Goal: Task Accomplishment & Management: Complete application form

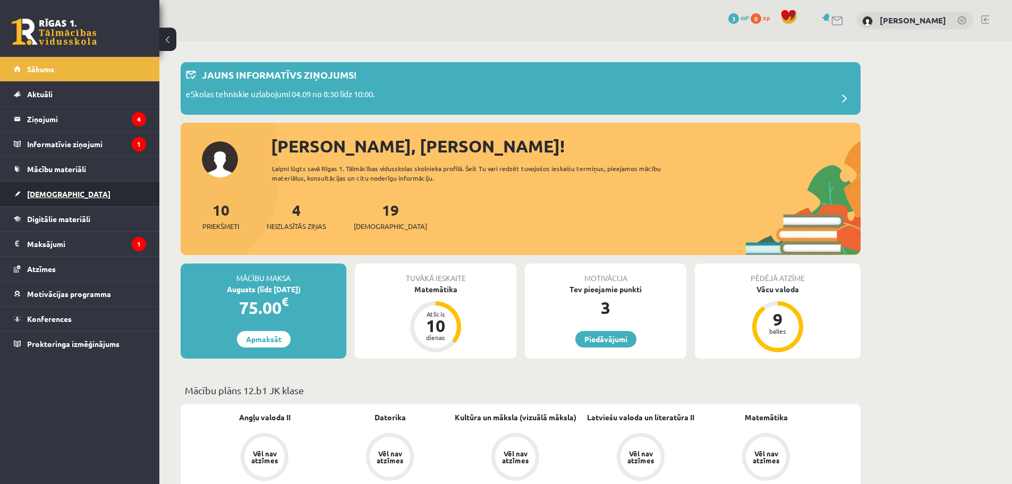
click at [58, 190] on span "[DEMOGRAPHIC_DATA]" at bounding box center [68, 194] width 83 height 10
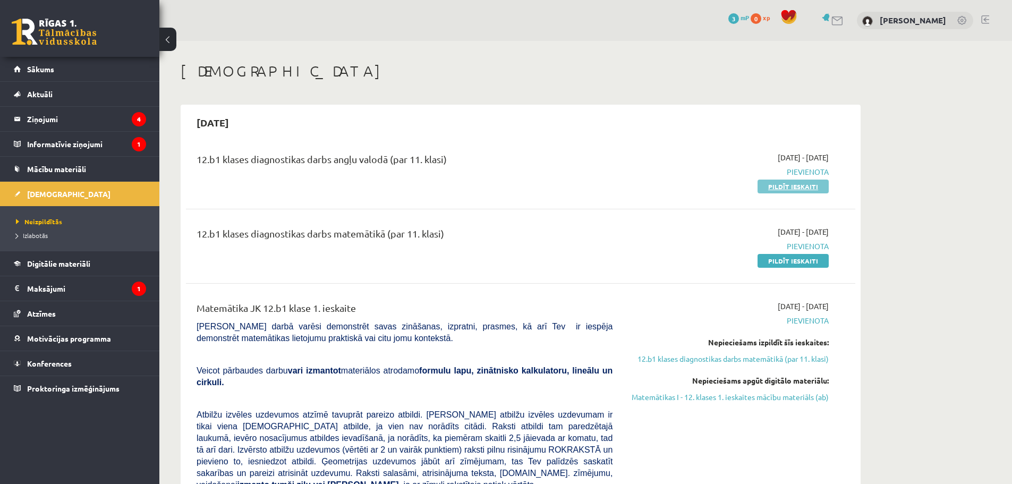
click at [796, 187] on link "Pildīt ieskaiti" at bounding box center [792, 186] width 71 height 14
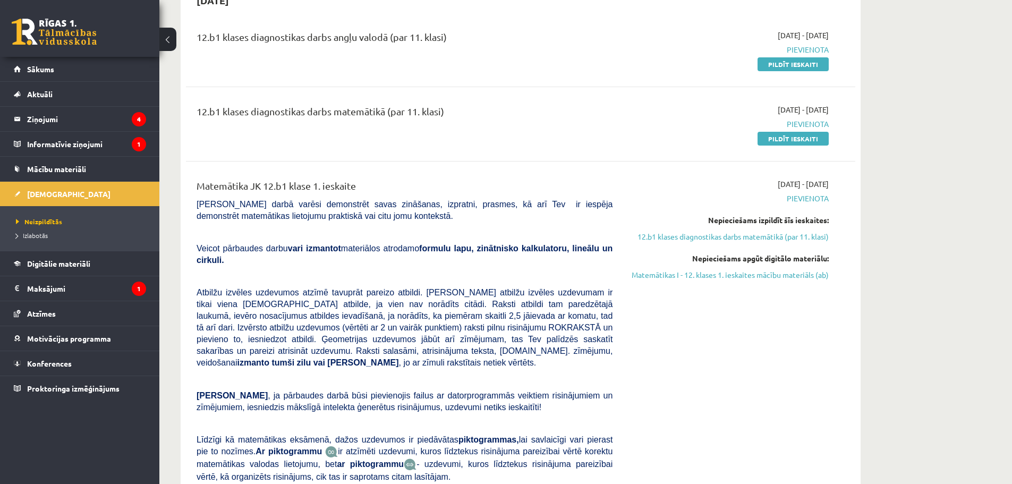
scroll to position [124, 0]
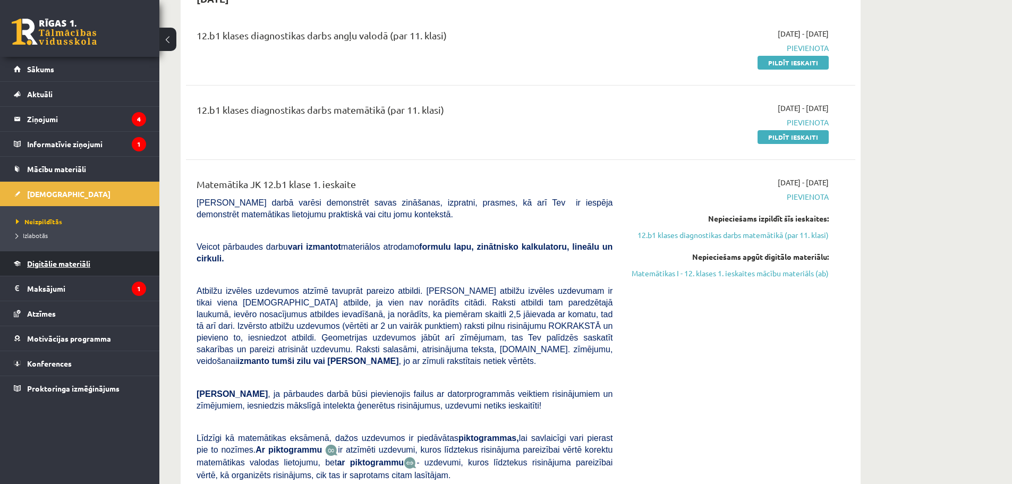
click at [80, 267] on span "Digitālie materiāli" at bounding box center [58, 264] width 63 height 10
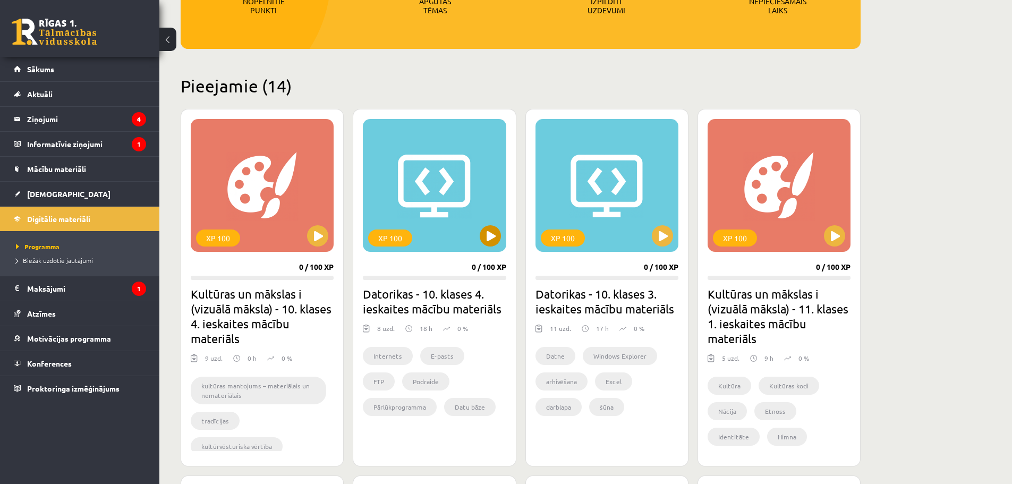
scroll to position [195, 0]
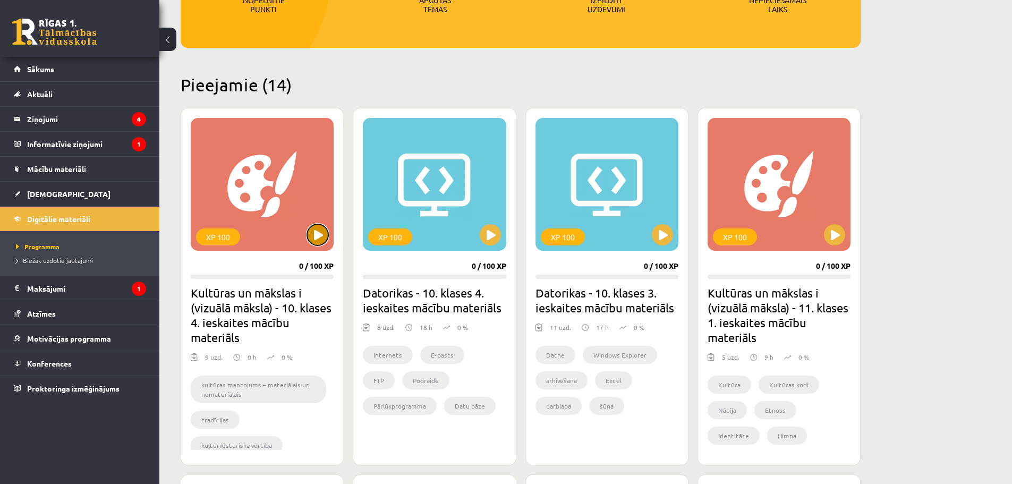
click at [322, 234] on button at bounding box center [317, 234] width 21 height 21
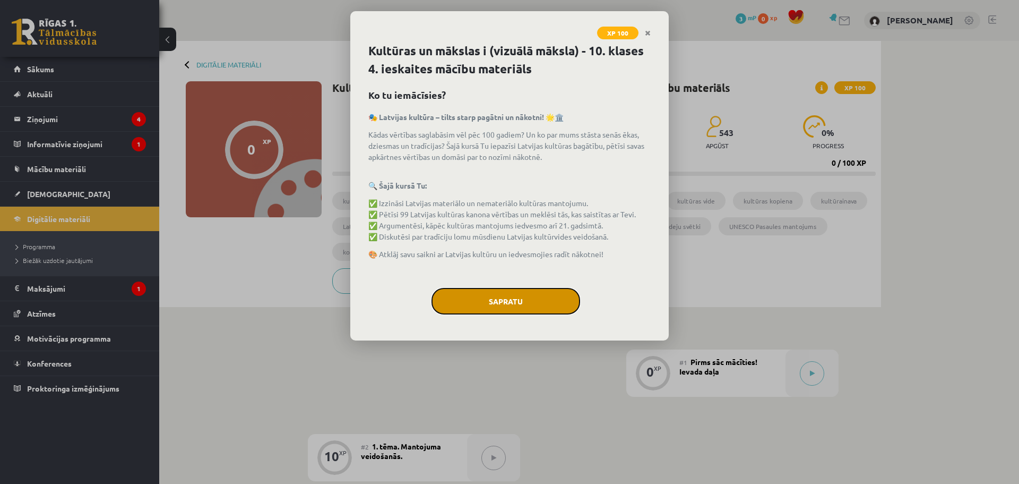
click at [482, 301] on button "Sapratu" at bounding box center [506, 301] width 149 height 27
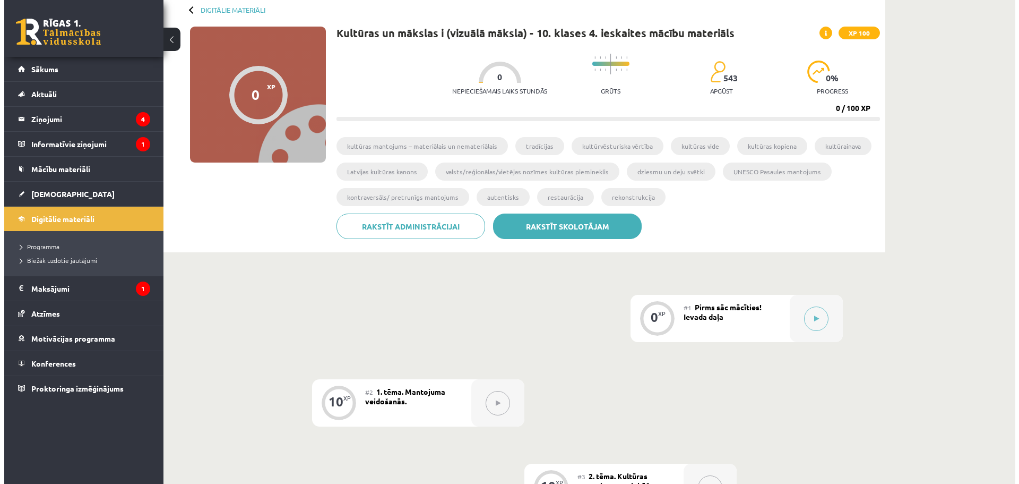
scroll to position [124, 0]
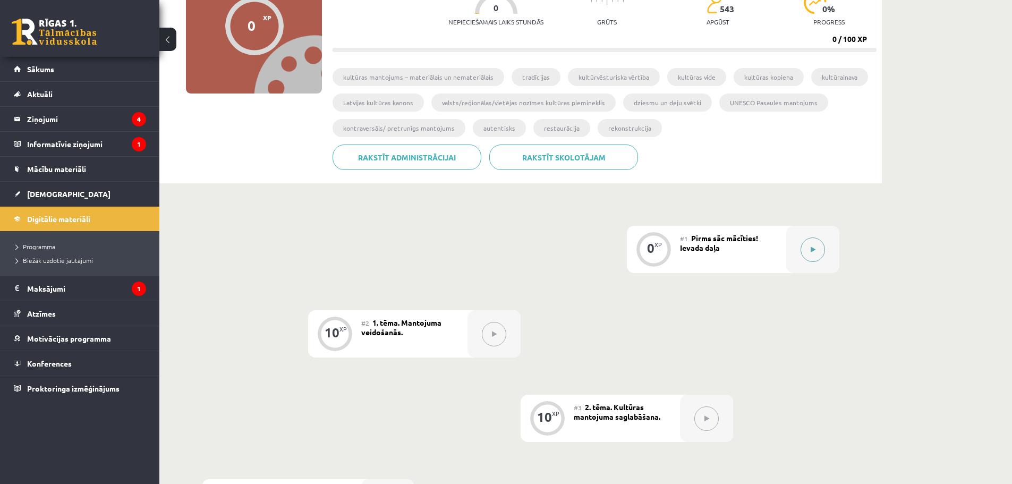
click at [815, 248] on button at bounding box center [812, 249] width 24 height 24
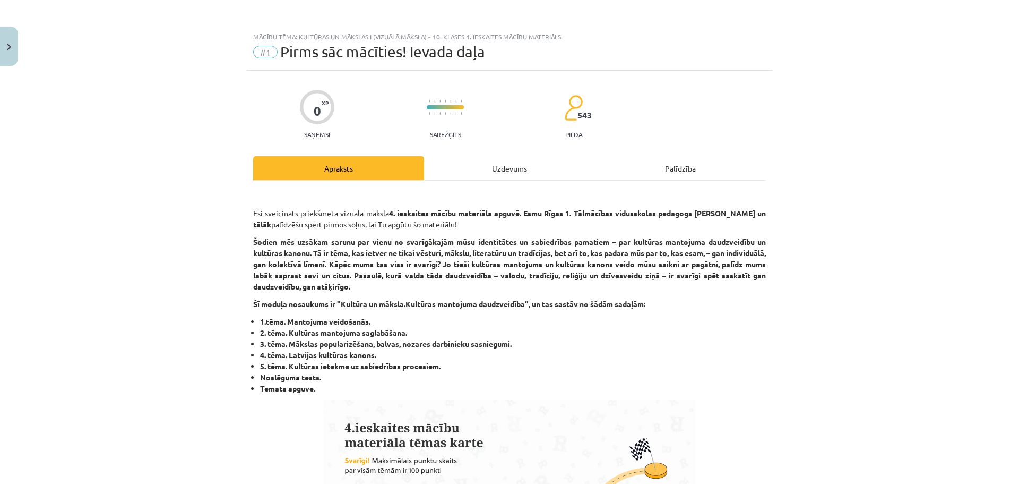
click at [392, 169] on div "Apraksts" at bounding box center [338, 168] width 171 height 24
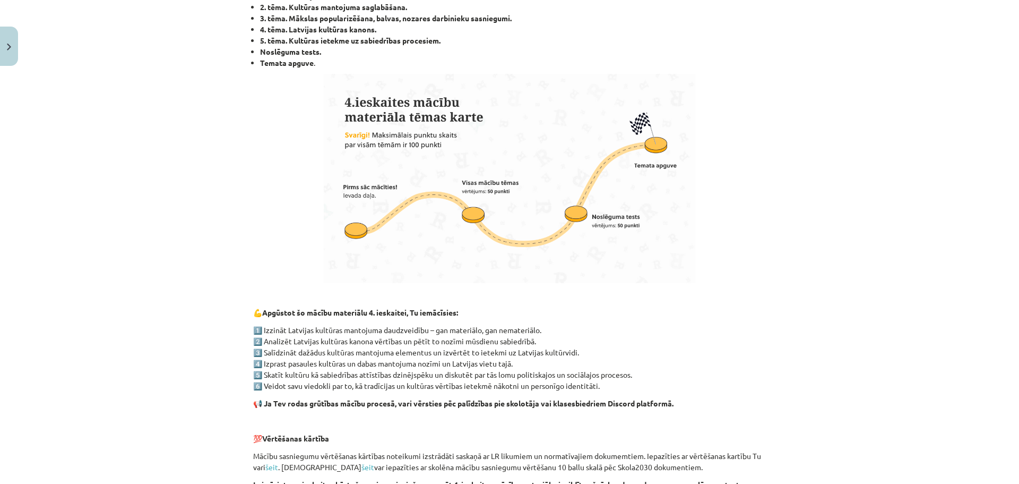
scroll to position [281, 0]
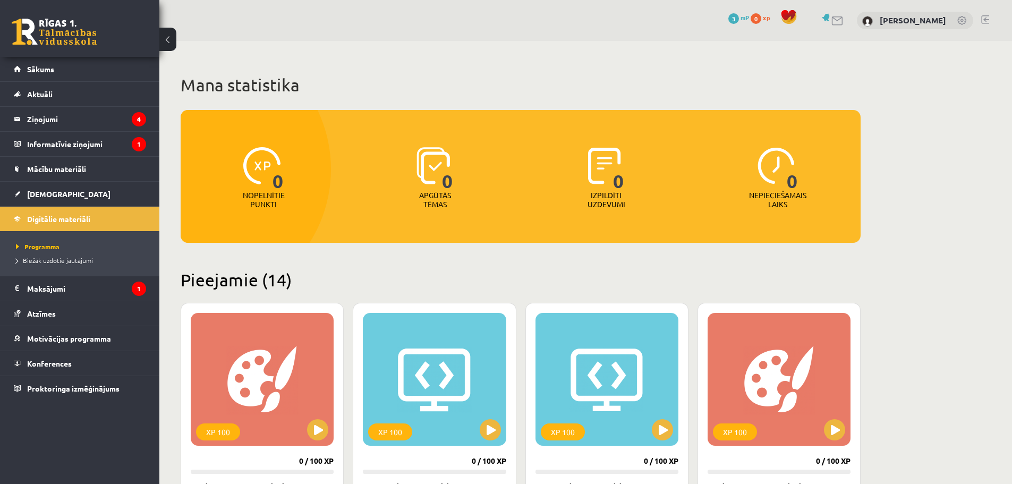
scroll to position [195, 0]
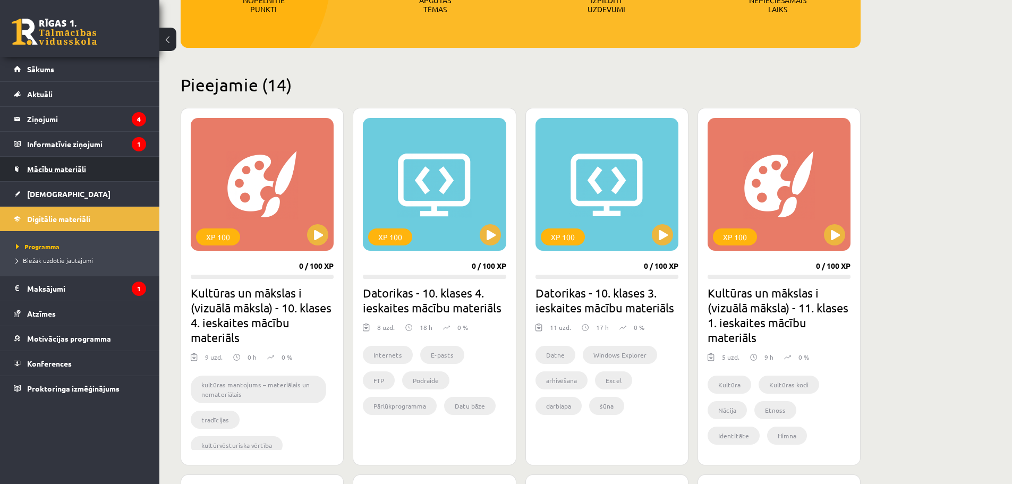
click at [67, 169] on span "Mācību materiāli" at bounding box center [56, 169] width 59 height 10
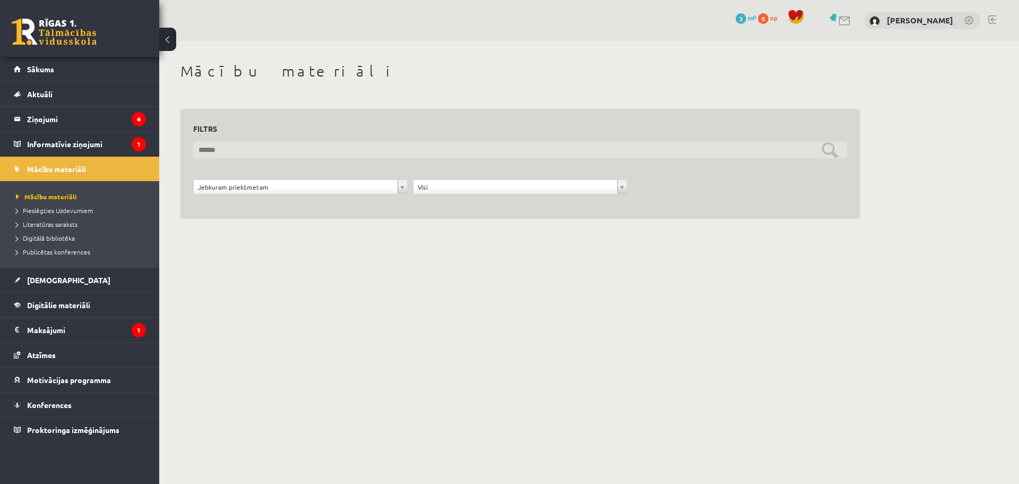
click at [210, 149] on input "text" at bounding box center [520, 150] width 654 height 16
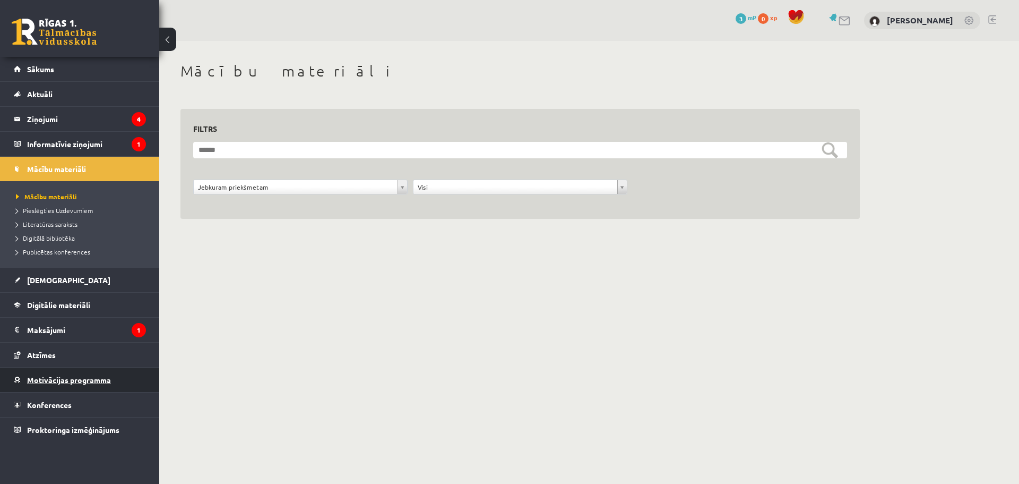
click at [75, 380] on span "Motivācijas programma" at bounding box center [69, 380] width 84 height 10
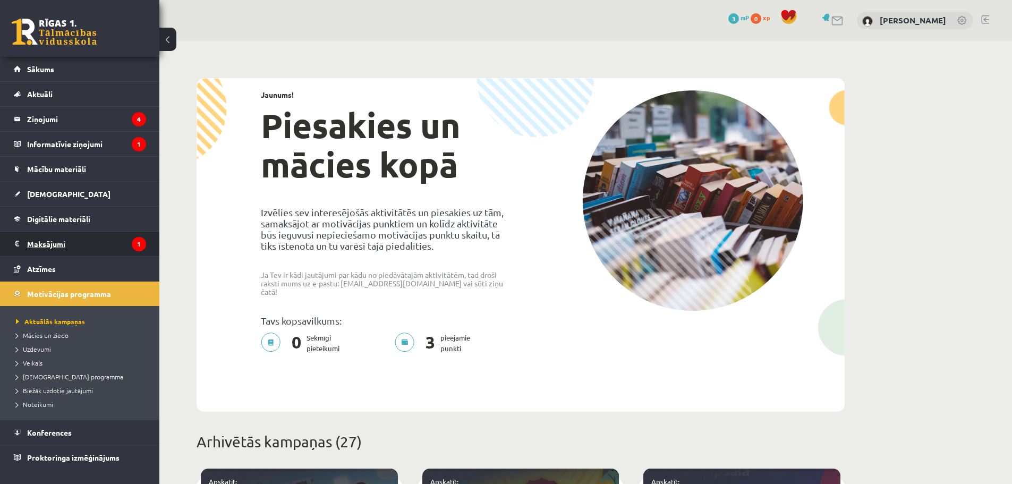
click at [52, 246] on legend "Maksājumi 1" at bounding box center [86, 244] width 119 height 24
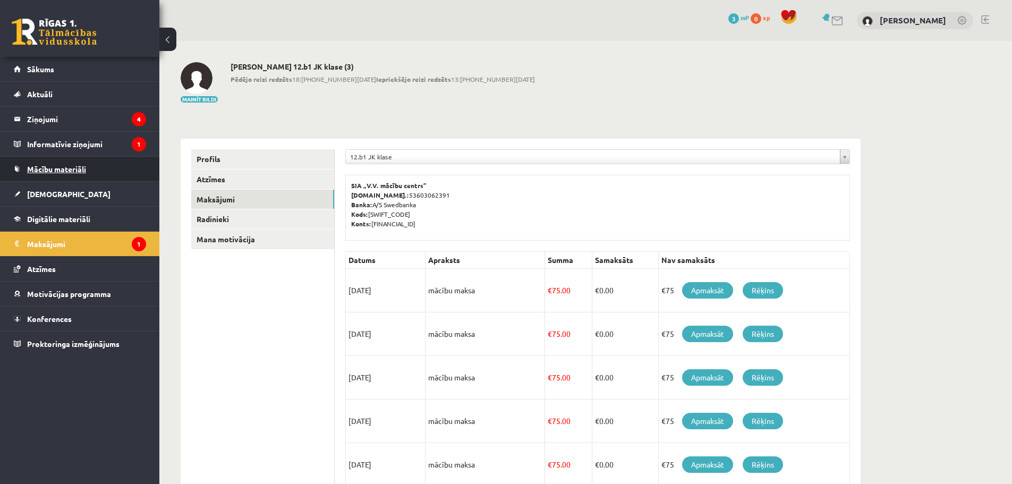
click at [60, 166] on span "Mācību materiāli" at bounding box center [56, 169] width 59 height 10
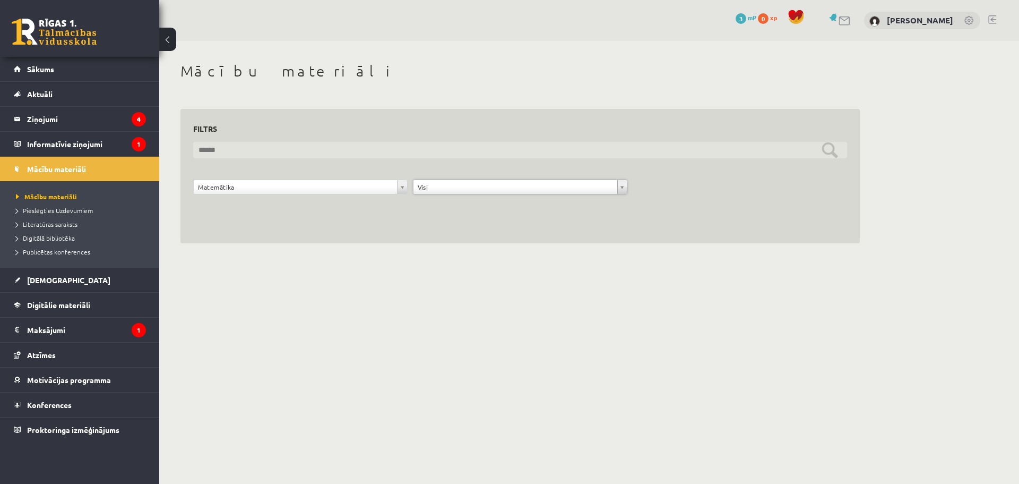
click at [325, 142] on input "text" at bounding box center [520, 150] width 654 height 16
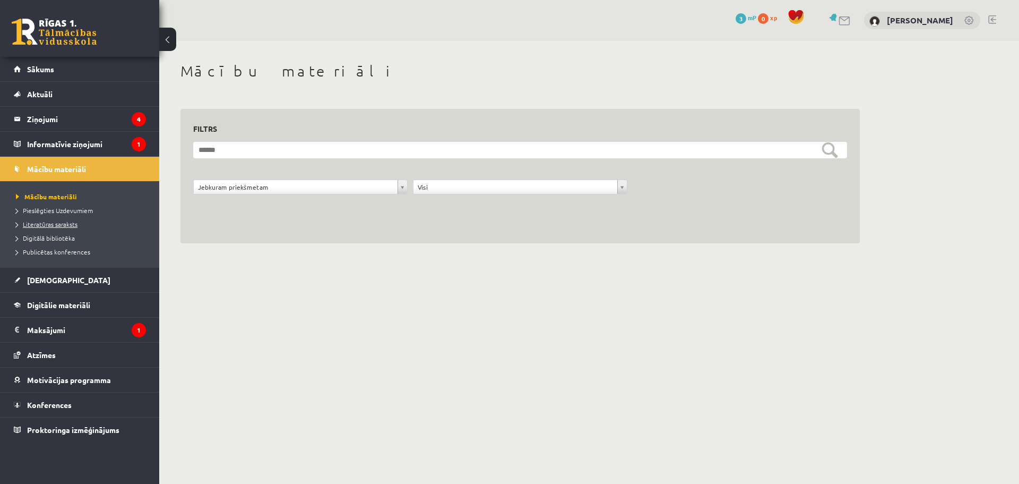
click at [66, 222] on span "Literatūras saraksts" at bounding box center [47, 224] width 62 height 8
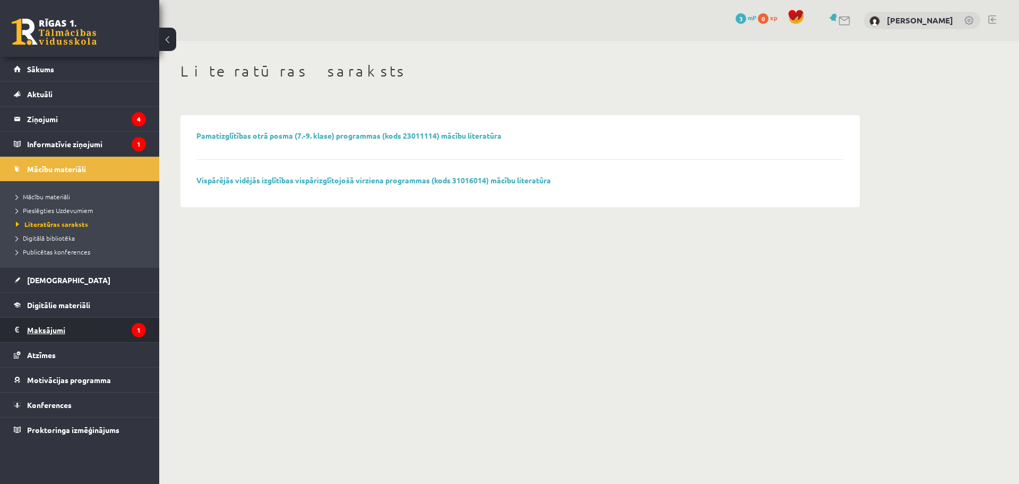
click at [54, 332] on legend "Maksājumi 1" at bounding box center [86, 330] width 119 height 24
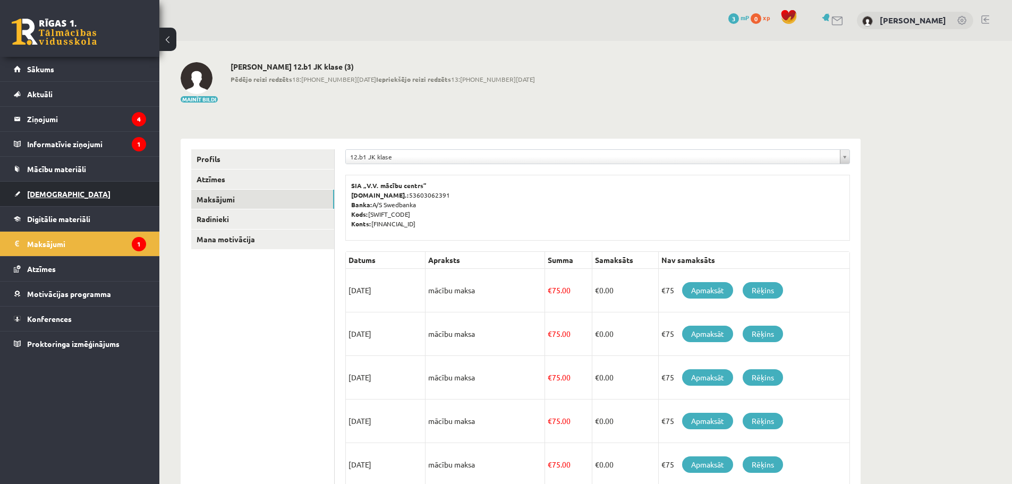
click at [47, 191] on span "[DEMOGRAPHIC_DATA]" at bounding box center [68, 194] width 83 height 10
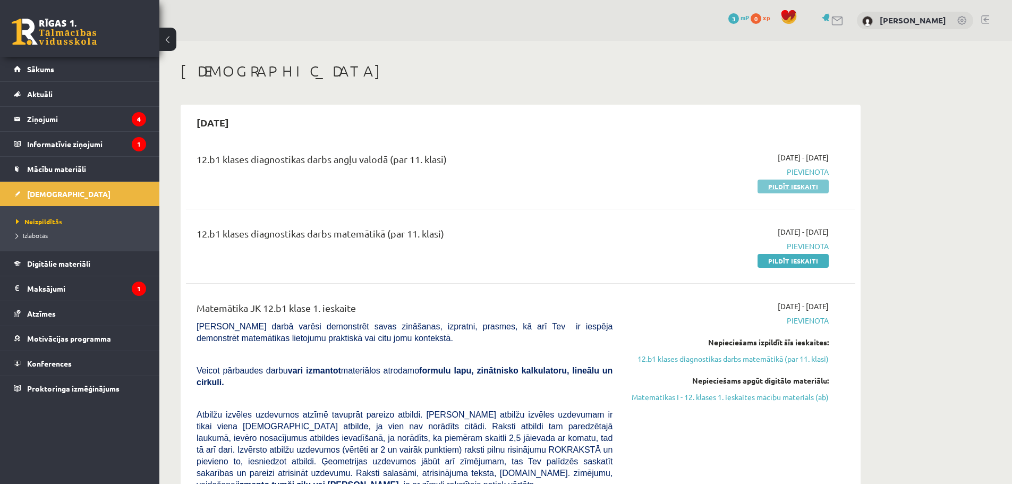
click at [784, 184] on link "Pildīt ieskaiti" at bounding box center [792, 186] width 71 height 14
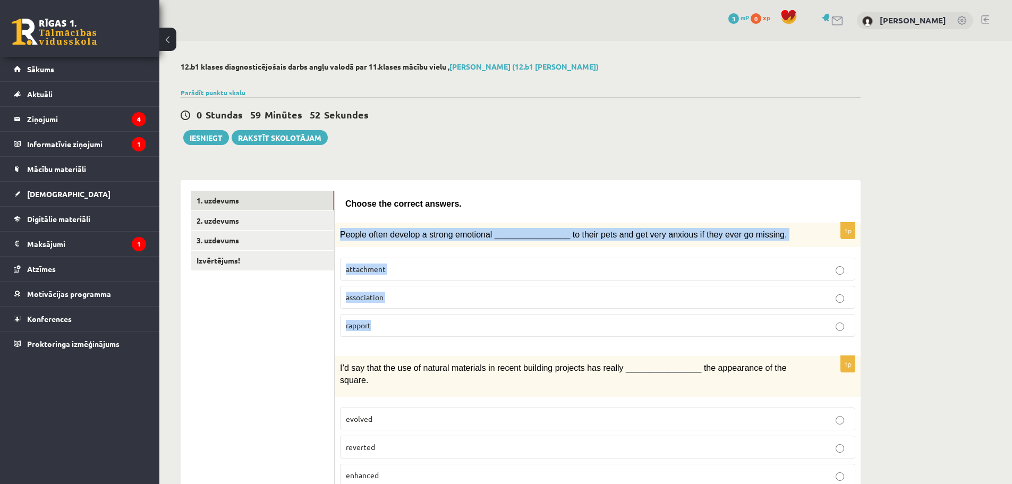
drag, startPoint x: 346, startPoint y: 232, endPoint x: 810, endPoint y: 327, distance: 473.8
click at [810, 327] on div "1p People often develop a strong emotional ________________ to their pets and g…" at bounding box center [598, 283] width 526 height 123
copy div "People often develop a strong emotional ________________ to their pets and get …"
click at [406, 267] on p "attachment" at bounding box center [597, 268] width 503 height 11
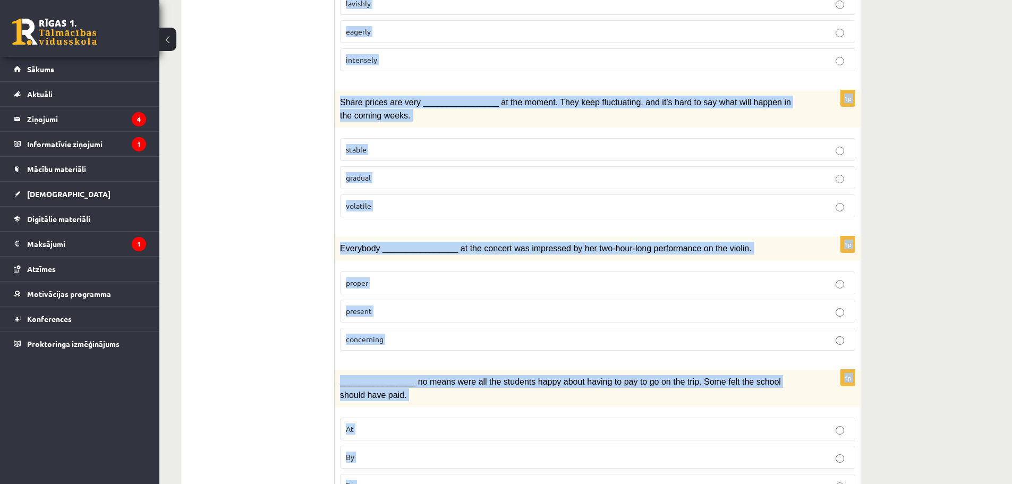
scroll to position [1457, 0]
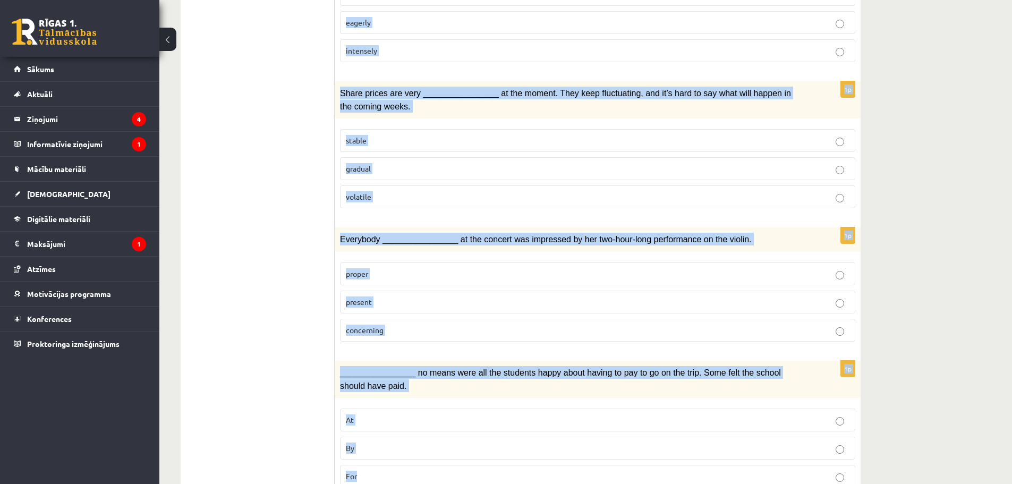
drag, startPoint x: 339, startPoint y: 367, endPoint x: 794, endPoint y: 434, distance: 459.9
copy form "I’d say that the use of natural materials in recent building projects has reall…"
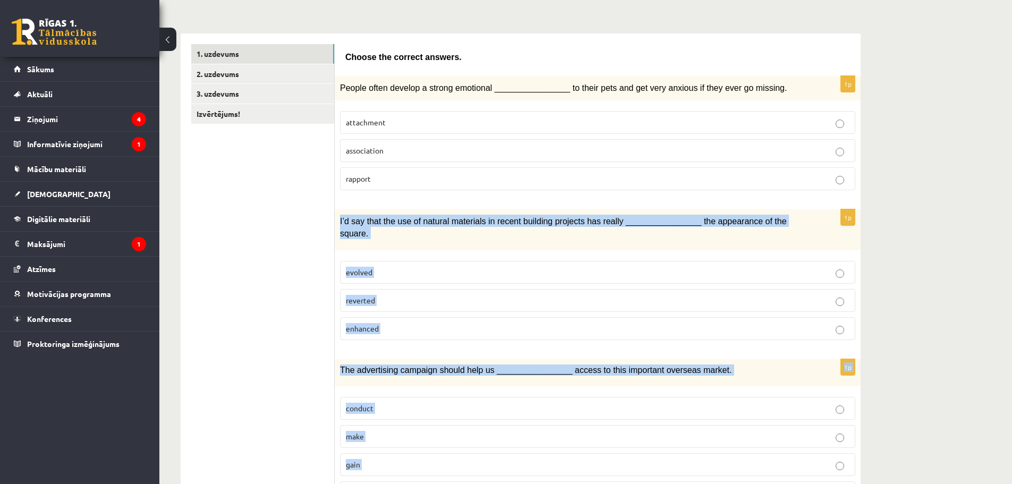
scroll to position [0, 0]
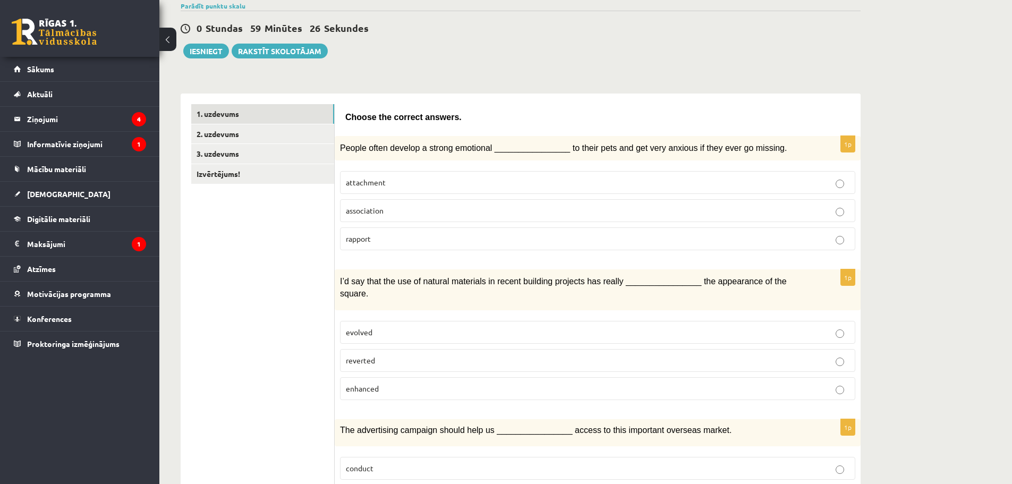
scroll to position [124, 0]
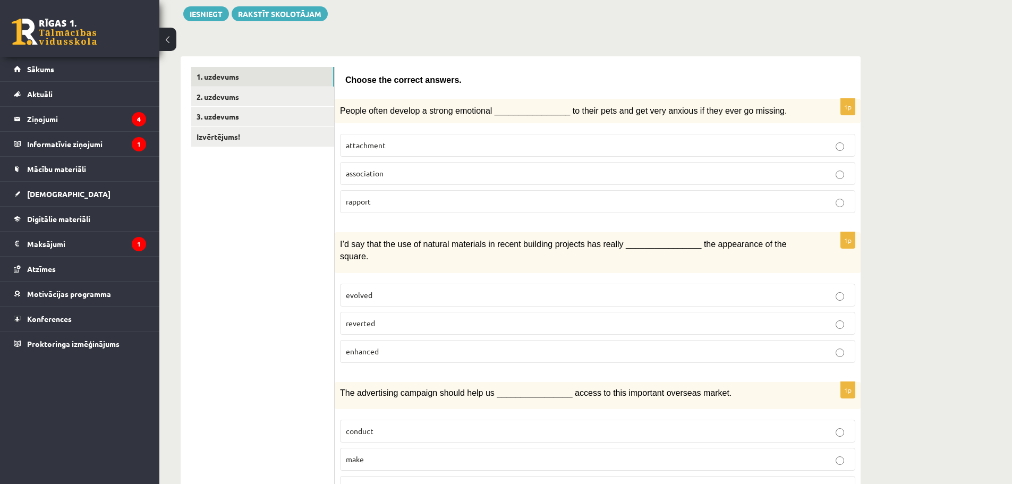
click at [391, 346] on p "enhanced" at bounding box center [597, 351] width 503 height 11
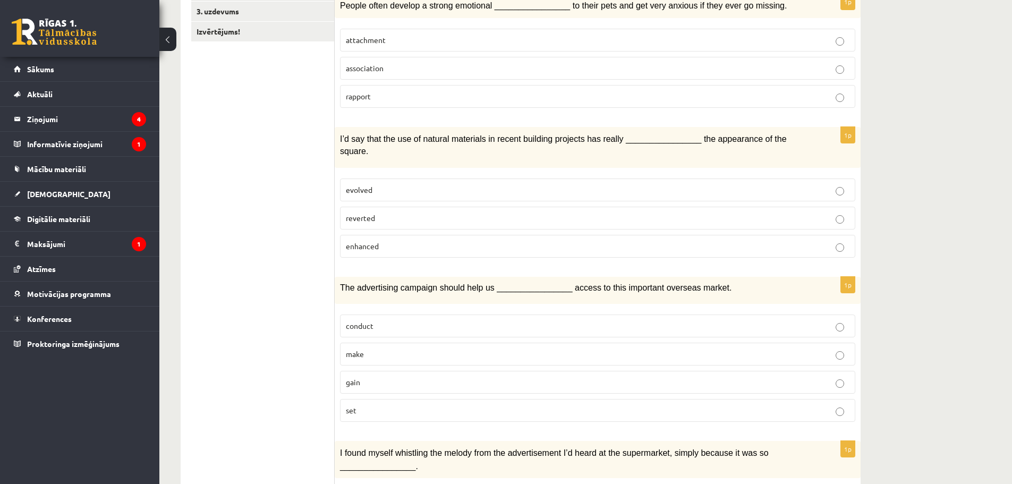
scroll to position [230, 0]
click at [369, 375] on p "gain" at bounding box center [597, 380] width 503 height 11
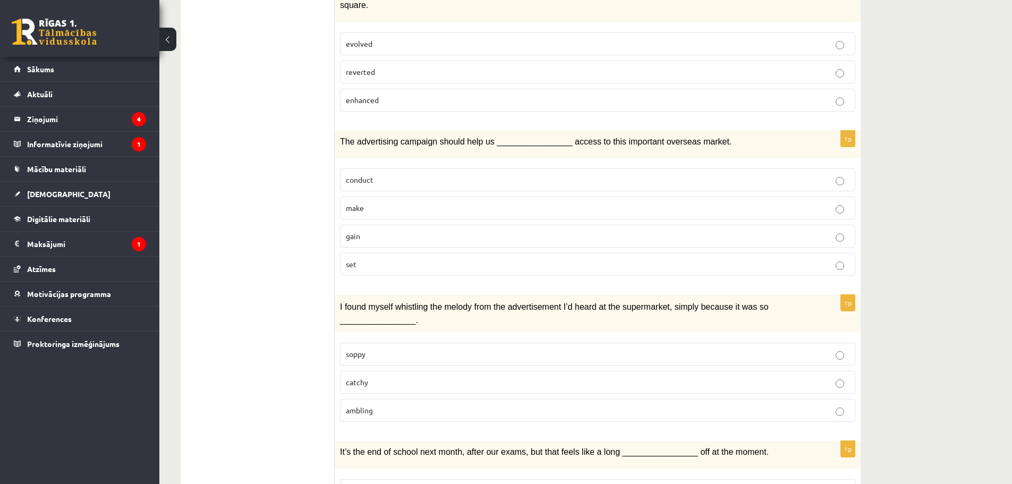
scroll to position [389, 0]
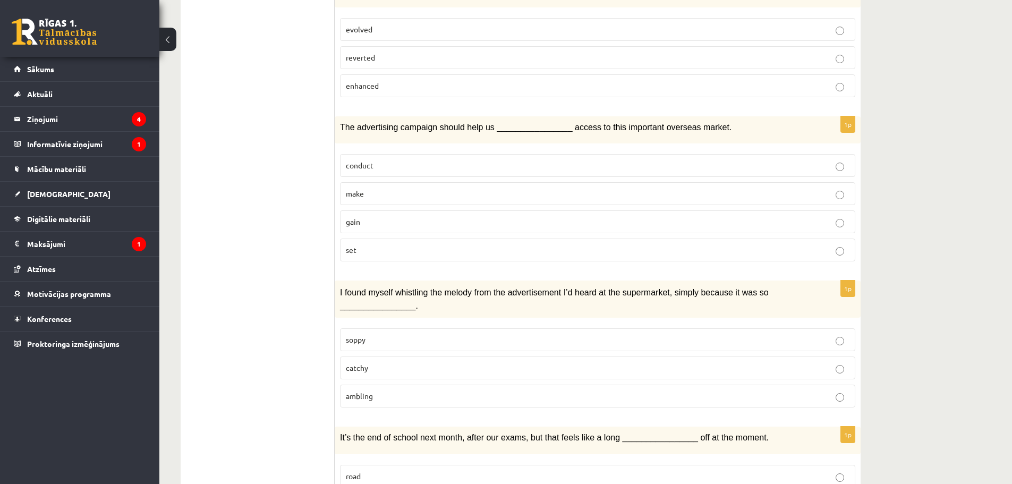
click at [845, 362] on p "catchy" at bounding box center [597, 367] width 503 height 11
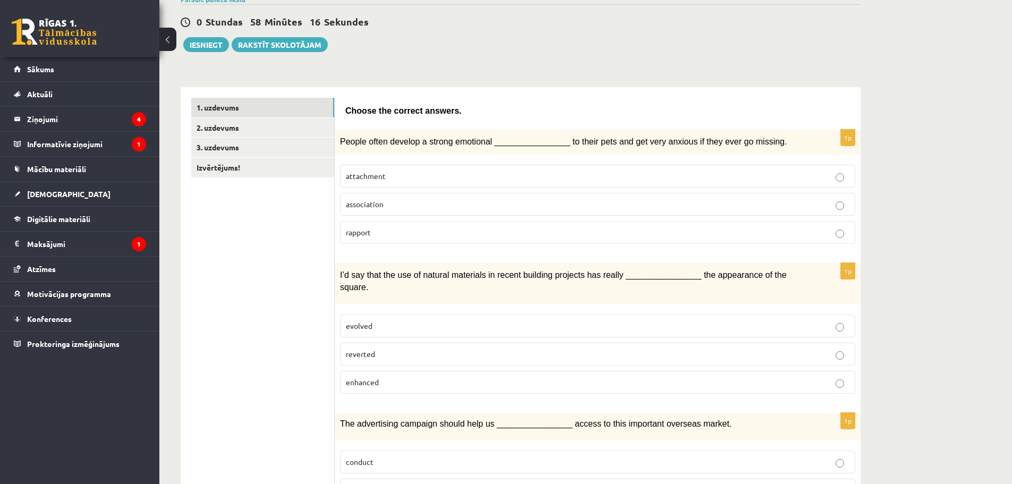
scroll to position [0, 0]
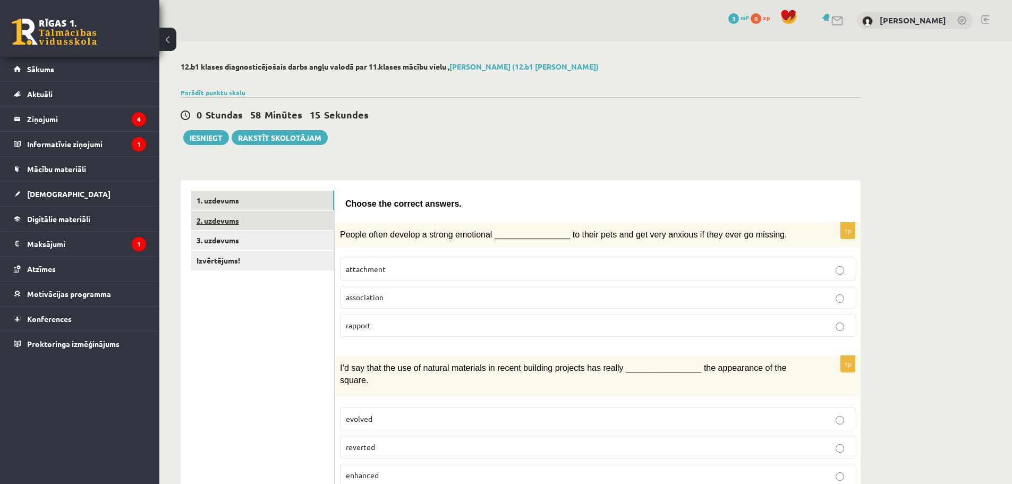
click at [232, 224] on link "2. uzdevums" at bounding box center [262, 221] width 143 height 20
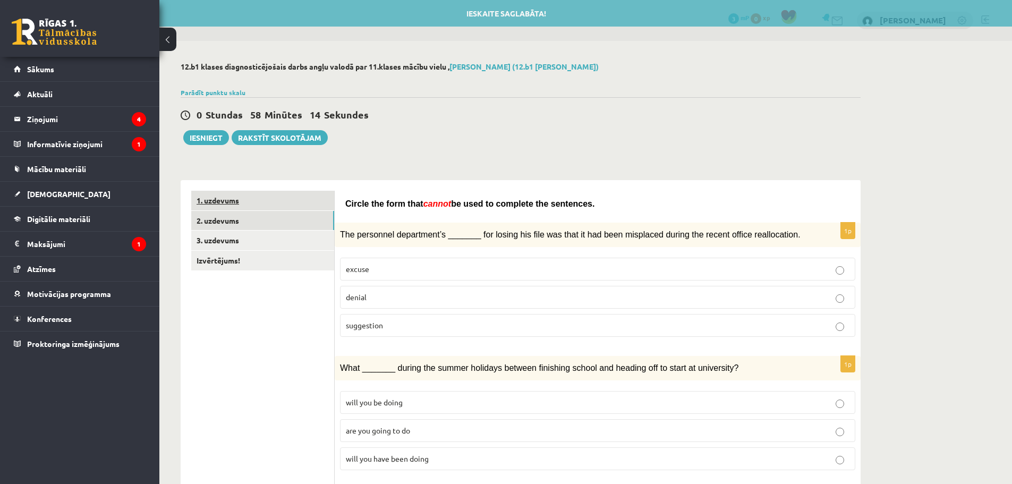
click at [229, 200] on link "1. uzdevums" at bounding box center [262, 201] width 143 height 20
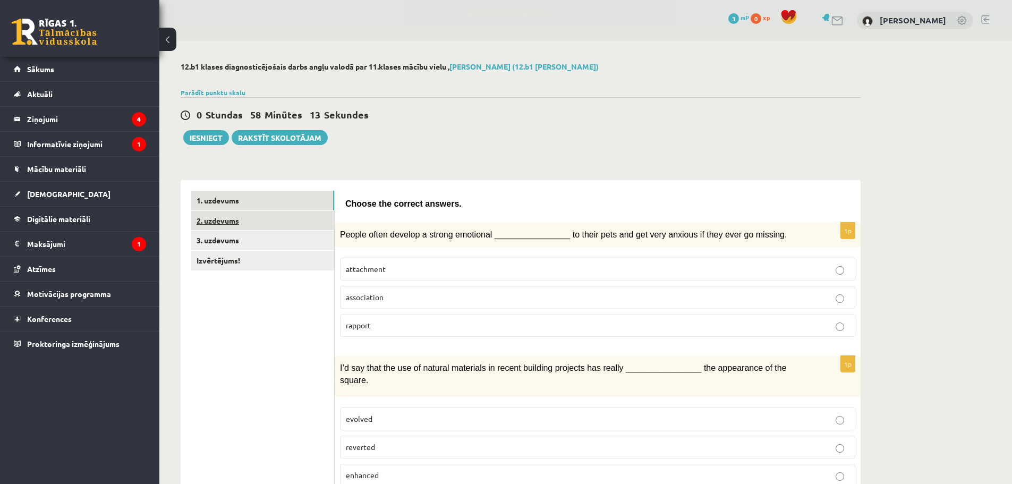
click at [220, 219] on link "2. uzdevums" at bounding box center [262, 221] width 143 height 20
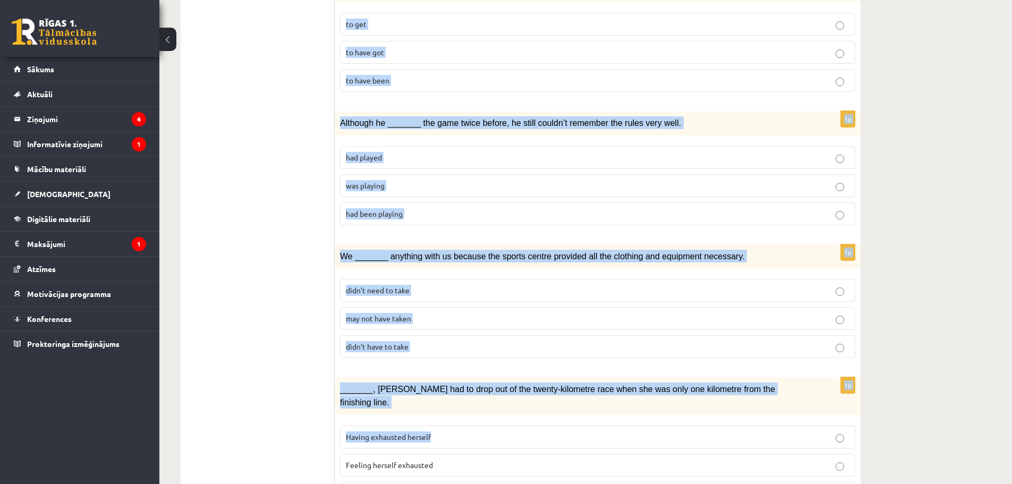
scroll to position [1086, 0]
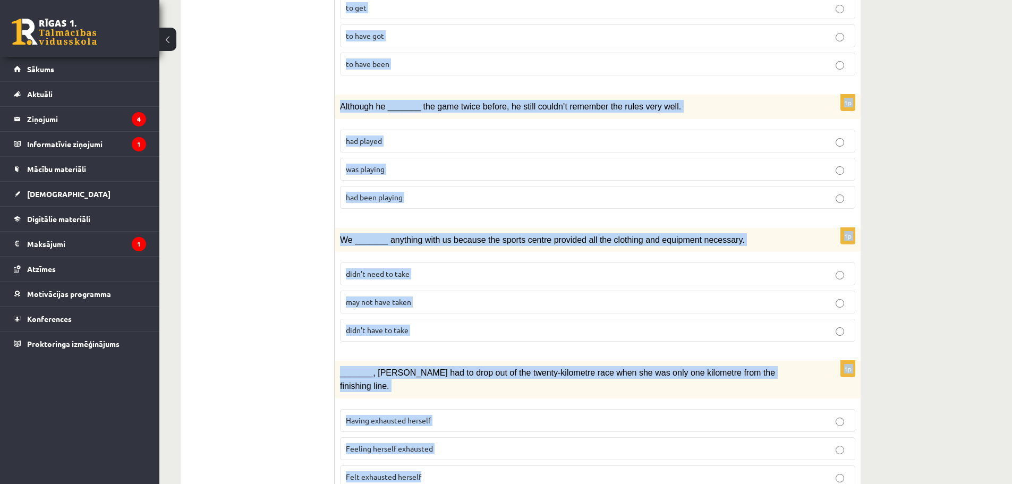
drag, startPoint x: 346, startPoint y: 204, endPoint x: 796, endPoint y: 444, distance: 510.5
copy form "Circle the form that cannot be used to complete the sentences. 1p The personnel…"
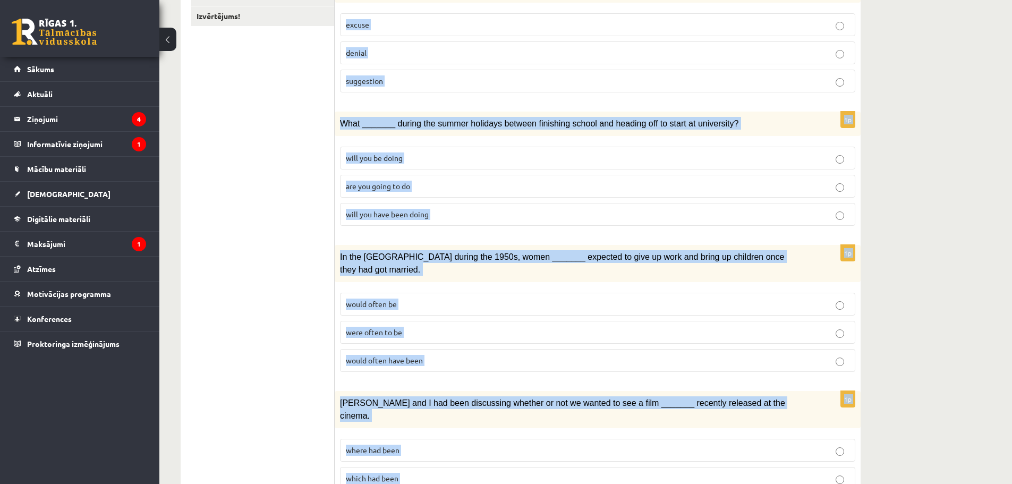
scroll to position [0, 0]
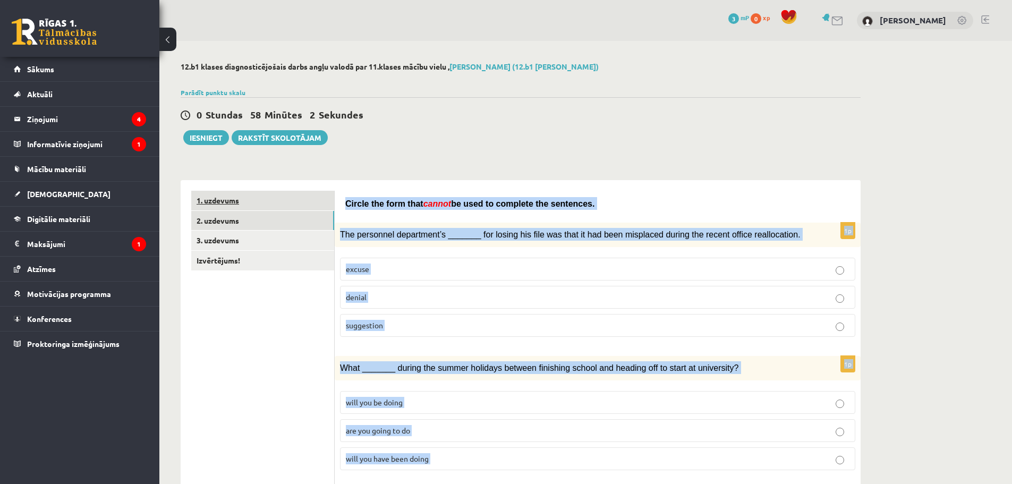
click at [227, 198] on link "1. uzdevums" at bounding box center [262, 201] width 143 height 20
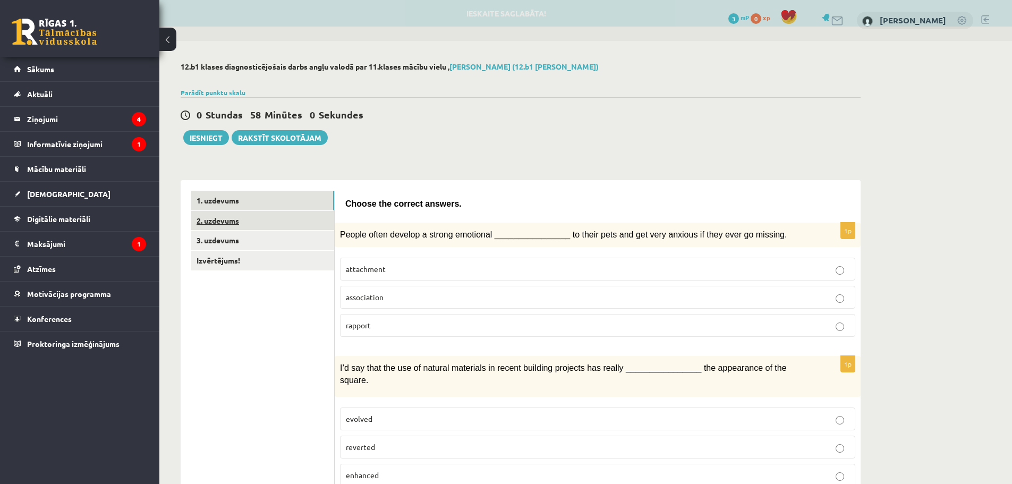
click at [229, 222] on link "2. uzdevums" at bounding box center [262, 221] width 143 height 20
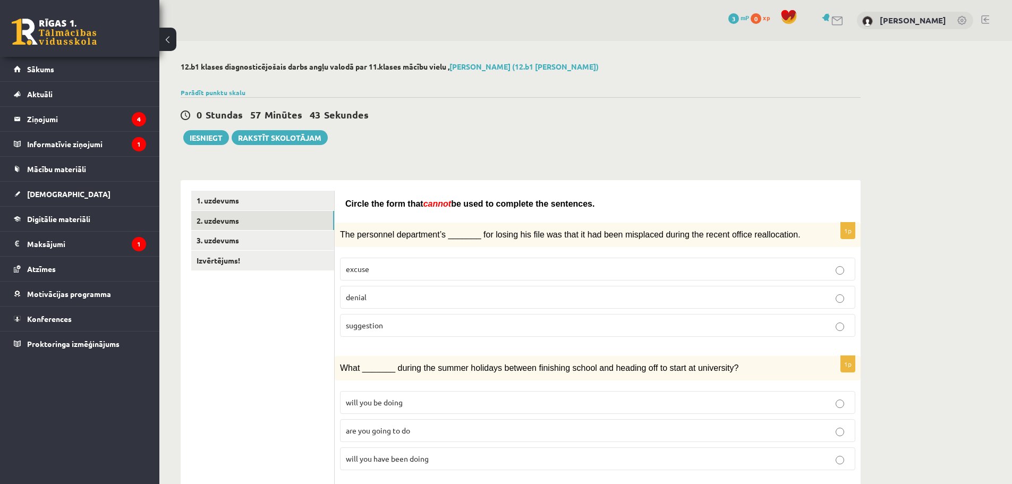
click at [382, 294] on p "denial" at bounding box center [597, 297] width 503 height 11
click at [425, 398] on p "will you be doing" at bounding box center [597, 402] width 503 height 11
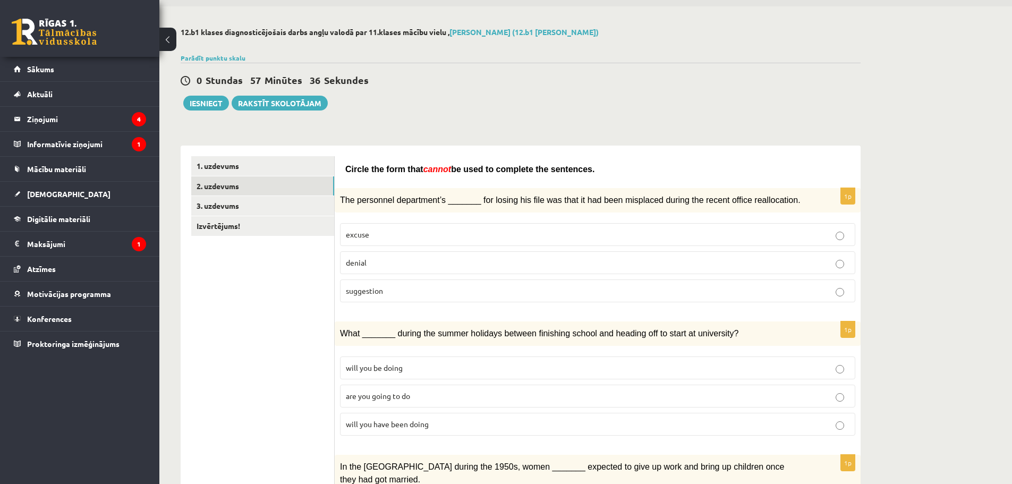
scroll to position [36, 0]
click at [423, 423] on span "will you have been doing" at bounding box center [387, 423] width 83 height 10
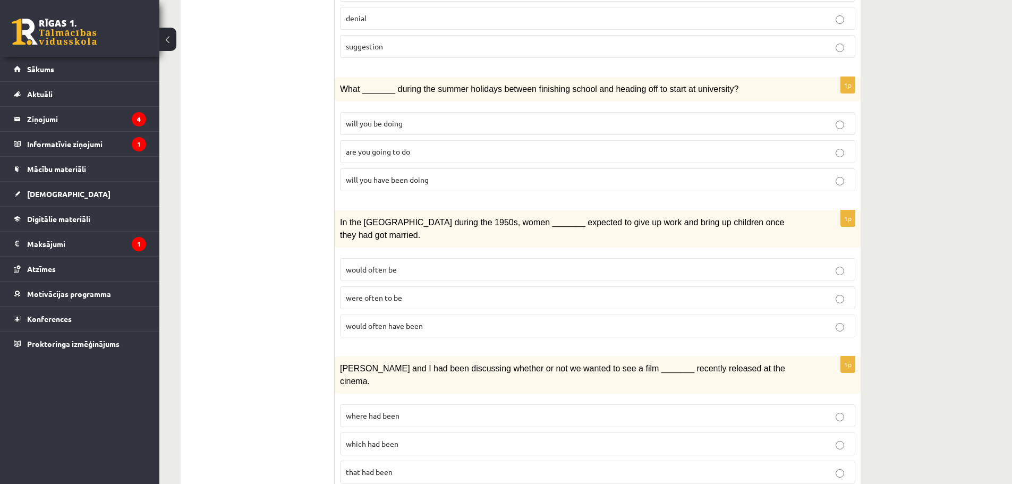
scroll to position [301, 0]
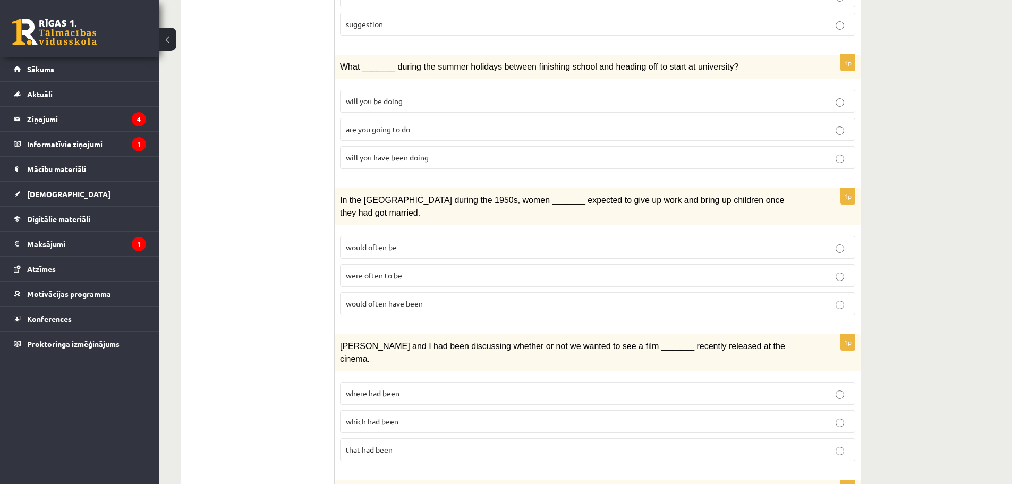
click at [407, 242] on p "would often be" at bounding box center [597, 247] width 503 height 11
click at [487, 298] on p "would often have been" at bounding box center [597, 303] width 503 height 11
click at [401, 388] on p "where had been" at bounding box center [597, 393] width 503 height 11
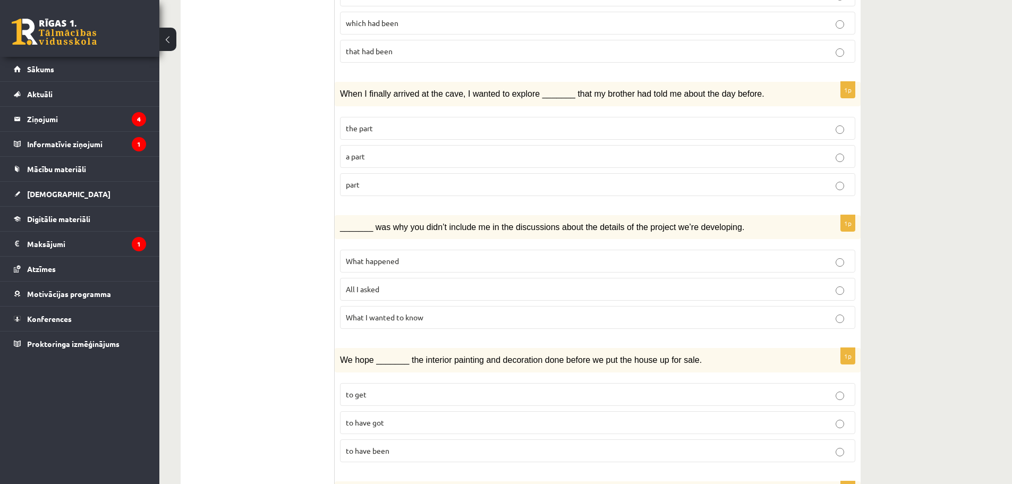
scroll to position [726, 0]
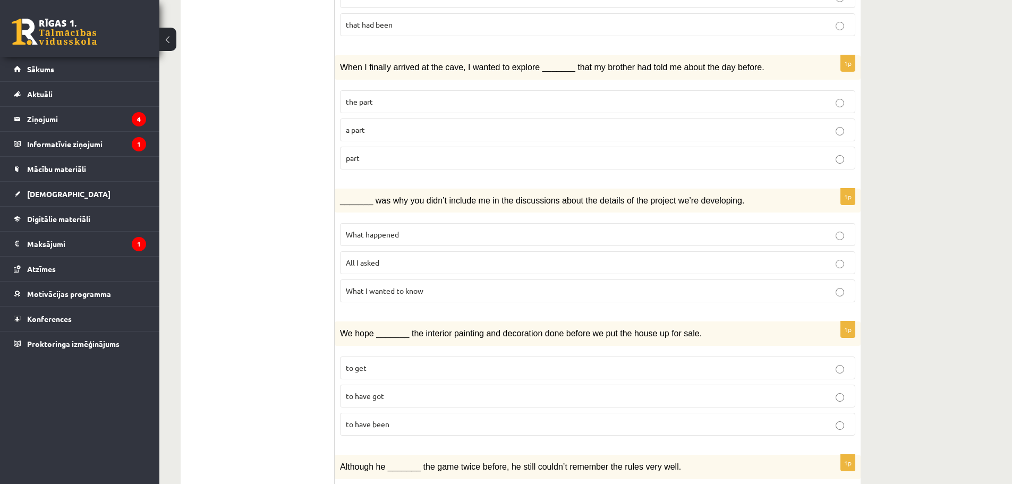
click at [395, 152] on p "part" at bounding box center [597, 157] width 503 height 11
click at [368, 229] on span "What happened" at bounding box center [372, 234] width 53 height 10
click at [384, 390] on p "to have got" at bounding box center [597, 395] width 503 height 11
click at [389, 418] on p "to have been" at bounding box center [597, 423] width 503 height 11
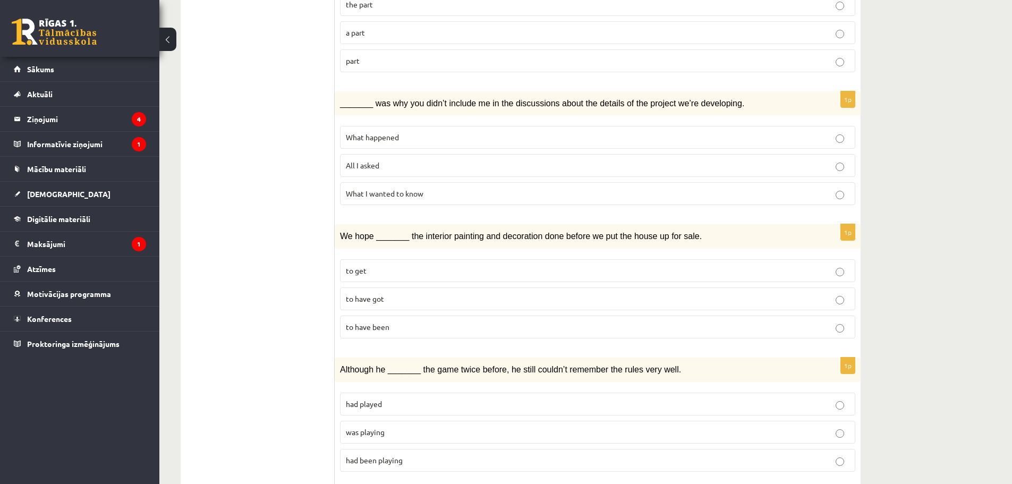
scroll to position [850, 0]
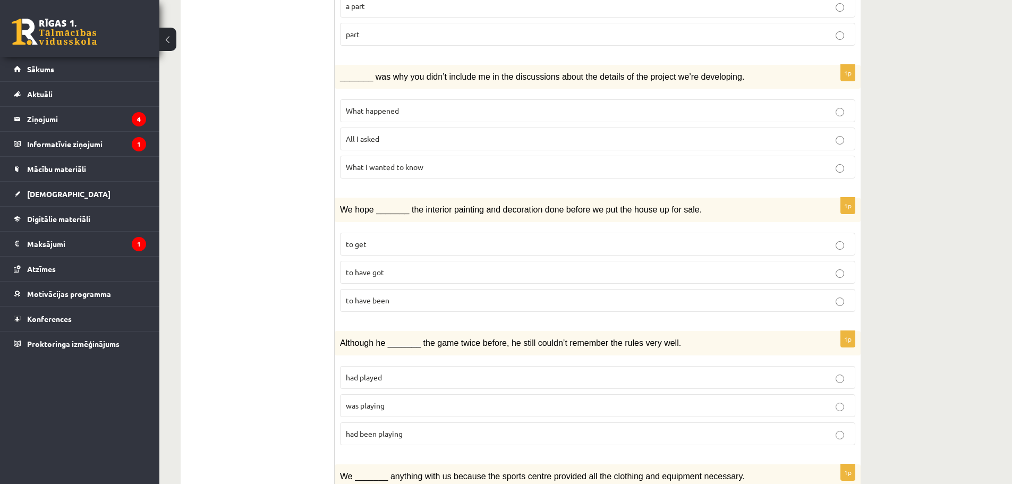
click at [380, 400] on p "was playing" at bounding box center [597, 405] width 503 height 11
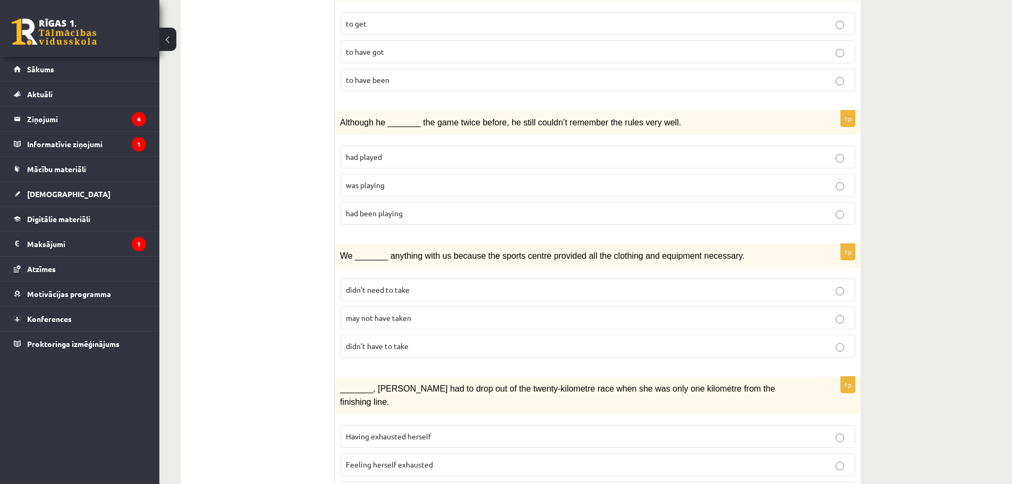
scroll to position [1086, 0]
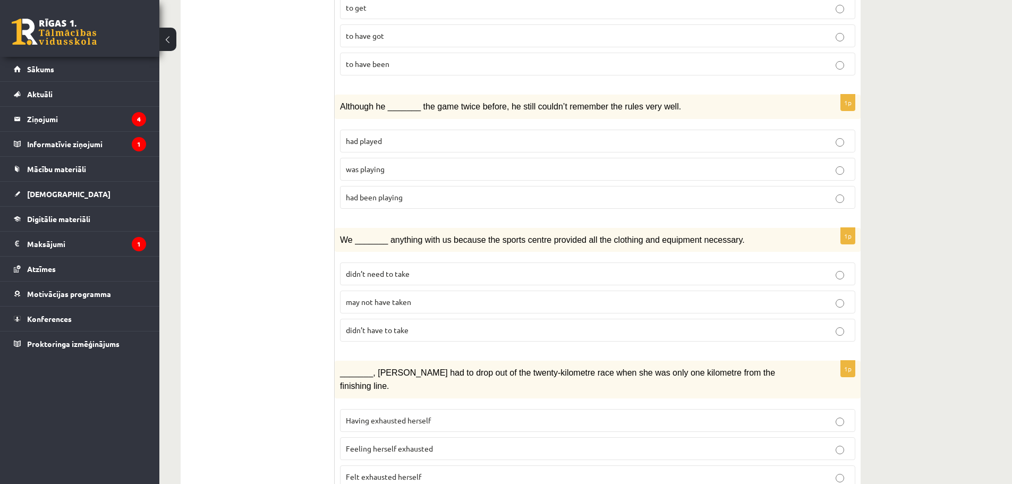
click at [393, 290] on label "may not have taken" at bounding box center [597, 301] width 515 height 23
click at [382, 471] on p "Felt exhausted herself" at bounding box center [597, 476] width 503 height 11
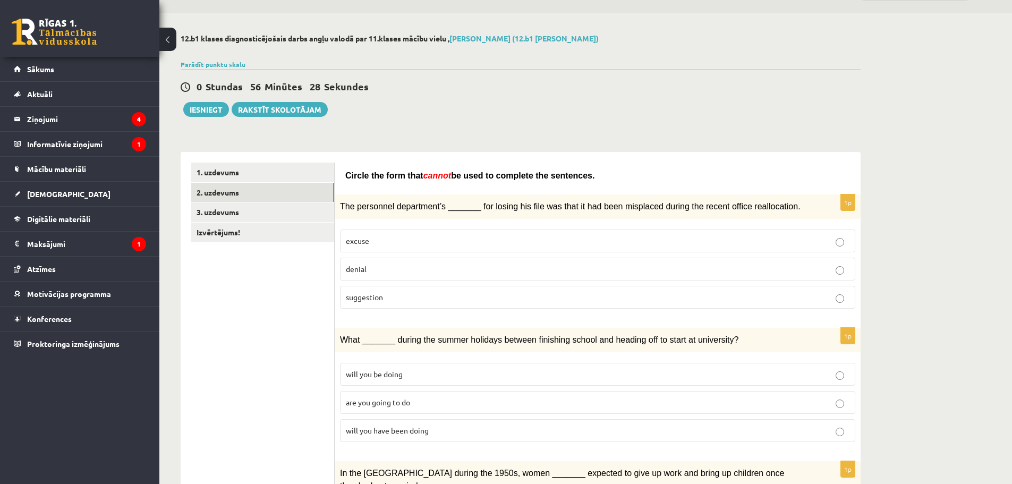
scroll to position [0, 0]
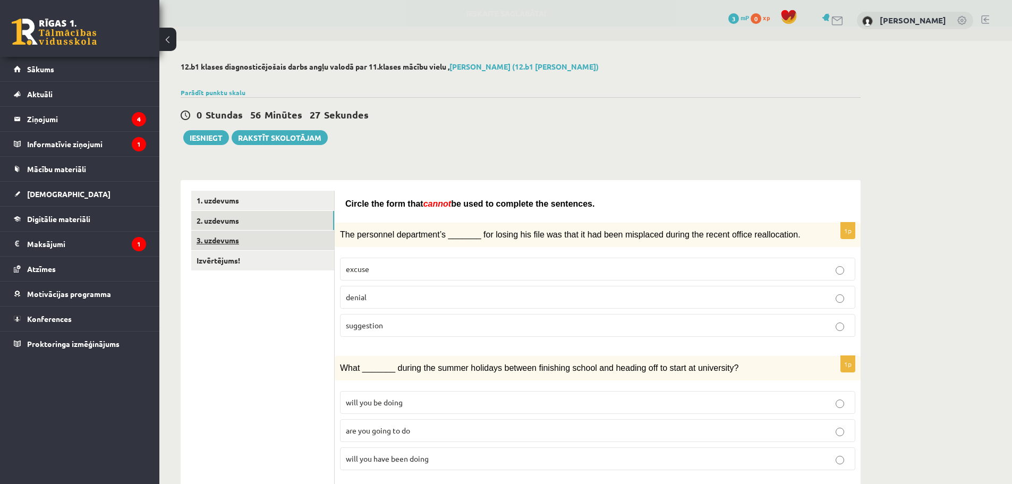
click at [229, 241] on link "3. uzdevums" at bounding box center [262, 240] width 143 height 20
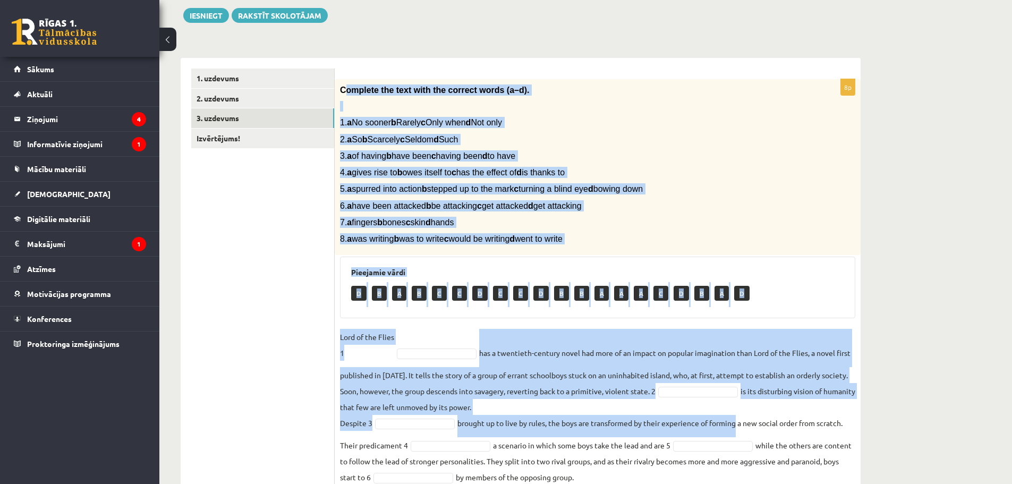
scroll to position [215, 0]
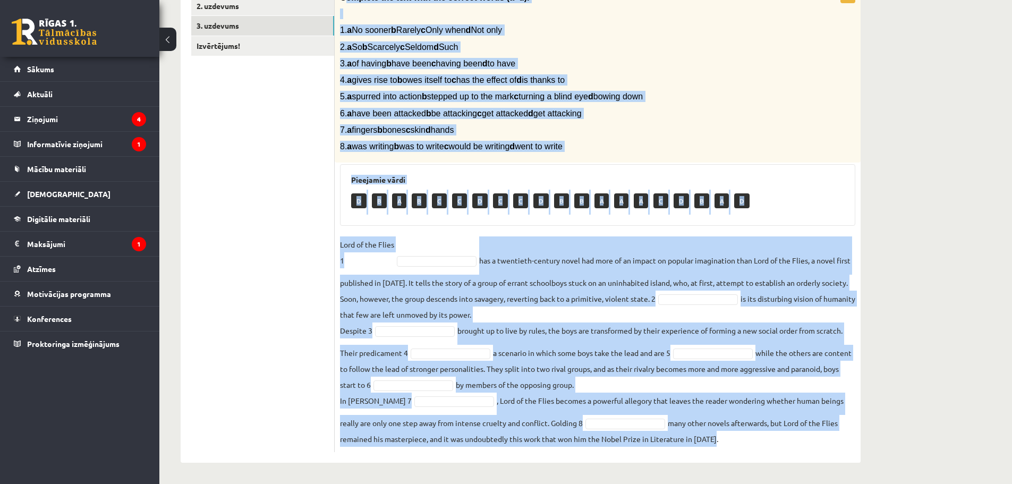
drag, startPoint x: 343, startPoint y: 212, endPoint x: 785, endPoint y: 442, distance: 498.5
click at [785, 442] on div "8p Complete the text with the correct words (a–d). 1. a No sooner b Rarely c On…" at bounding box center [598, 219] width 526 height 465
copy div "omplete the text with the correct words (a–d). 1. a No sooner b Rarely c Only w…"
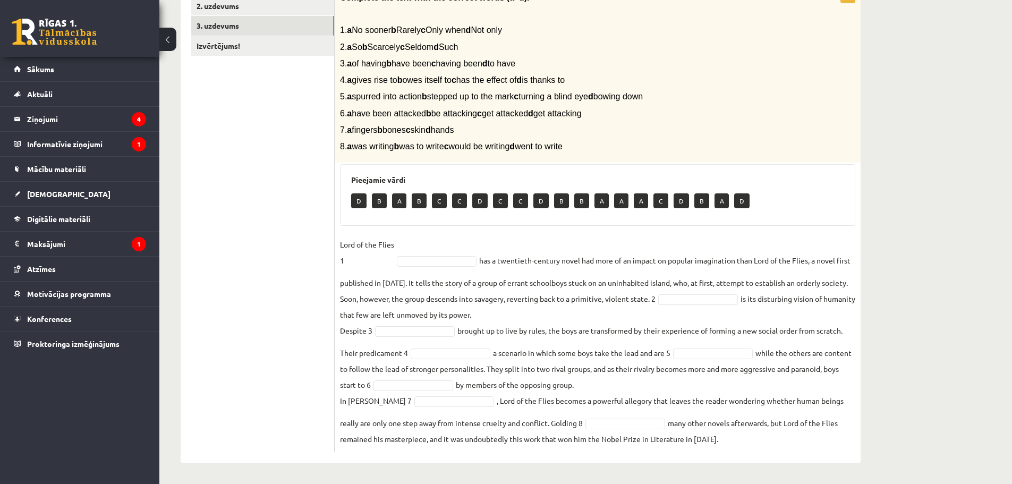
click at [169, 72] on div "12.b1 klases diagnosticējošais darbs angļu valodā par 11.klases mācību vielu , …" at bounding box center [520, 154] width 722 height 657
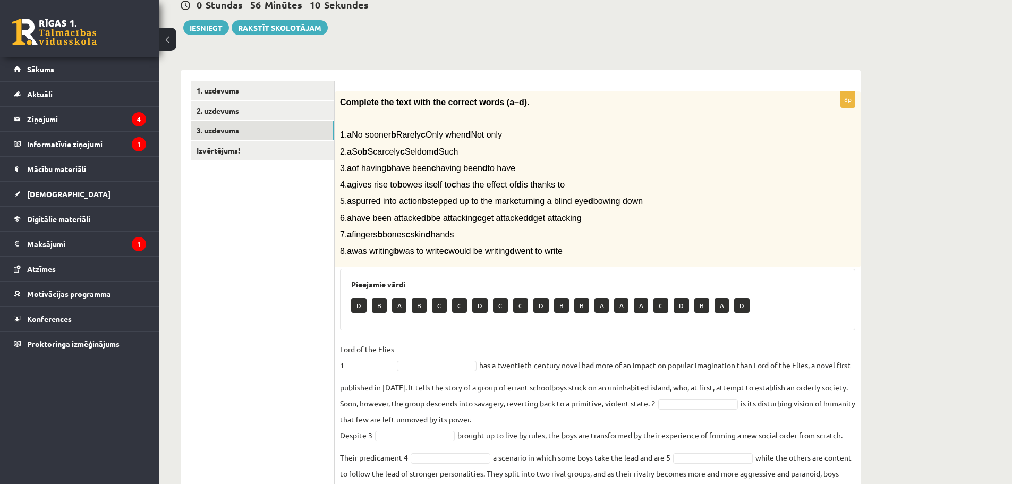
scroll to position [109, 0]
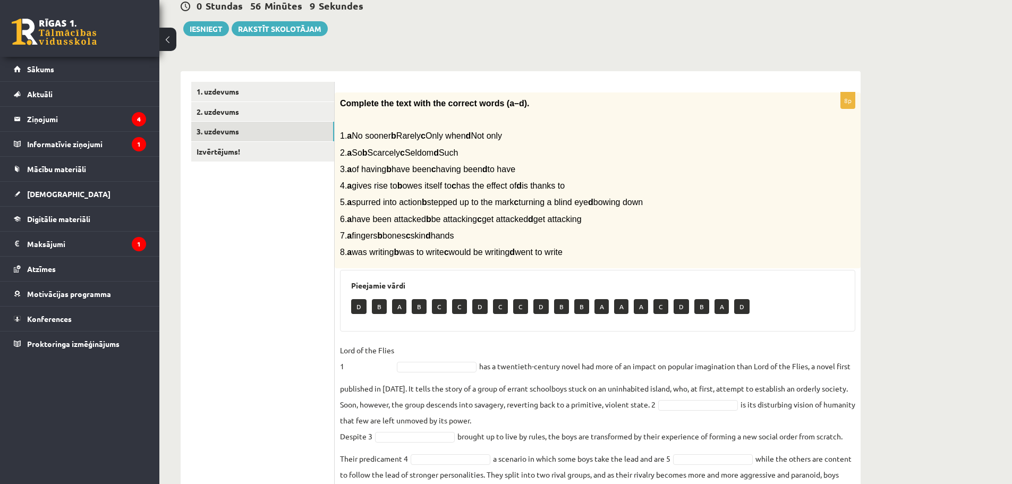
click at [375, 310] on p "B" at bounding box center [379, 306] width 15 height 15
type input "*"
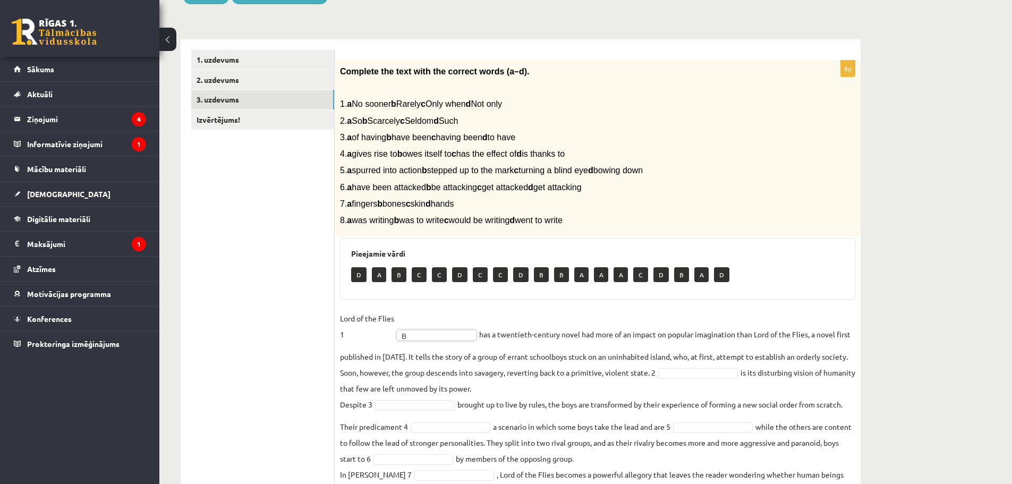
scroll to position [144, 0]
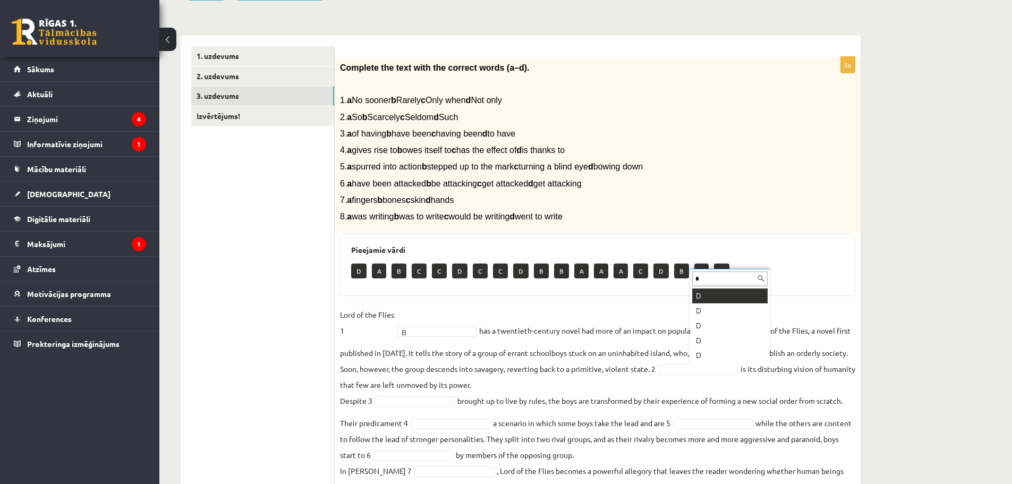
type input "*"
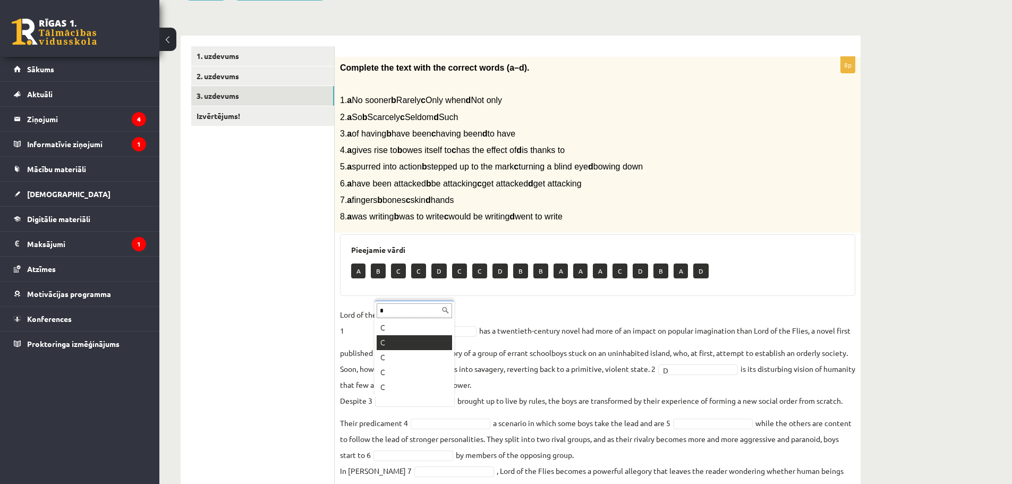
type input "*"
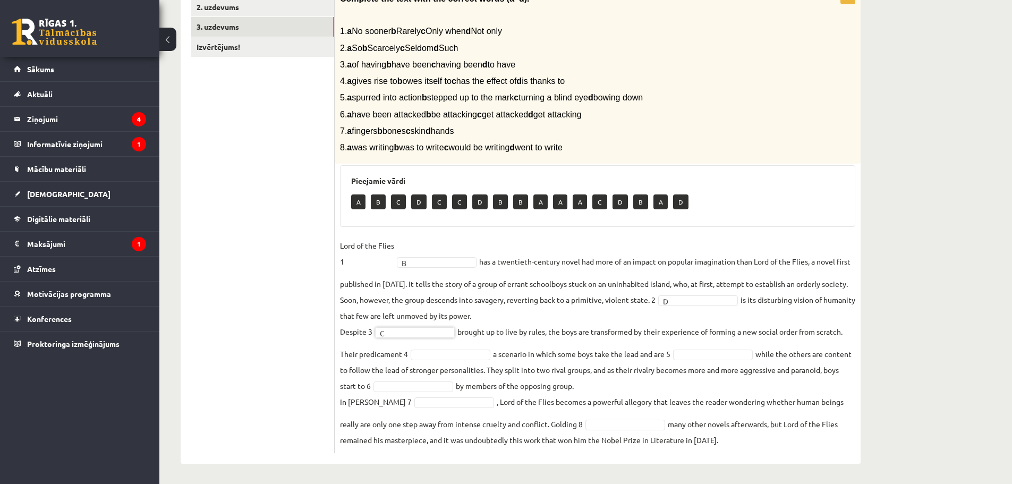
scroll to position [215, 0]
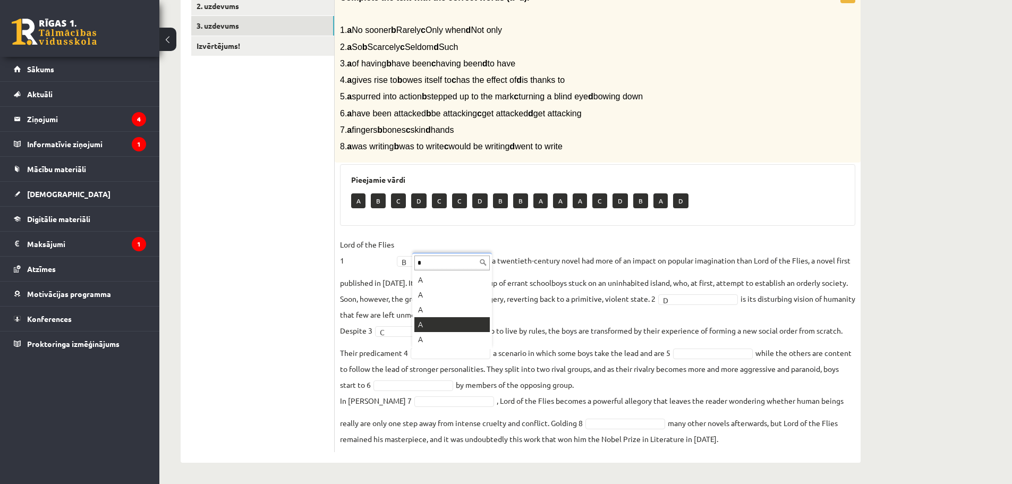
type input "*"
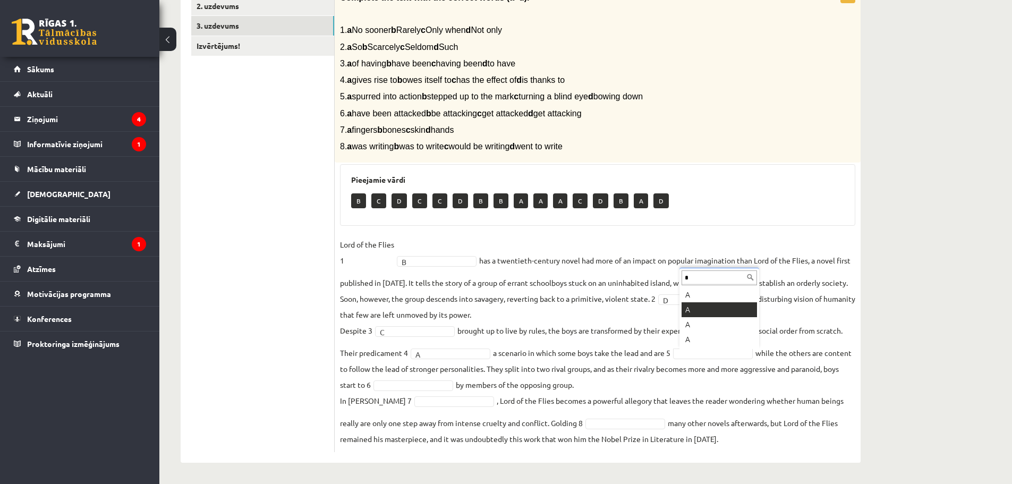
type input "*"
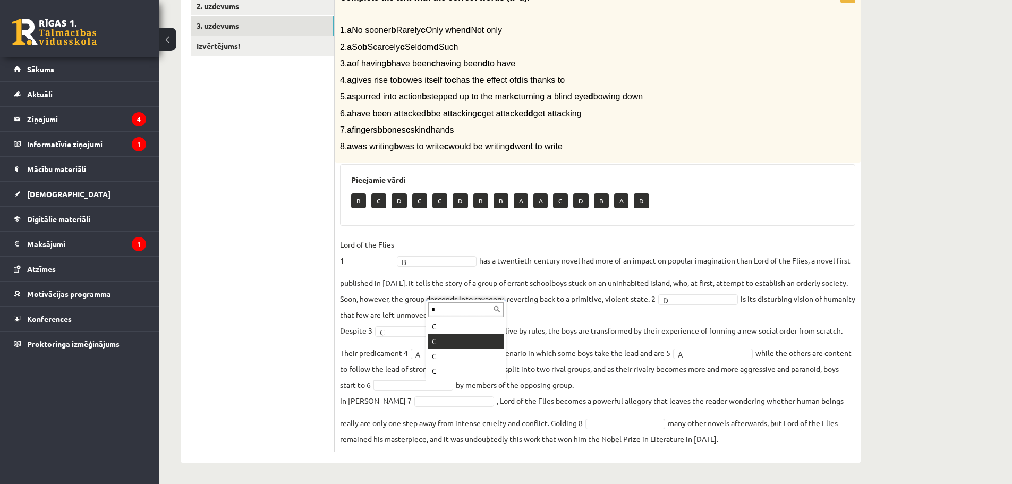
type input "*"
click at [601, 204] on p "D" at bounding box center [600, 200] width 15 height 15
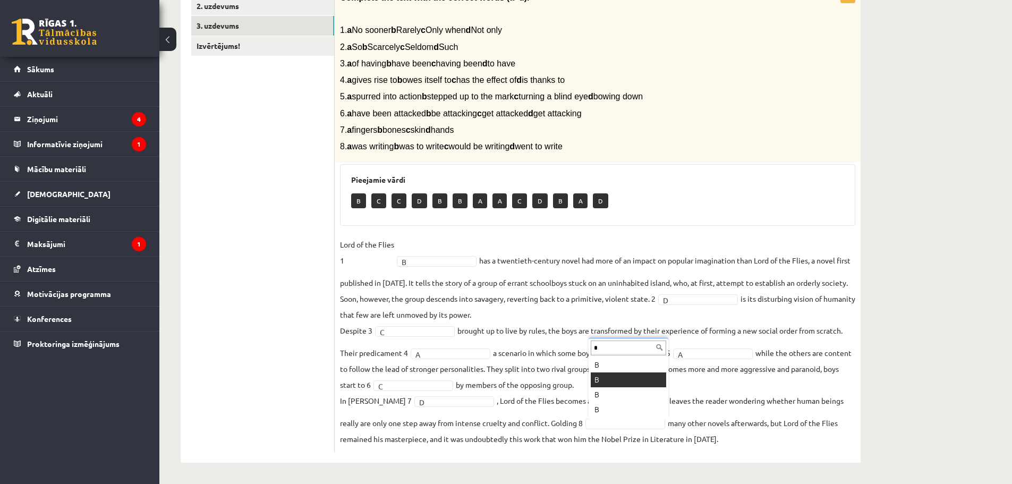
type input "*"
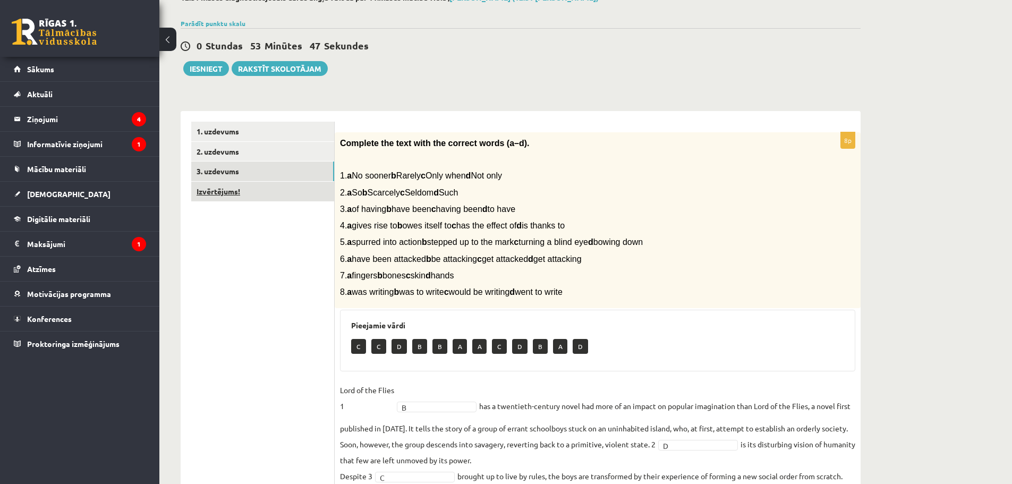
scroll to position [38, 0]
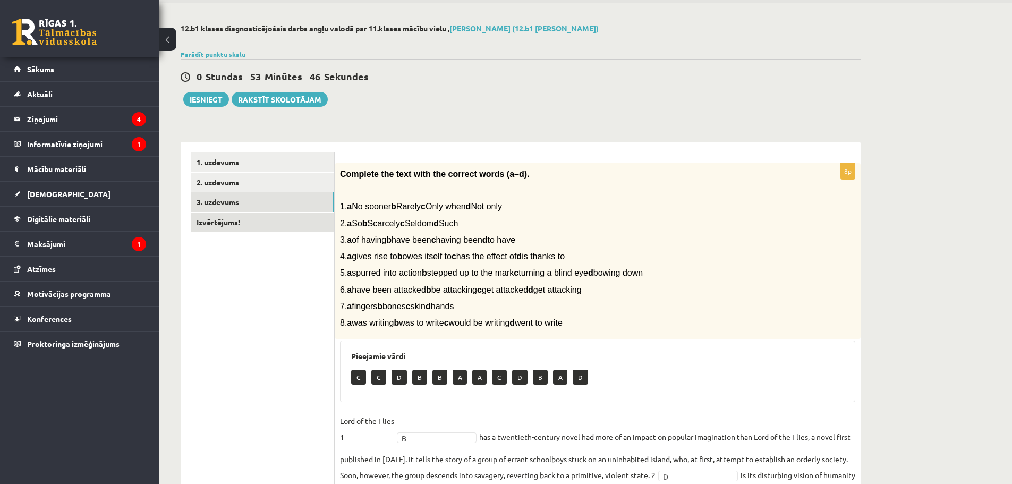
click at [223, 224] on link "Izvērtējums!" at bounding box center [262, 222] width 143 height 20
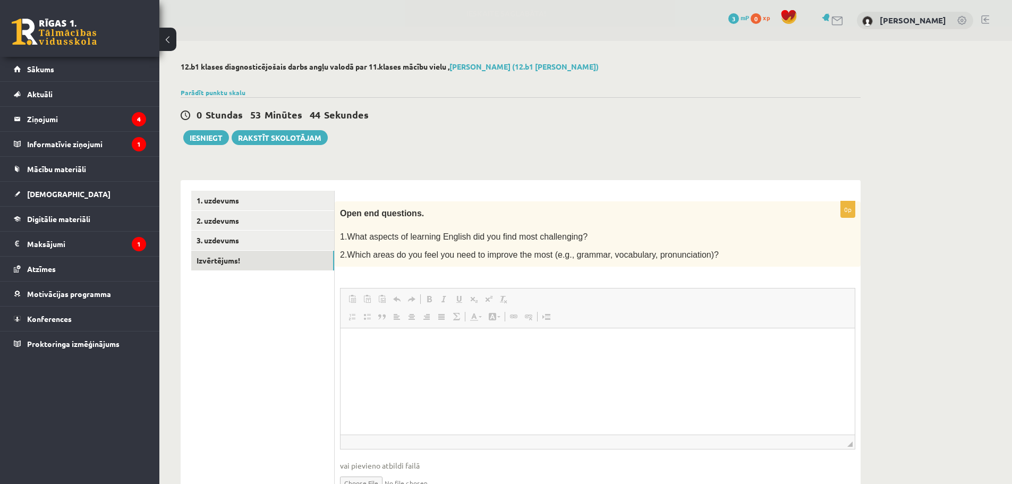
scroll to position [0, 0]
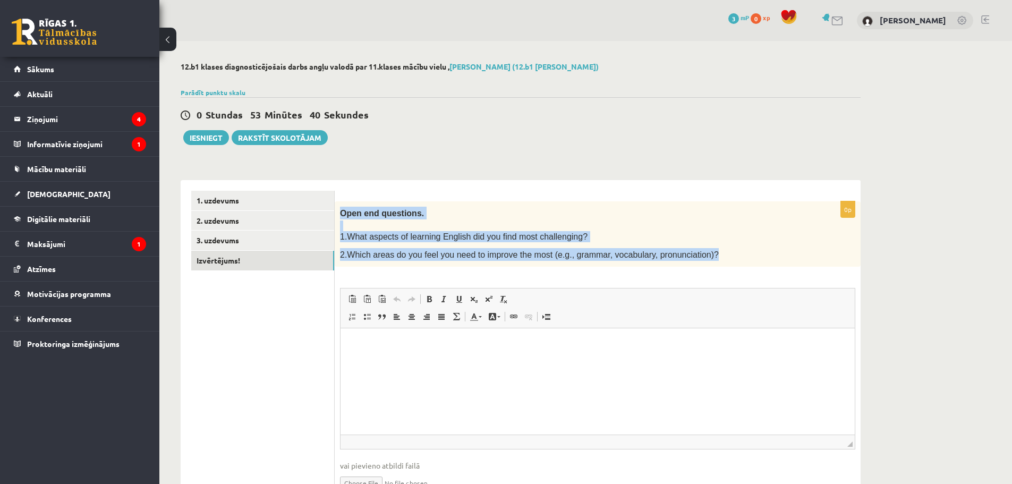
drag, startPoint x: 342, startPoint y: 215, endPoint x: 699, endPoint y: 259, distance: 359.0
click at [699, 259] on div "Open end questions. 1.What aspects of learning English did you find most challe…" at bounding box center [598, 234] width 526 height 66
copy div "Open end questions. 1.What aspects of learning English did you find most challe…"
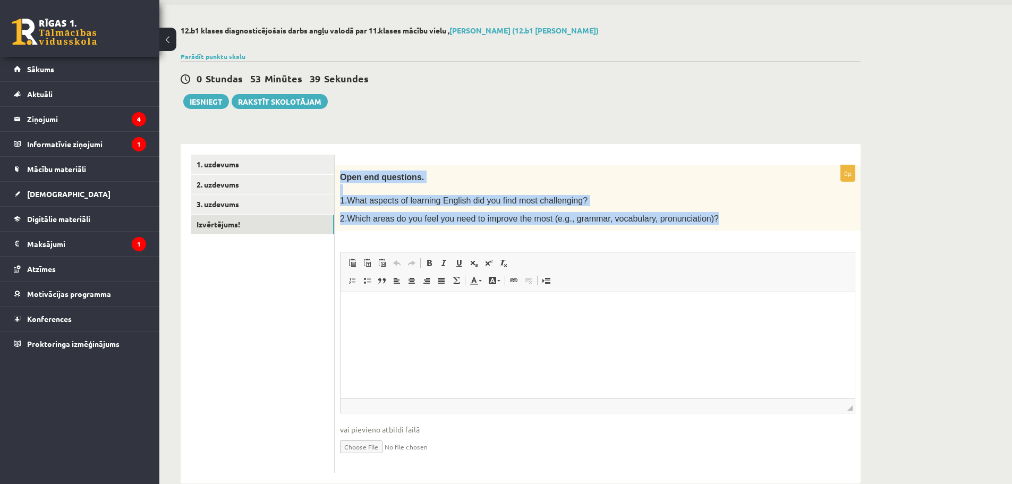
scroll to position [57, 0]
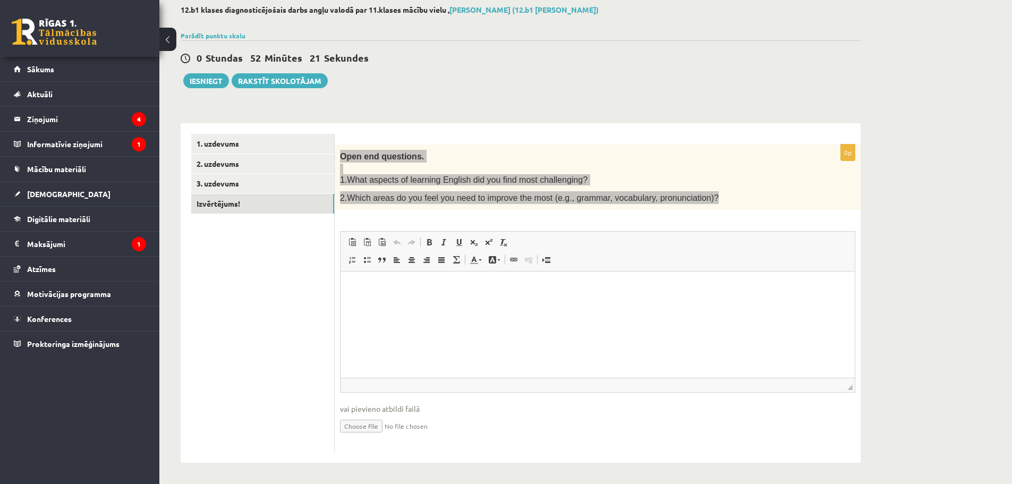
click at [452, 278] on html at bounding box center [597, 287] width 514 height 32
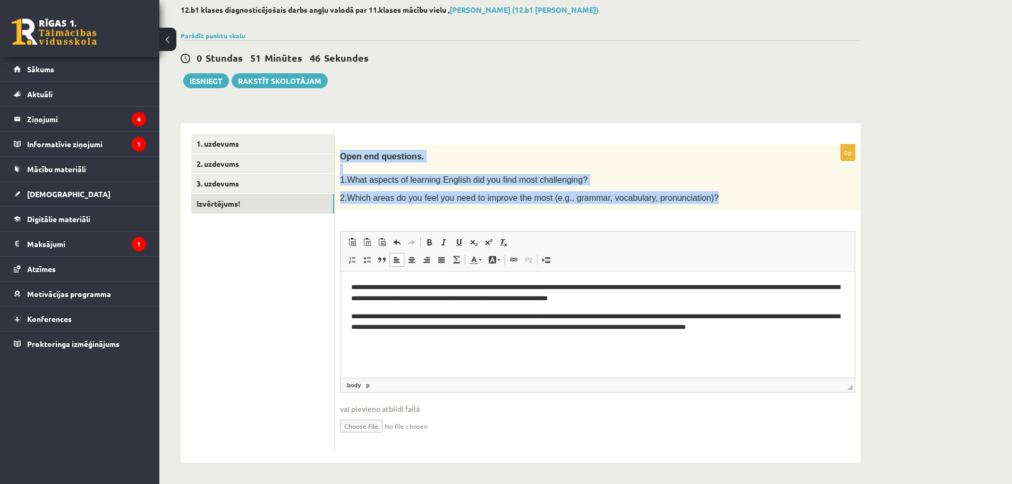
click at [386, 383] on span "◢ Elements path body p" at bounding box center [597, 385] width 514 height 14
click at [384, 383] on span "◢ Elements path body p" at bounding box center [597, 385] width 514 height 14
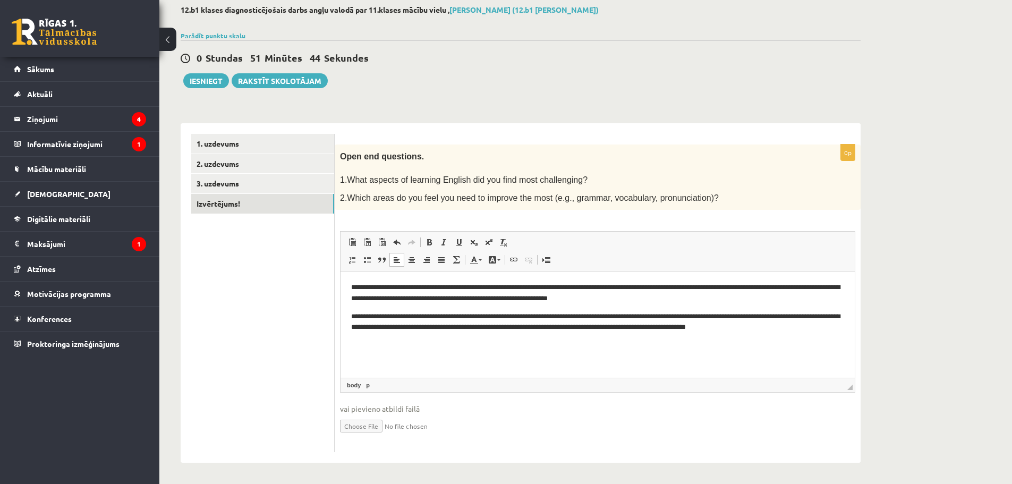
click at [312, 344] on ul "1. uzdevums 2. uzdevums 3. uzdevums Izvērtējums!" at bounding box center [262, 293] width 143 height 319
click at [215, 87] on button "Iesniegt" at bounding box center [206, 80] width 46 height 15
click at [238, 144] on link "1. uzdevums" at bounding box center [262, 144] width 143 height 20
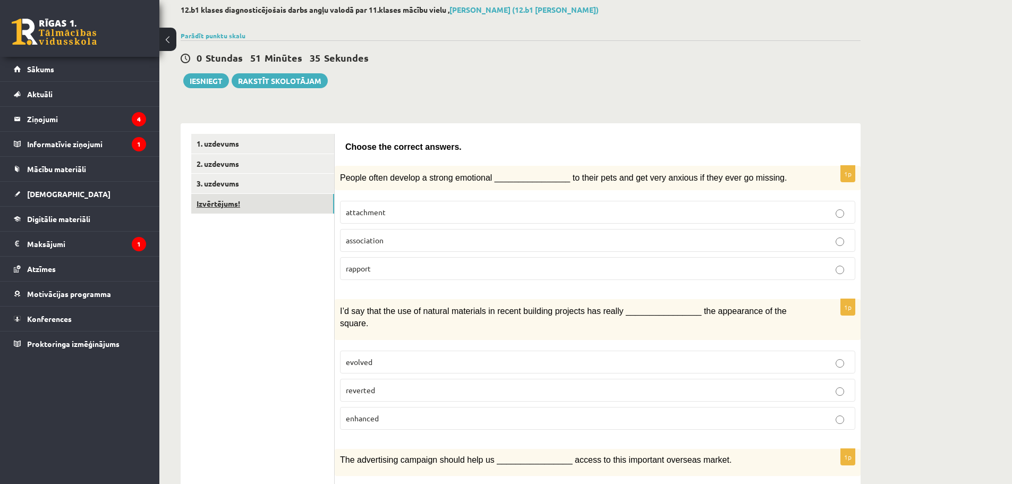
click at [227, 203] on link "Izvērtējums!" at bounding box center [262, 204] width 143 height 20
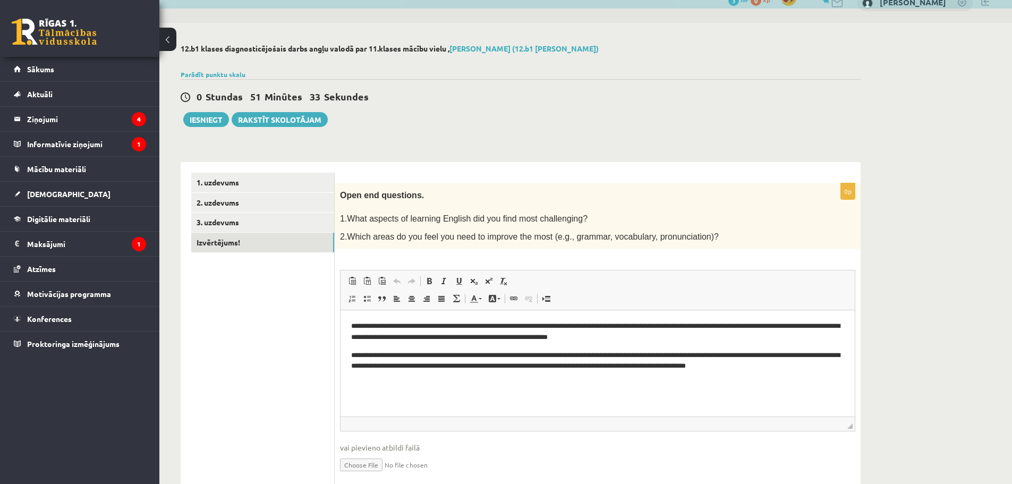
scroll to position [18, 0]
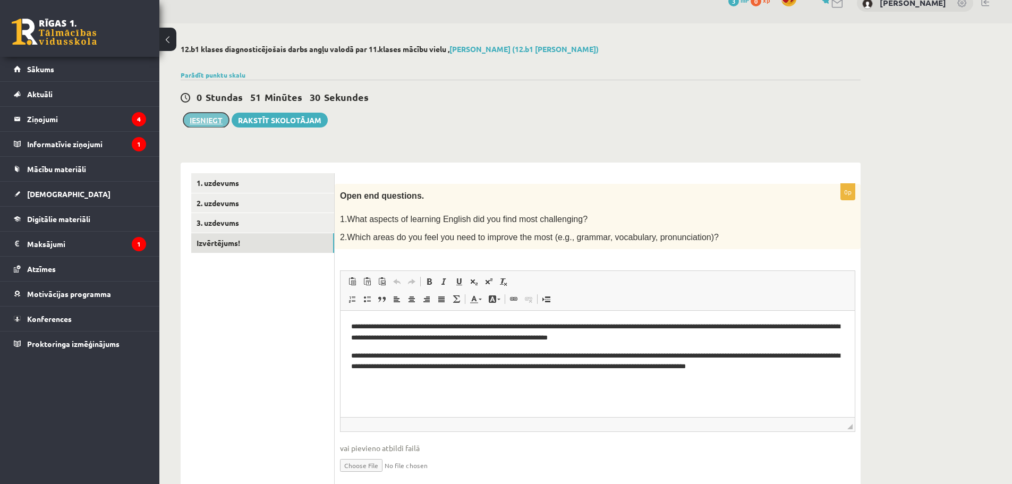
click at [216, 117] on button "Iesniegt" at bounding box center [206, 120] width 46 height 15
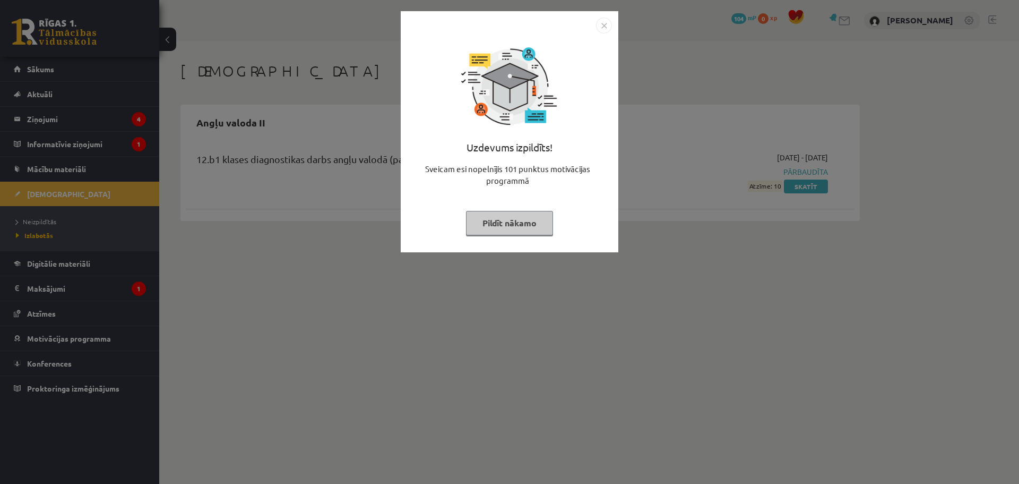
click at [605, 26] on img "Close" at bounding box center [604, 26] width 16 height 16
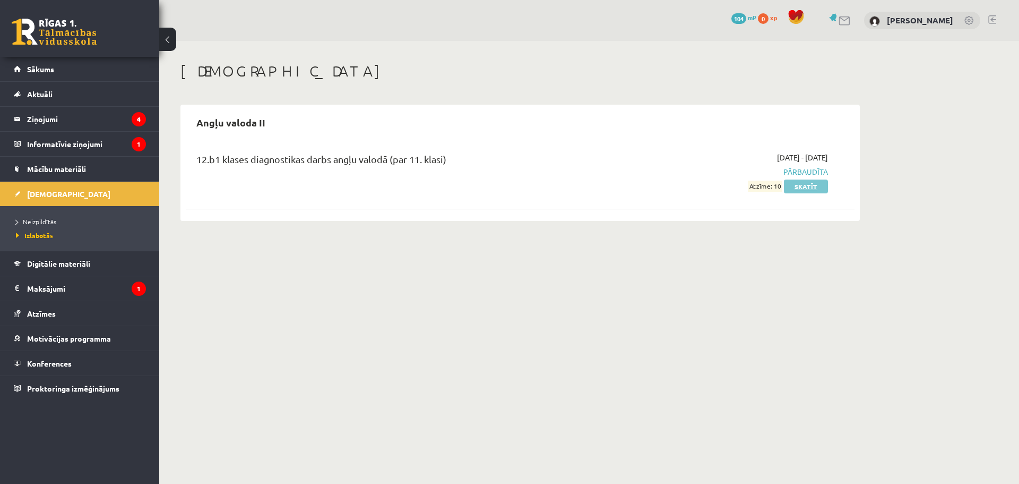
click at [809, 189] on link "Skatīt" at bounding box center [806, 186] width 44 height 14
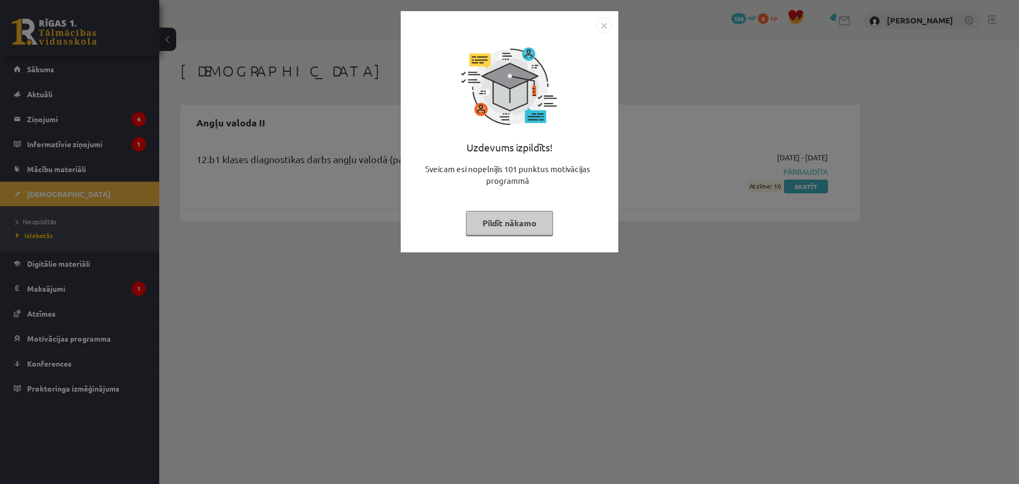
click at [613, 22] on div "Uzdevums izpildīts! Sveicam esi nopelnījis 101 punktus motivācijas programmā Pi…" at bounding box center [510, 131] width 218 height 241
click at [603, 24] on img "Close" at bounding box center [604, 26] width 16 height 16
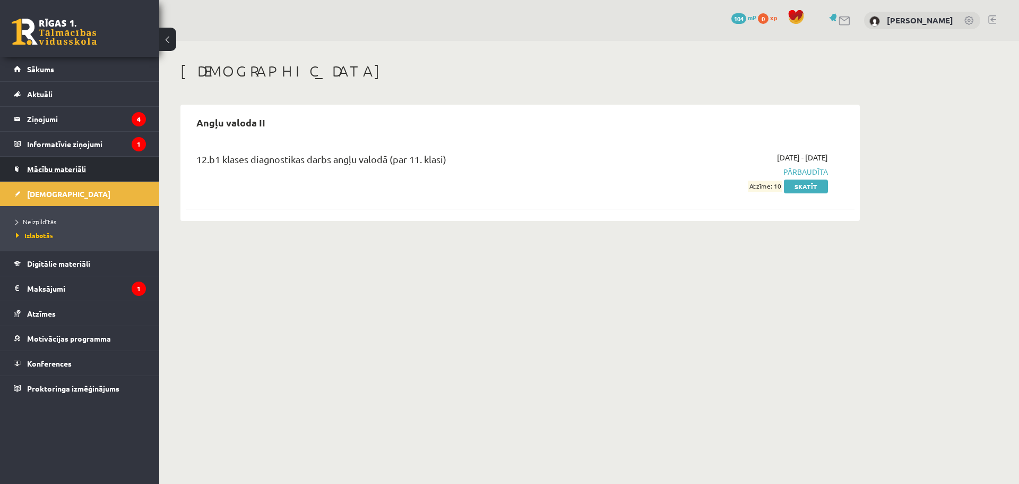
click at [90, 167] on link "Mācību materiāli" at bounding box center [80, 169] width 132 height 24
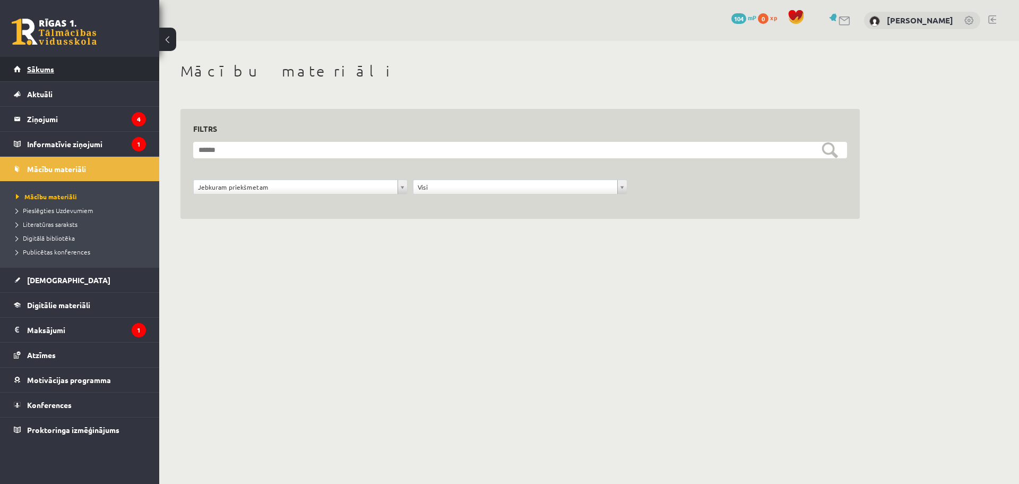
click at [72, 71] on link "Sākums" at bounding box center [80, 69] width 132 height 24
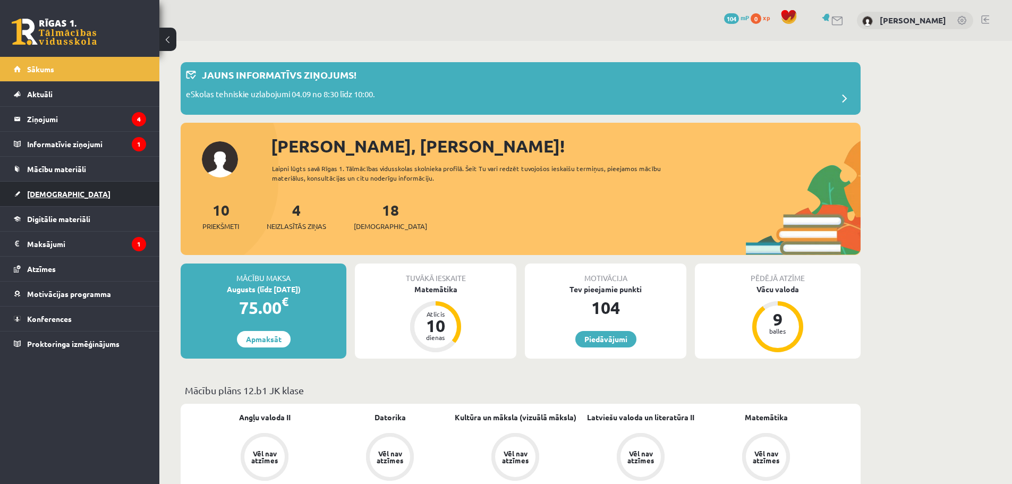
click at [50, 197] on span "[DEMOGRAPHIC_DATA]" at bounding box center [68, 194] width 83 height 10
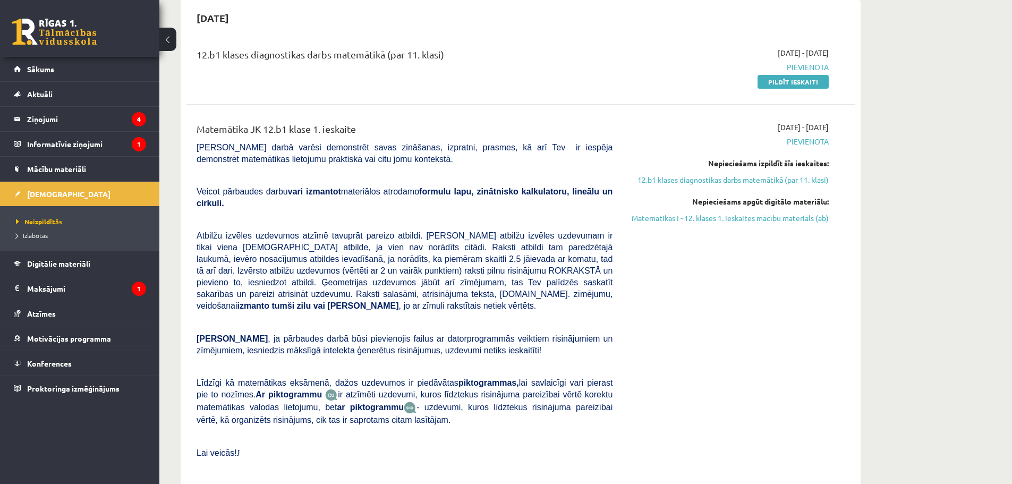
scroll to position [142, 0]
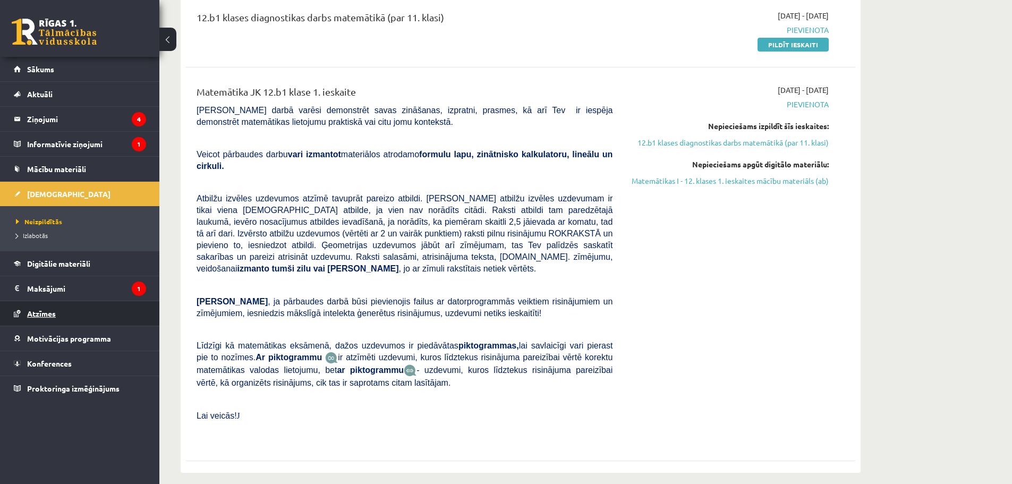
click at [44, 313] on span "Atzīmes" at bounding box center [41, 313] width 29 height 10
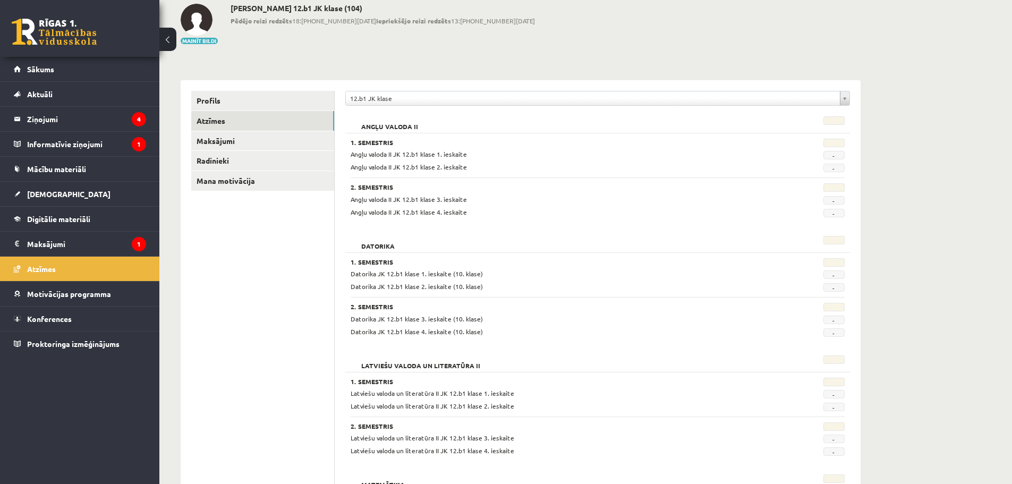
scroll to position [57, 0]
click at [829, 156] on span "-" at bounding box center [833, 156] width 21 height 8
click at [849, 102] on div "12.b1 JK klase" at bounding box center [597, 99] width 504 height 15
click at [48, 191] on span "[DEMOGRAPHIC_DATA]" at bounding box center [68, 194] width 83 height 10
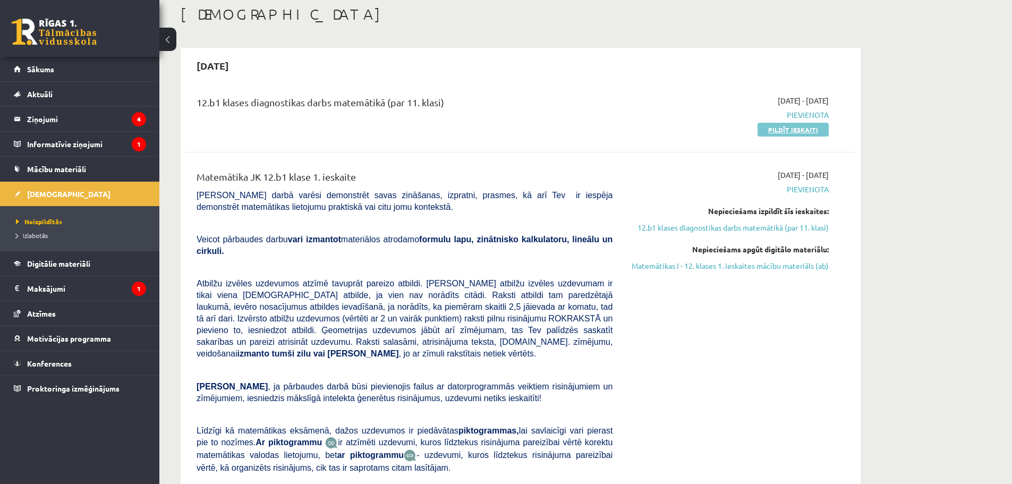
click at [795, 131] on link "Pildīt ieskaiti" at bounding box center [792, 130] width 71 height 14
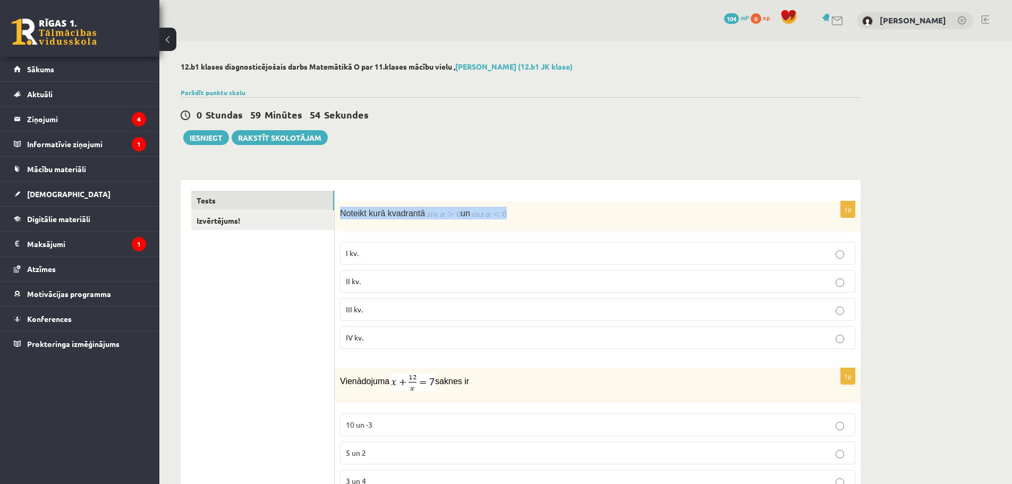
drag, startPoint x: 338, startPoint y: 209, endPoint x: 513, endPoint y: 215, distance: 175.8
click at [513, 215] on div "Noteikt kurā kvadrantā un" at bounding box center [598, 216] width 526 height 30
copy p "Noteikt kurā kvadrantā un"
drag, startPoint x: 495, startPoint y: 185, endPoint x: 502, endPoint y: 184, distance: 6.6
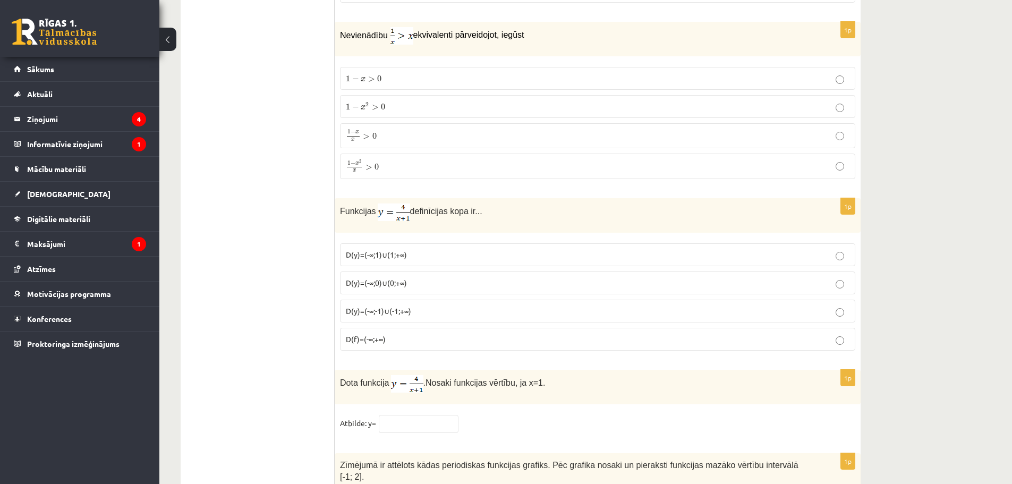
scroll to position [5101, 0]
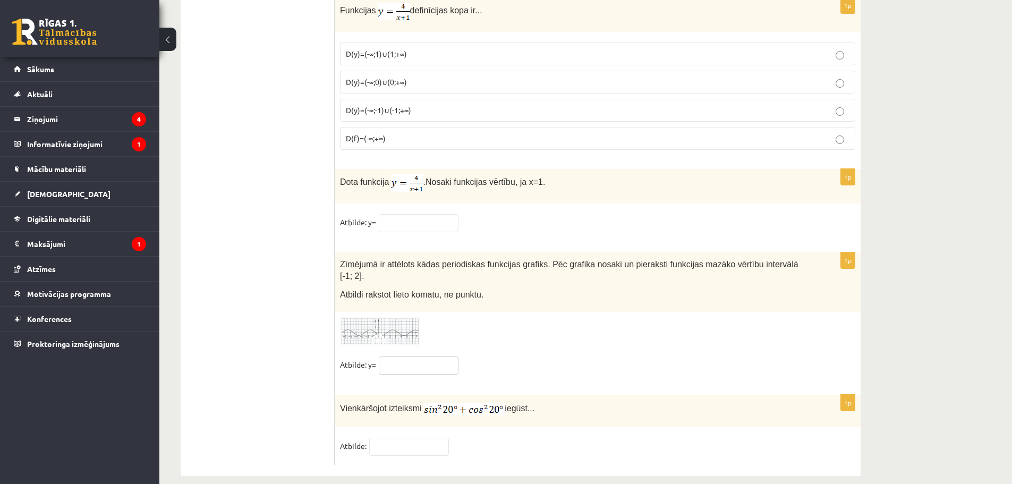
click at [399, 356] on input "text" at bounding box center [419, 365] width 80 height 18
type input "*"
click at [416, 222] on input "text" at bounding box center [419, 223] width 80 height 18
type input "*"
click at [411, 338] on div "1p Zīmējumā ir attēlots kādas periodiskas funkcijas grafiks. Pēc grafika nosaki…" at bounding box center [598, 318] width 526 height 132
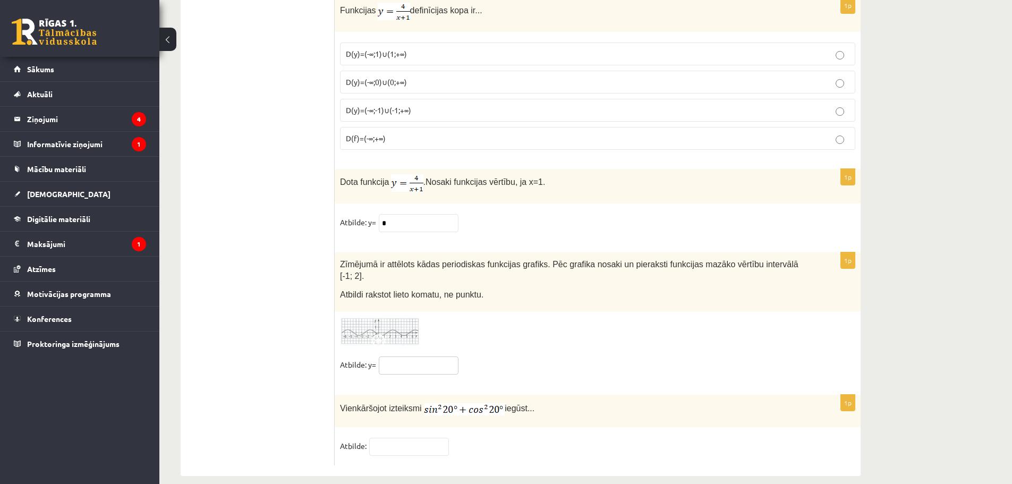
click at [413, 356] on input "text" at bounding box center [419, 365] width 80 height 18
type input "**"
click at [392, 438] on input "text" at bounding box center [409, 447] width 80 height 18
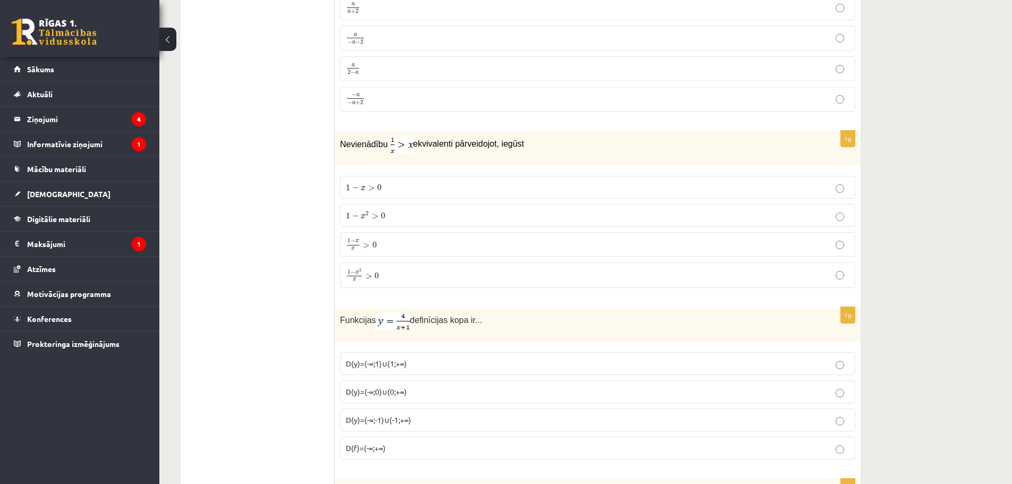
scroll to position [4782, 0]
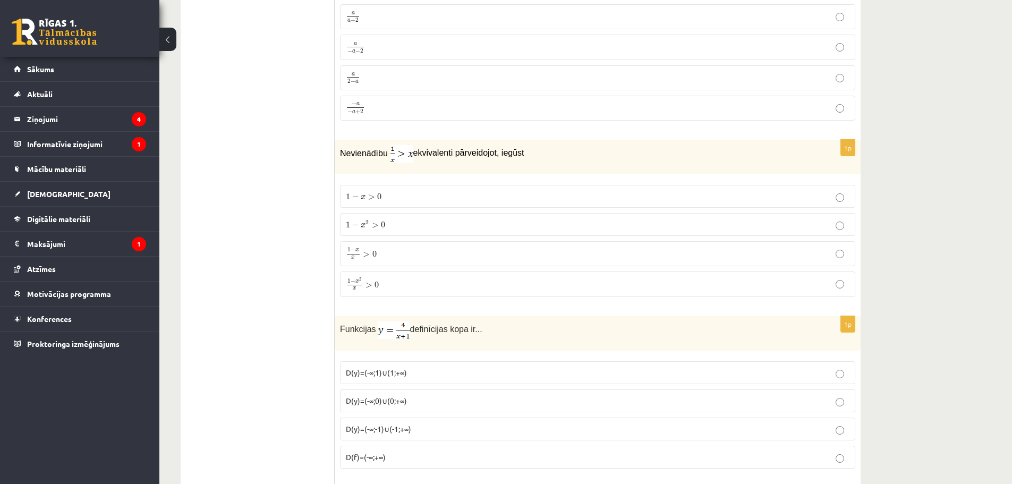
type input "*"
click at [397, 220] on p "1 − x 2 > 0 1 − x 2 > 0" at bounding box center [597, 224] width 503 height 11
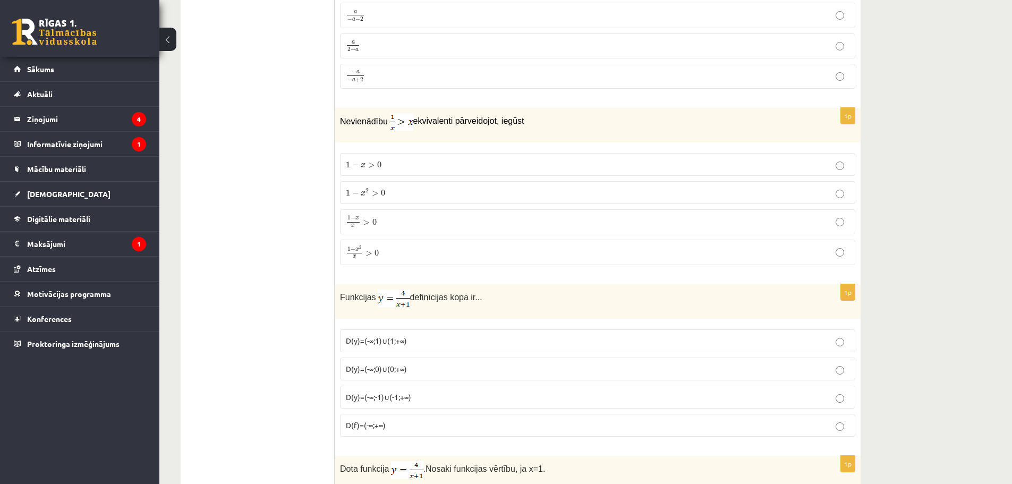
scroll to position [4818, 0]
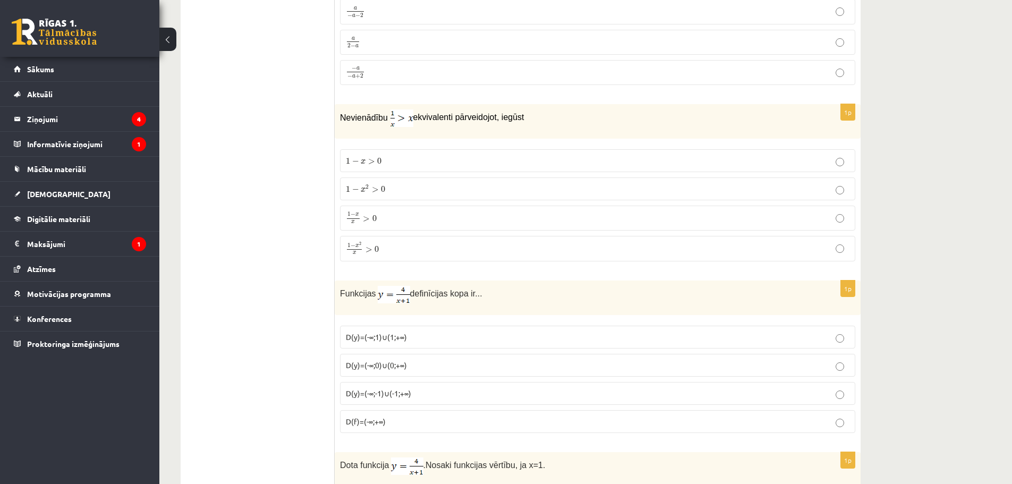
click at [415, 390] on p "D(y)=(-∞;-1)∪(-1;+∞)" at bounding box center [597, 393] width 503 height 11
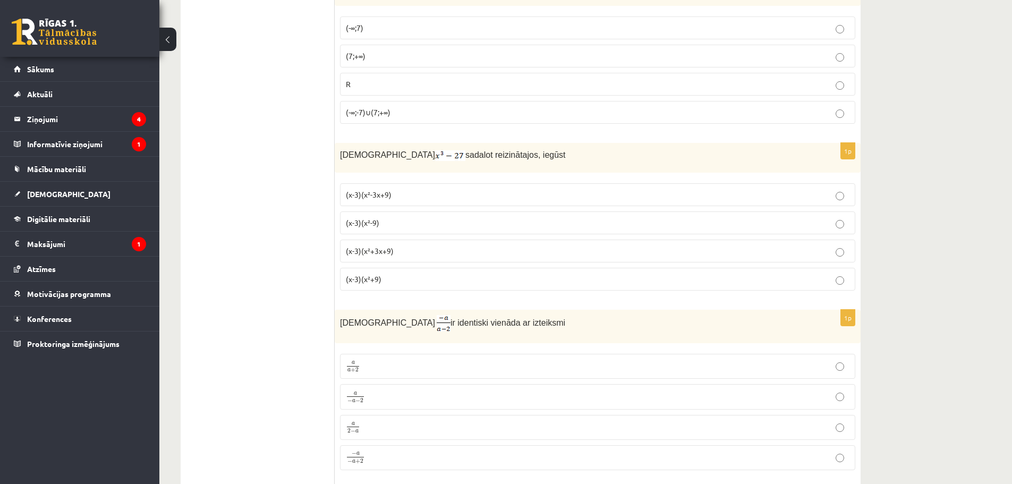
scroll to position [4428, 0]
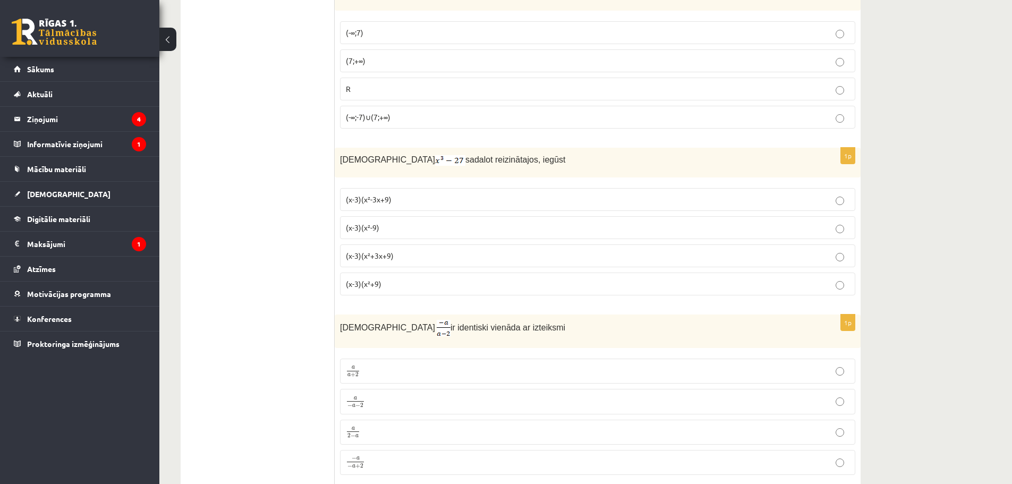
click at [403, 252] on p "(x-3)(x²+3x+9)" at bounding box center [597, 255] width 503 height 11
click at [381, 456] on p "− a − a + 2 − a − a + 2" at bounding box center [597, 463] width 503 height 14
click at [370, 364] on p "a a + 2 a a + 2" at bounding box center [597, 370] width 503 height 13
click at [379, 460] on p "− a − a + 2 − a − a + 2" at bounding box center [597, 463] width 503 height 14
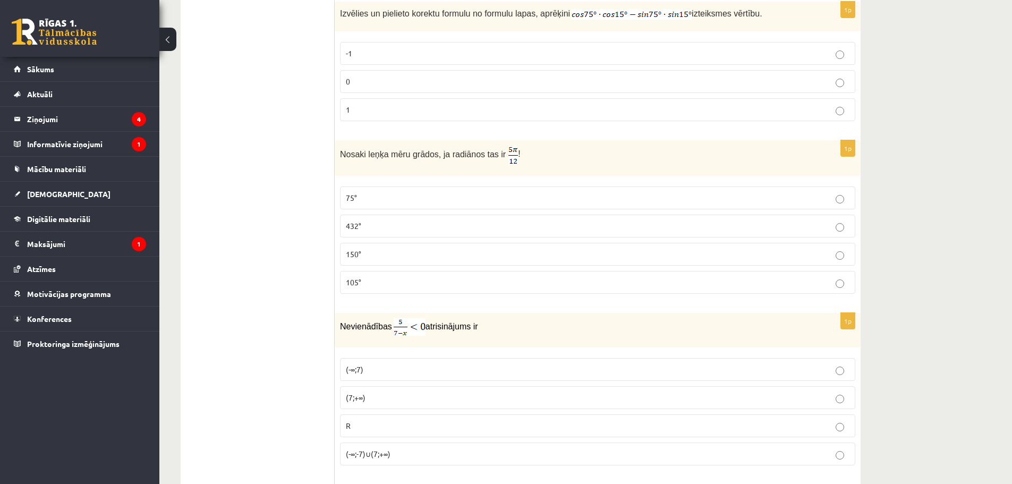
scroll to position [4092, 0]
click at [374, 198] on p "75°" at bounding box center [597, 197] width 503 height 11
click at [384, 367] on p "(-∞;7)" at bounding box center [597, 368] width 503 height 11
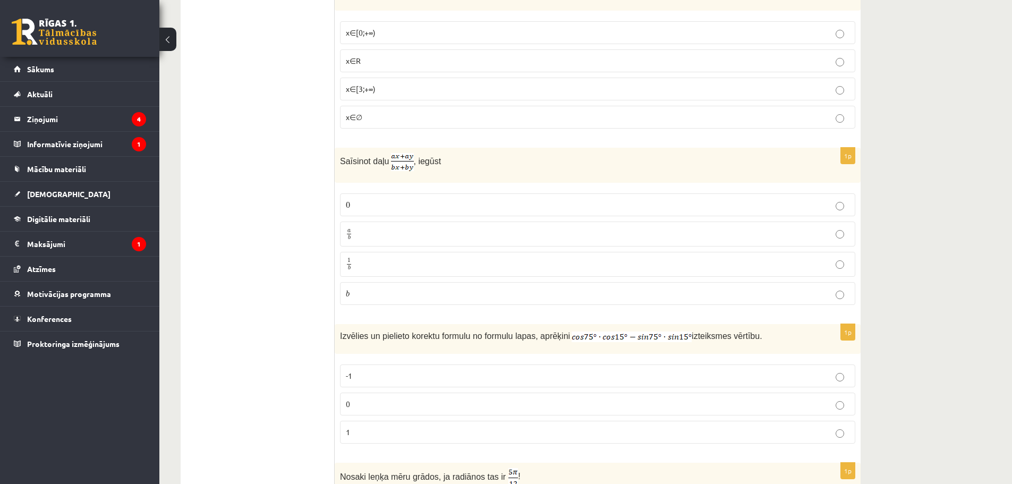
scroll to position [3791, 0]
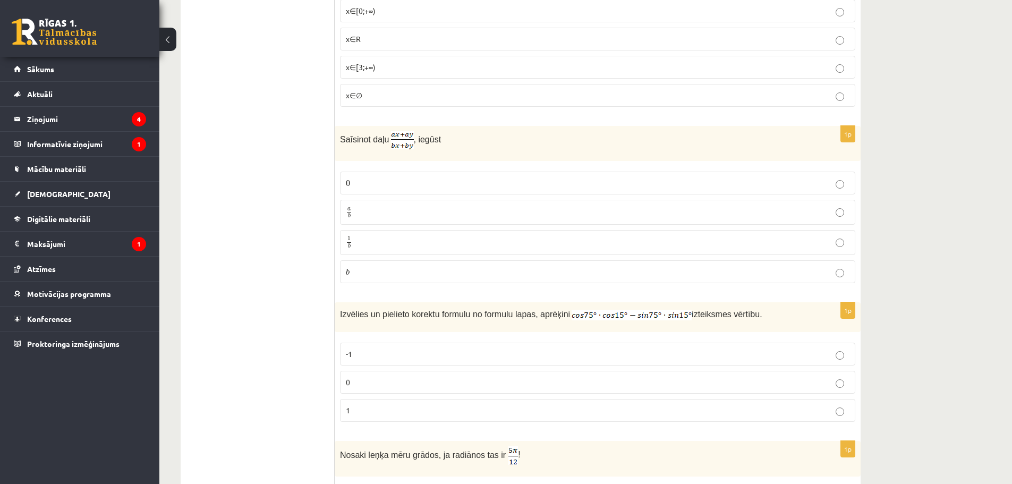
click at [379, 344] on label "-1" at bounding box center [597, 353] width 515 height 23
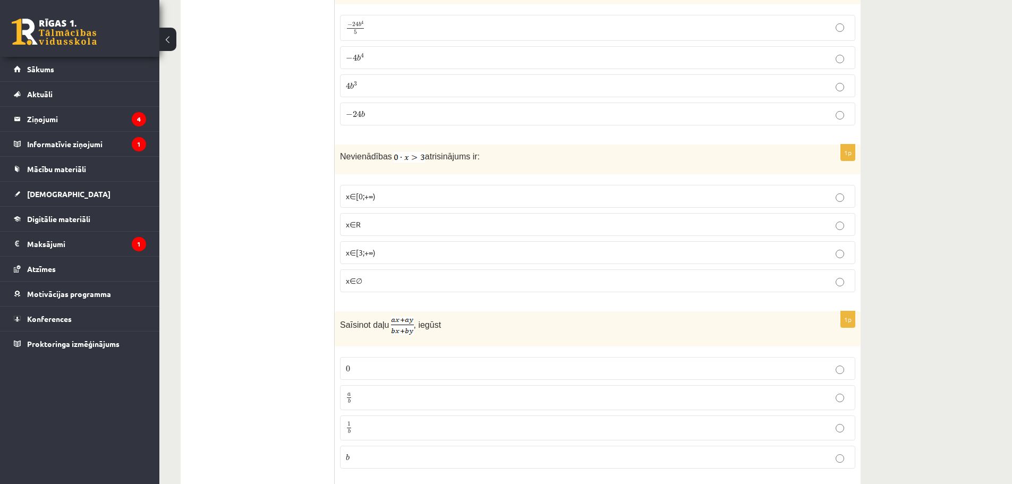
scroll to position [3597, 0]
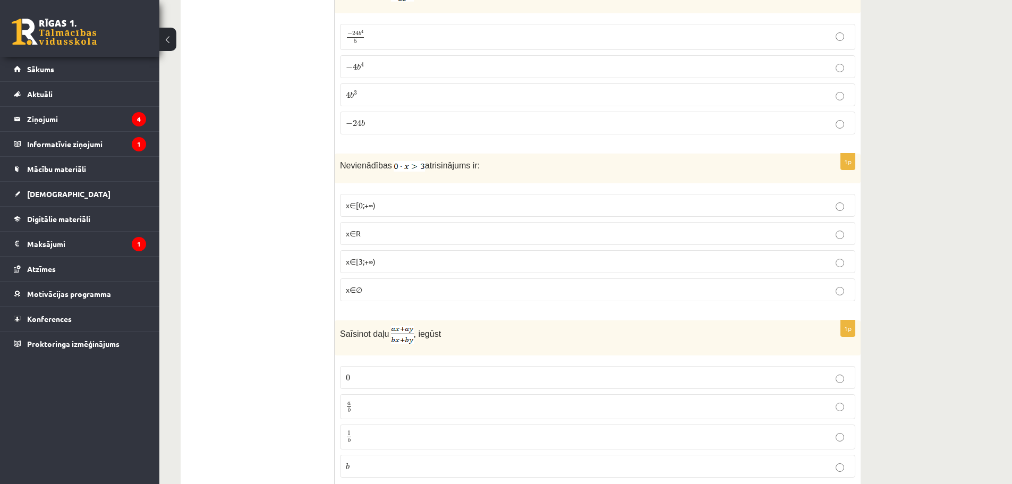
click at [362, 289] on p "x∈∅" at bounding box center [597, 289] width 503 height 11
click at [376, 407] on p "a b a b" at bounding box center [597, 406] width 503 height 13
click at [378, 406] on p "a b a b" at bounding box center [597, 406] width 503 height 13
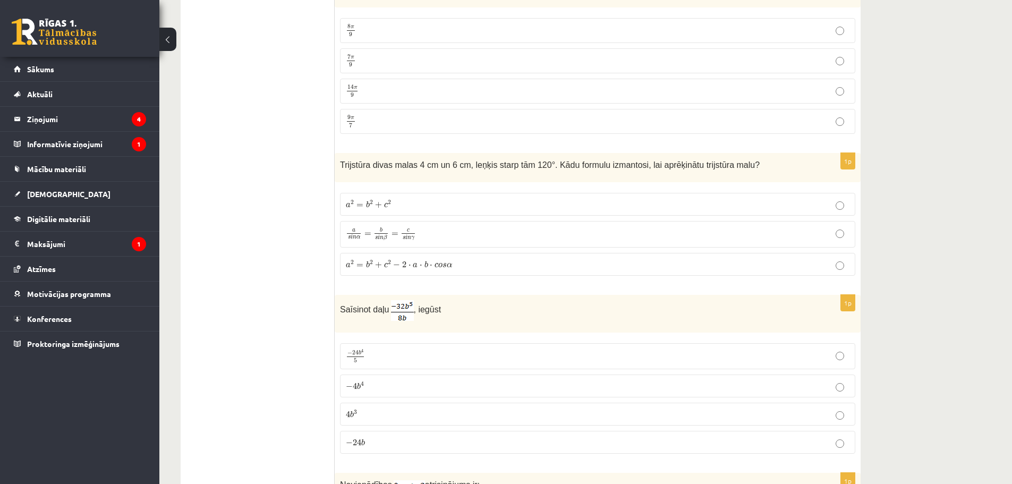
scroll to position [3278, 0]
click at [375, 262] on span "+" at bounding box center [378, 264] width 7 height 6
click at [376, 357] on p "− 24 b 4 5 − 24 b 4 5" at bounding box center [597, 355] width 503 height 15
click at [381, 352] on p "− 24 b 4 5 − 24 b 4 5" at bounding box center [597, 355] width 503 height 15
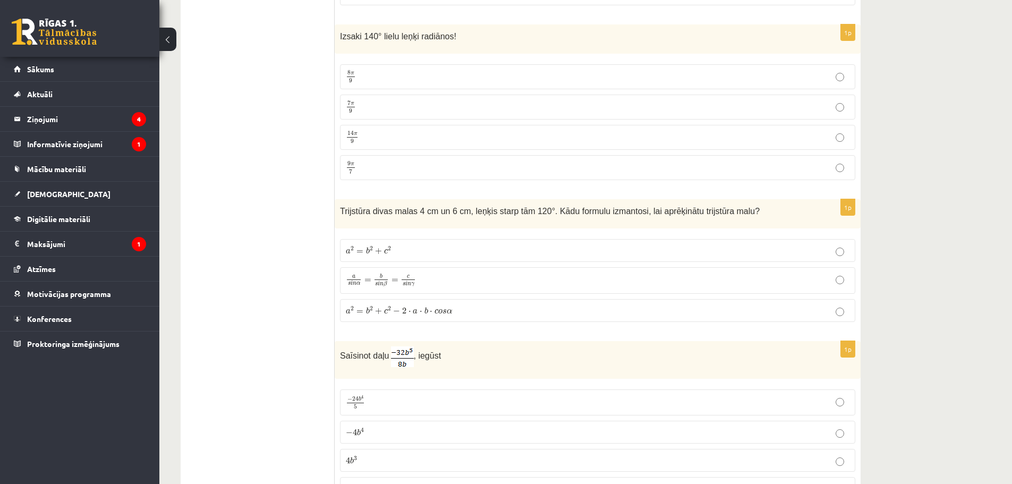
scroll to position [3172, 0]
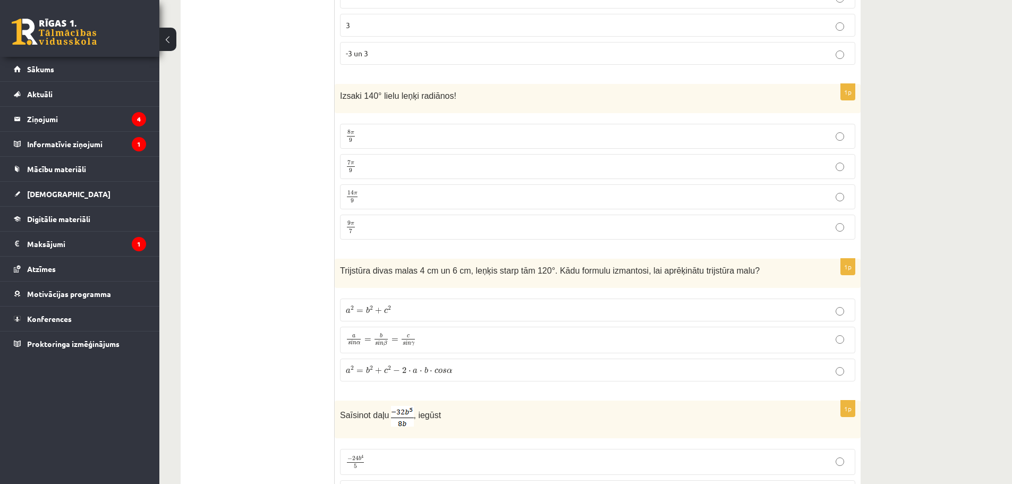
click at [510, 272] on span "Trijstūra divas malas 4 cm un 6 cm, leņķis starp tām 120°. Kādu formulu izmanto…" at bounding box center [549, 270] width 419 height 9
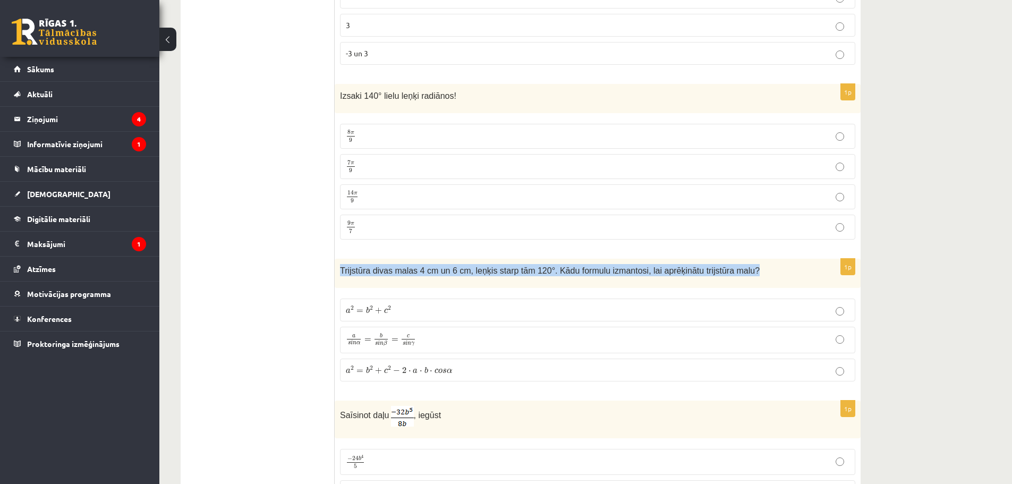
click at [510, 272] on span "Trijstūra divas malas 4 cm un 6 cm, leņķis starp tām 120°. Kādu formulu izmanto…" at bounding box center [549, 270] width 419 height 9
copy div "Trijstūra divas malas 4 cm un 6 cm, leņķis starp tām 120°. Kādu formulu izmanto…"
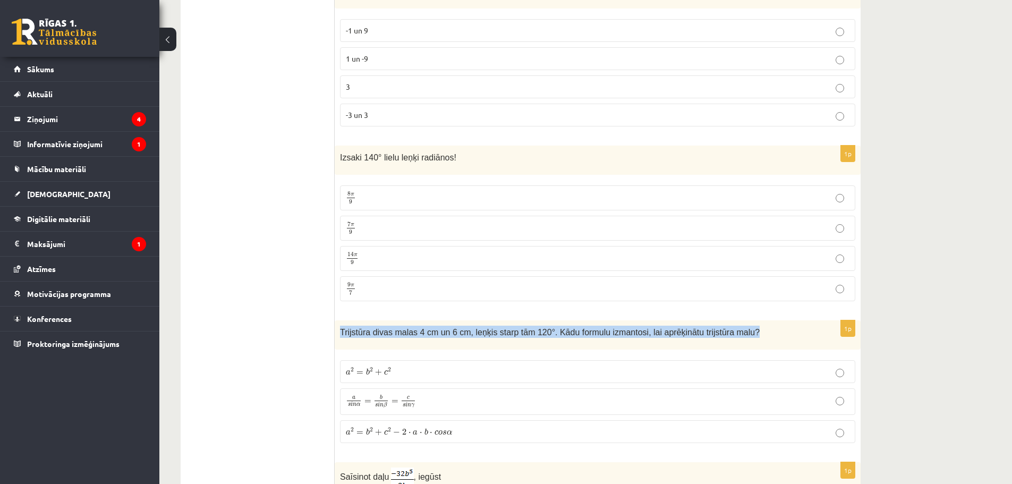
scroll to position [3083, 0]
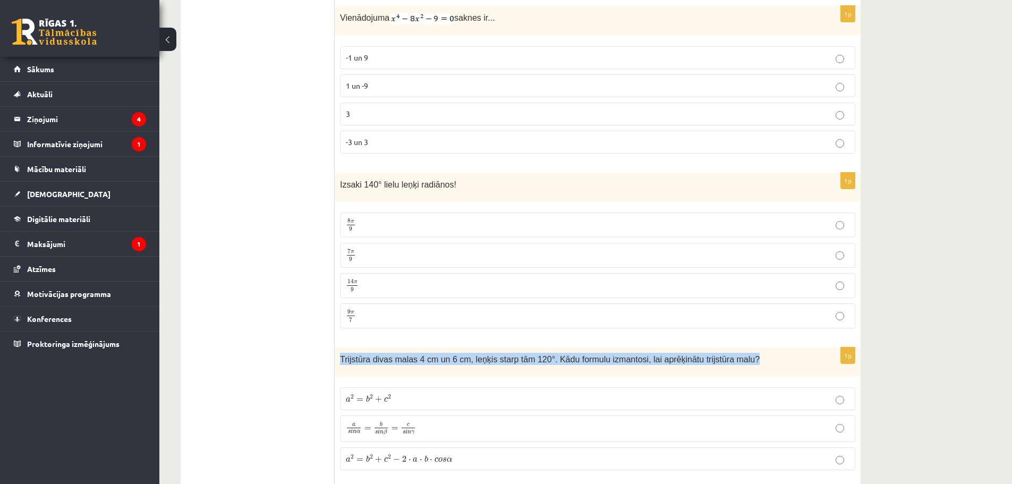
drag, startPoint x: 332, startPoint y: 178, endPoint x: 498, endPoint y: 258, distance: 183.6
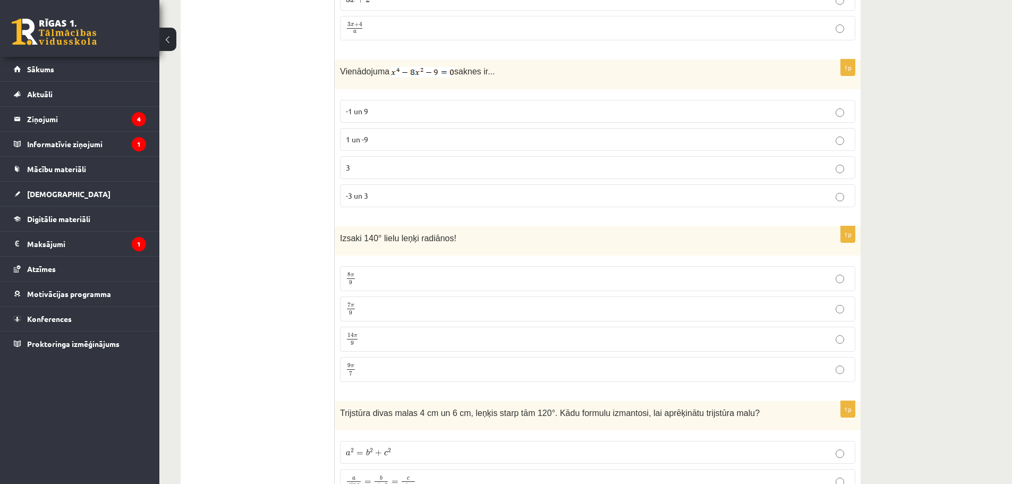
scroll to position [3030, 0]
drag, startPoint x: 335, startPoint y: 238, endPoint x: 442, endPoint y: 385, distance: 182.0
click at [442, 385] on div "1p Izsaki 140° lielu leņķi radiānos! 8 π 9 8 π 9 7 π 9 7 π 9 14 π 9 14 π 9 9 π …" at bounding box center [598, 308] width 526 height 164
copy div "Izsaki 140° lielu leņķi radiānos! 8 π 9 8 π 9 7 π 9 7 π 9 14 π 9 14 π 9 9 π 7"
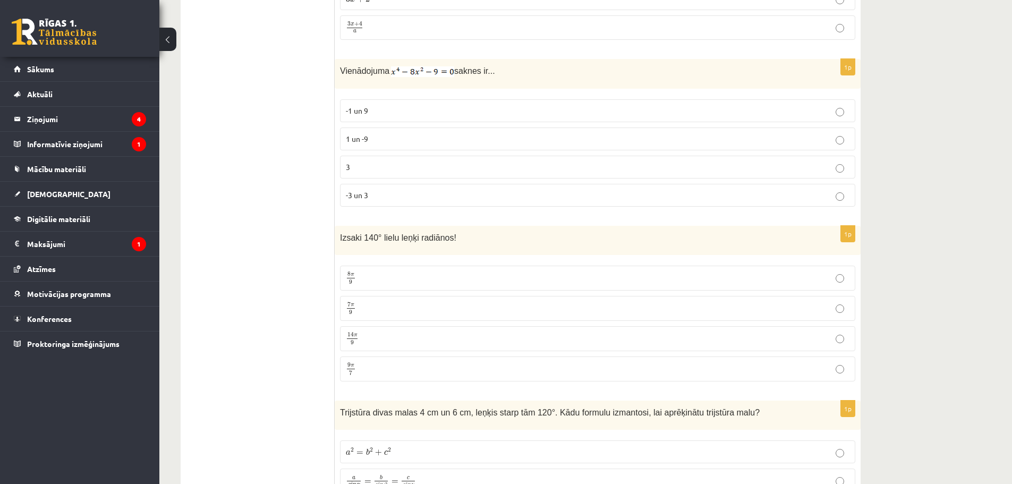
click at [372, 310] on p "7 π 9 7 π 9" at bounding box center [597, 308] width 503 height 13
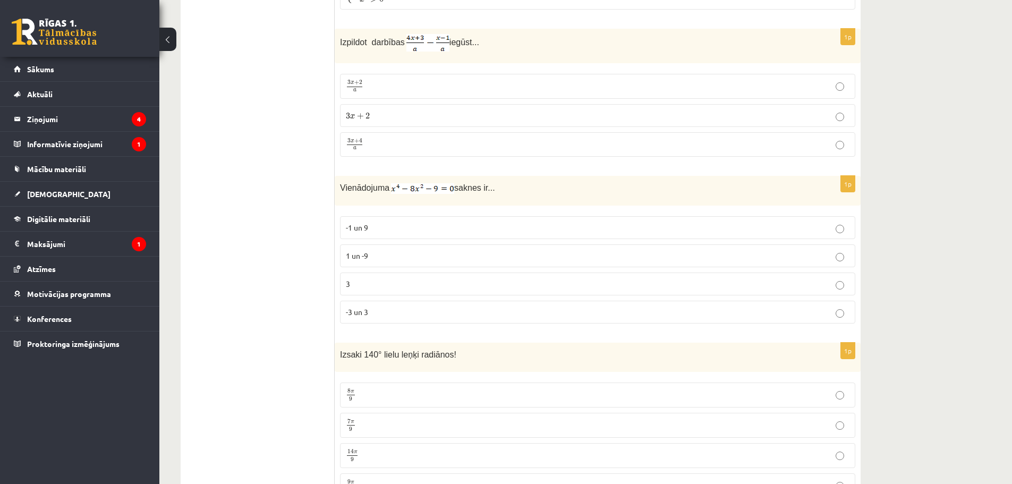
scroll to position [2907, 0]
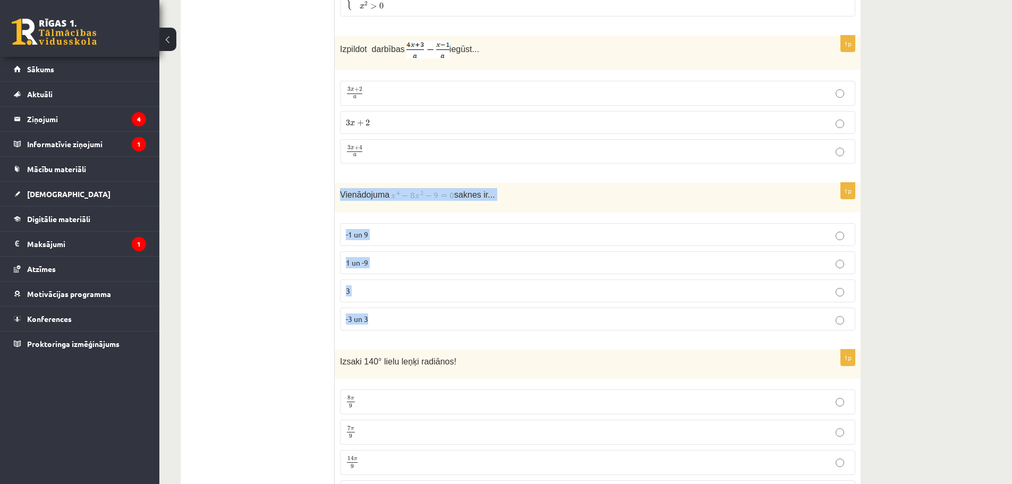
drag, startPoint x: 338, startPoint y: 192, endPoint x: 532, endPoint y: 320, distance: 232.4
click at [532, 320] on div "1p Vienādojuma saknes ir... -1 un 9 1 un -9 3 -3 un 3" at bounding box center [598, 261] width 526 height 156
copy div "Vienādojuma saknes ir... -1 un 9 1 un -9 3 -3 un 3"
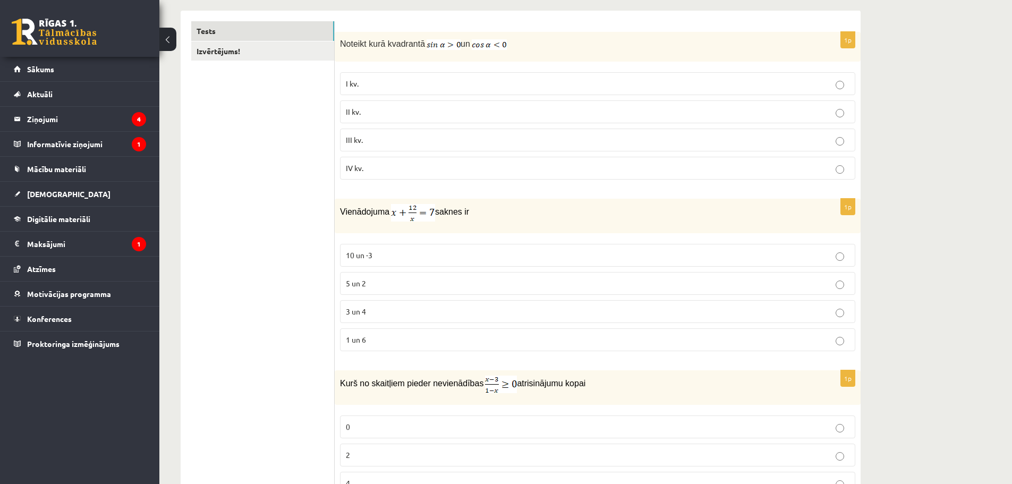
scroll to position [0, 0]
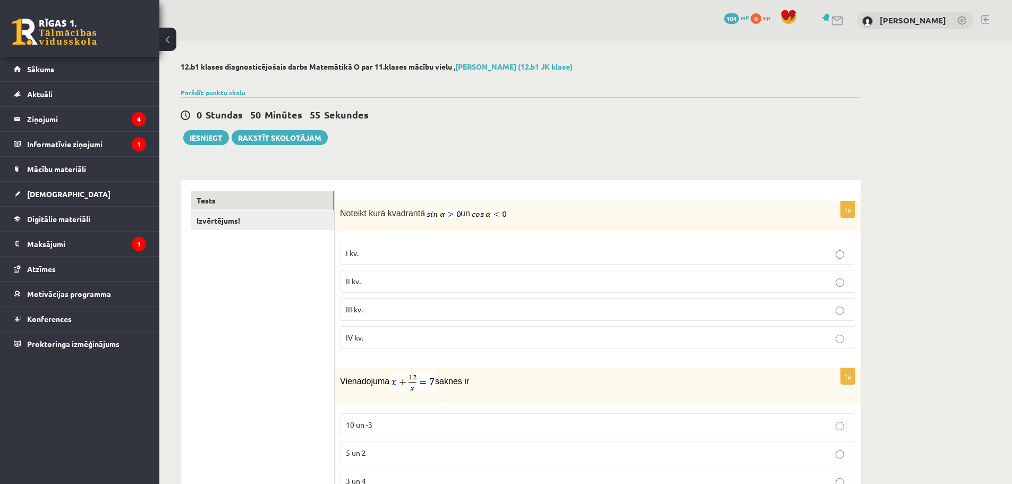
click at [610, 139] on div "0 Stundas 50 Minūtes 55 Sekundes Ieskaite saglabāta! Iesniegt Rakstīt skolotājam" at bounding box center [521, 121] width 680 height 48
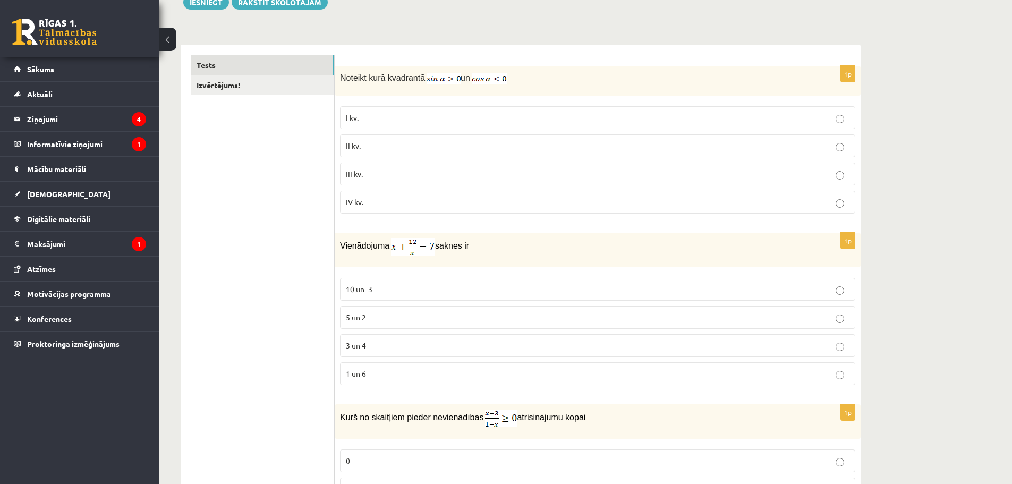
scroll to position [142, 0]
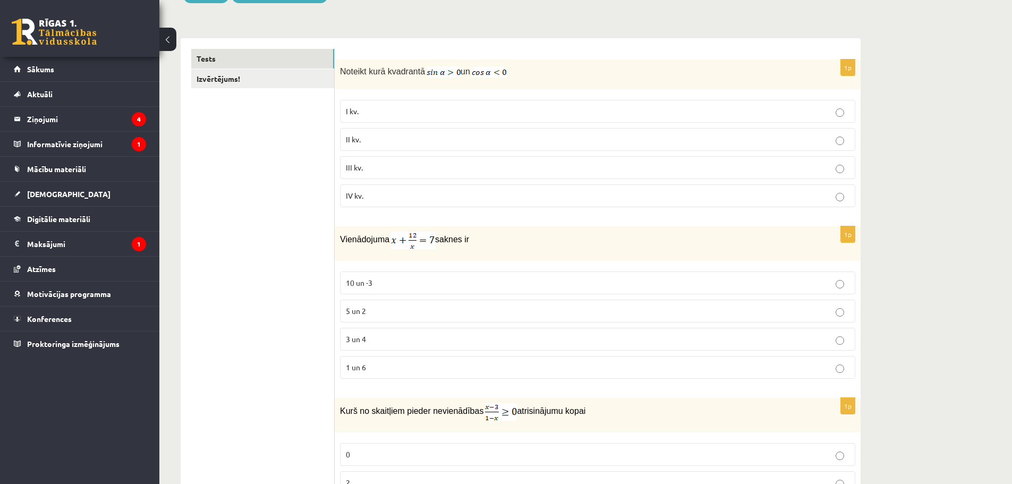
click at [370, 138] on p "II kv." at bounding box center [597, 139] width 503 height 11
click at [374, 338] on p "3 un 4" at bounding box center [597, 338] width 503 height 11
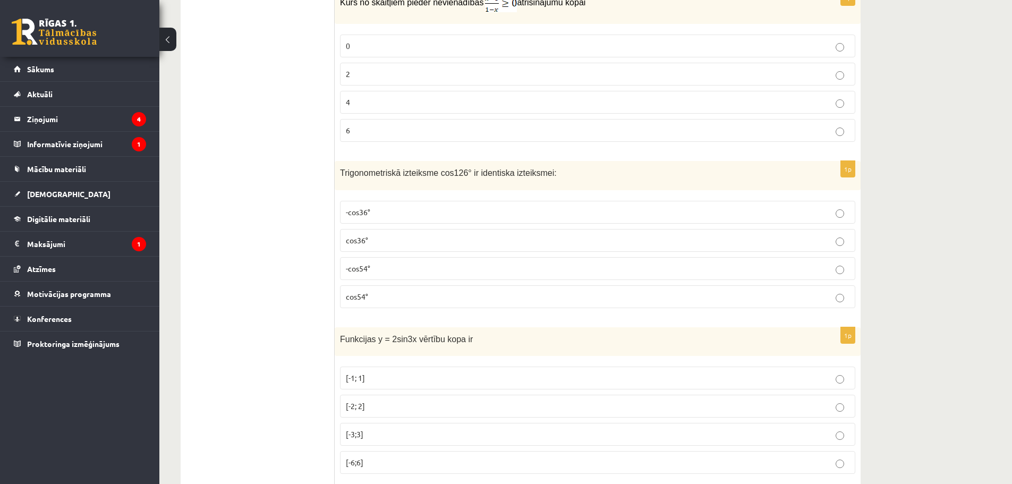
scroll to position [544, 0]
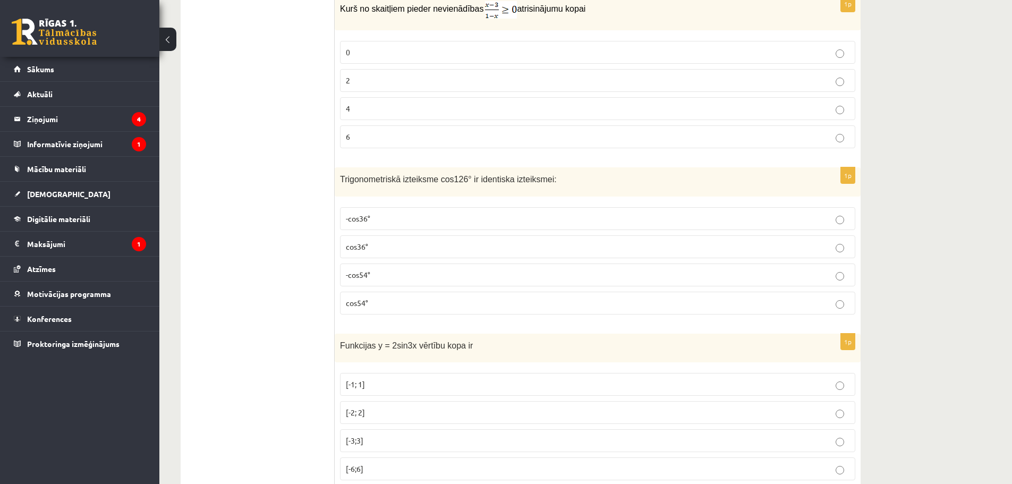
click at [369, 59] on label "0" at bounding box center [597, 52] width 515 height 23
click at [383, 275] on p "-cos54°" at bounding box center [597, 274] width 503 height 11
click at [365, 89] on label "2" at bounding box center [597, 80] width 515 height 23
click at [398, 418] on label "[-2; 2]" at bounding box center [597, 412] width 515 height 23
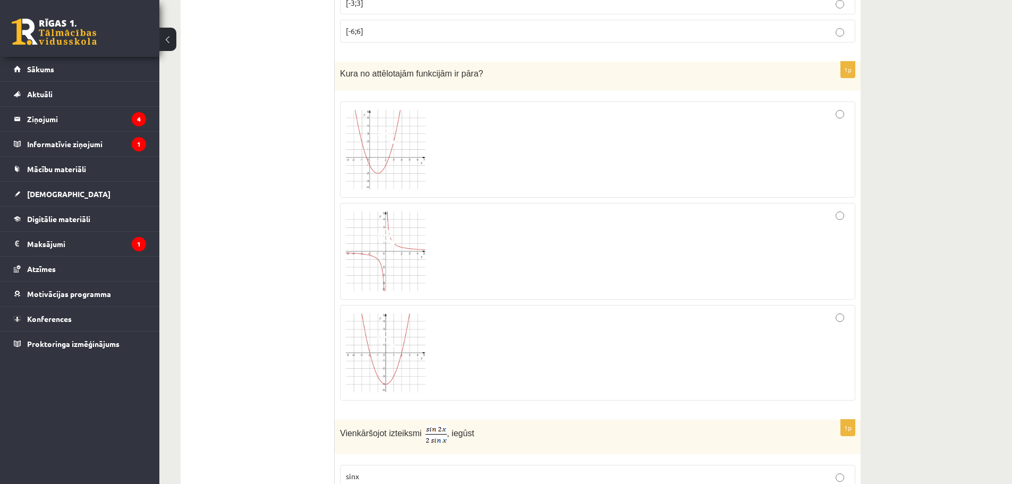
scroll to position [986, 0]
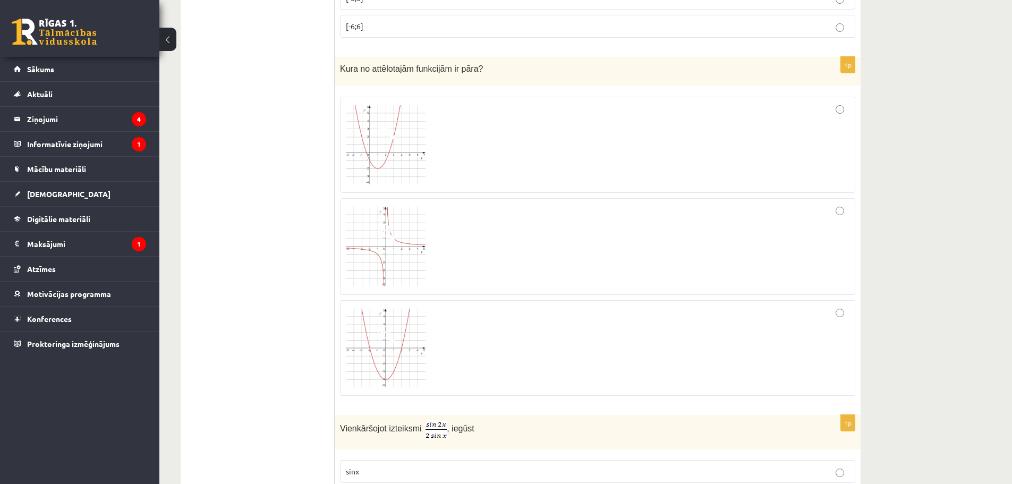
click at [605, 139] on div at bounding box center [597, 144] width 503 height 85
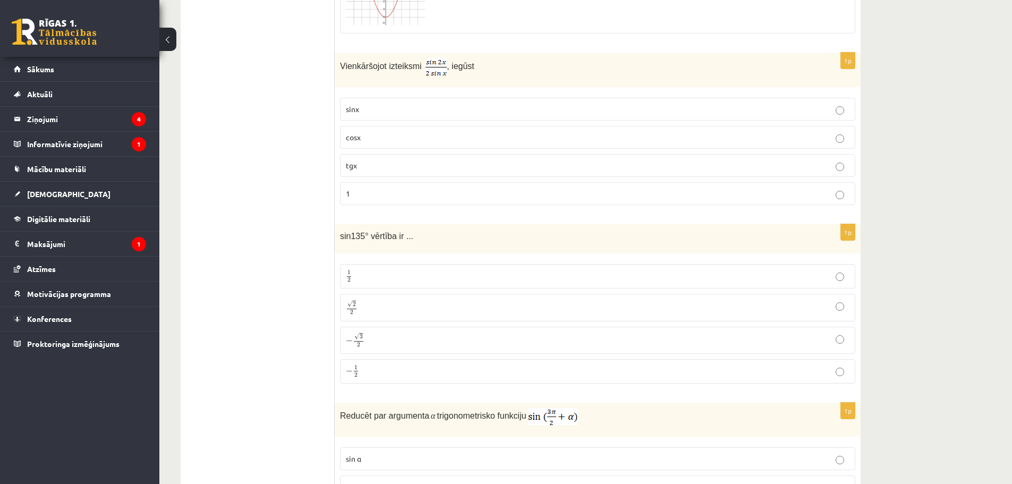
scroll to position [1340, 0]
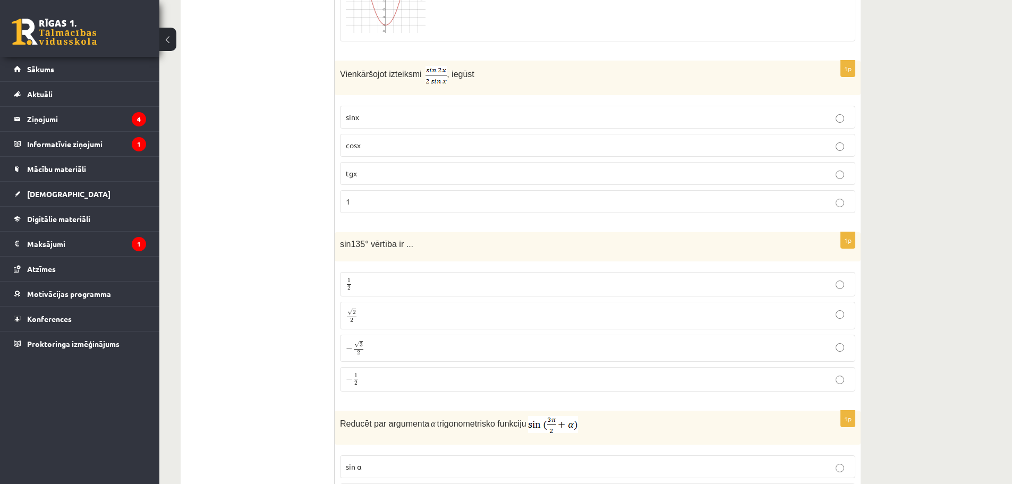
click at [352, 140] on p "cosx" at bounding box center [597, 145] width 503 height 11
click at [388, 312] on p "√ 2 2 2 2" at bounding box center [597, 314] width 503 height 15
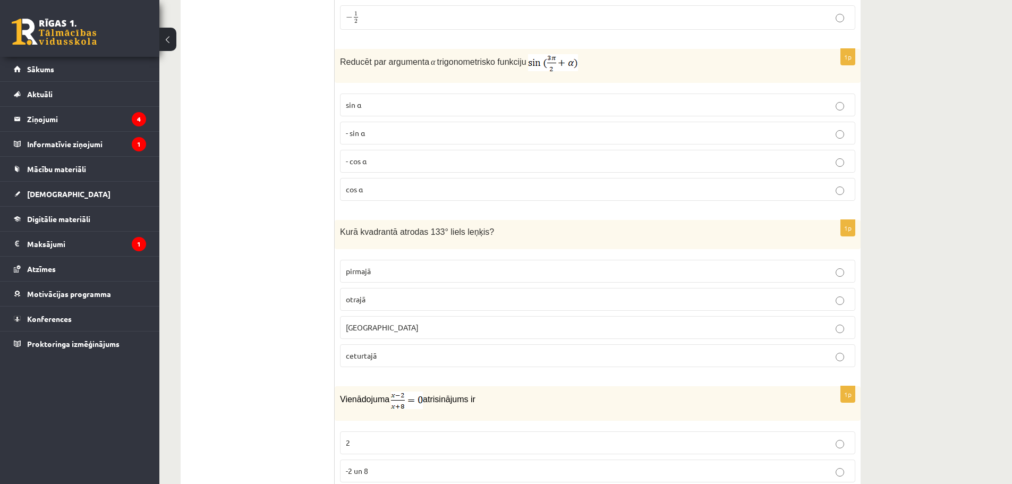
scroll to position [1712, 0]
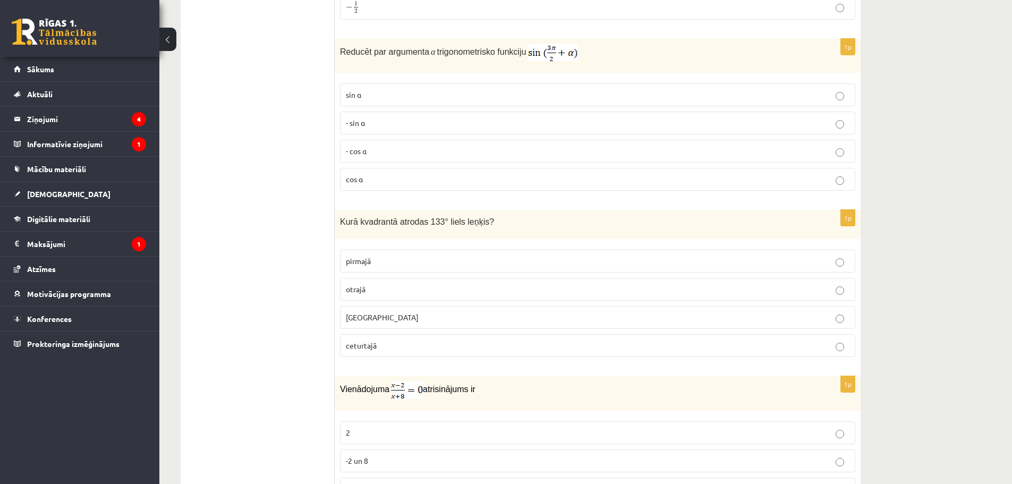
click at [373, 284] on p "otrajā" at bounding box center [597, 289] width 503 height 11
click at [379, 151] on p "- cos ⁡α" at bounding box center [597, 150] width 503 height 11
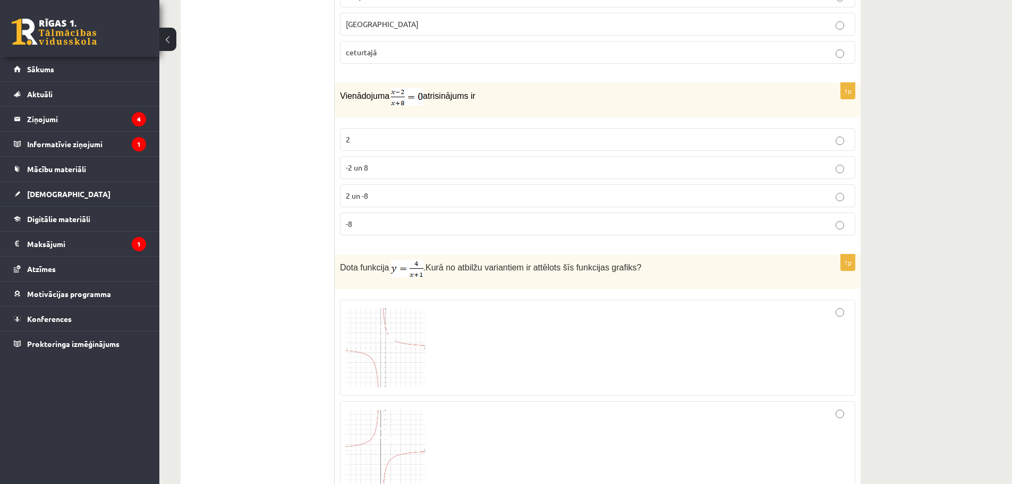
scroll to position [1995, 0]
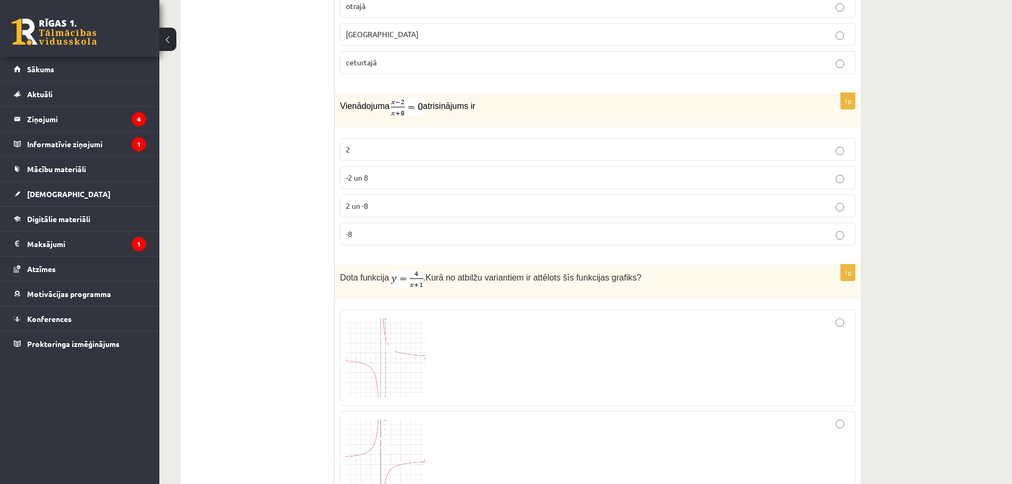
click at [361, 157] on label "2" at bounding box center [597, 149] width 515 height 23
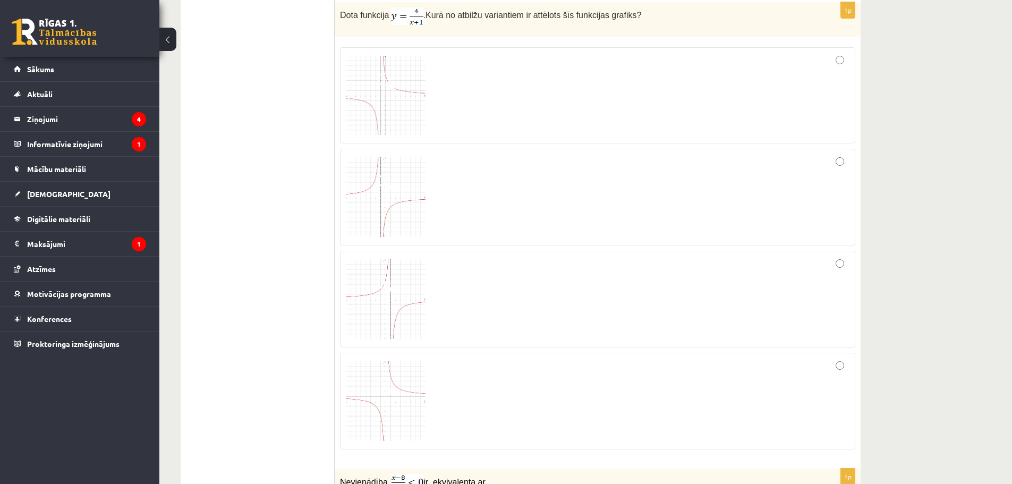
scroll to position [2260, 0]
click at [517, 190] on div at bounding box center [597, 193] width 503 height 85
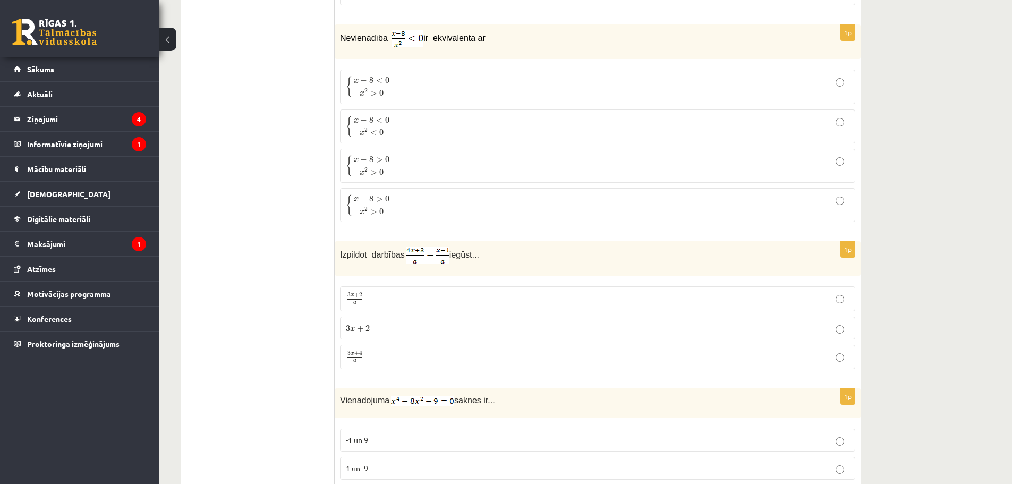
scroll to position [2703, 0]
click at [368, 163] on span "x 2 > 0" at bounding box center [372, 168] width 36 height 11
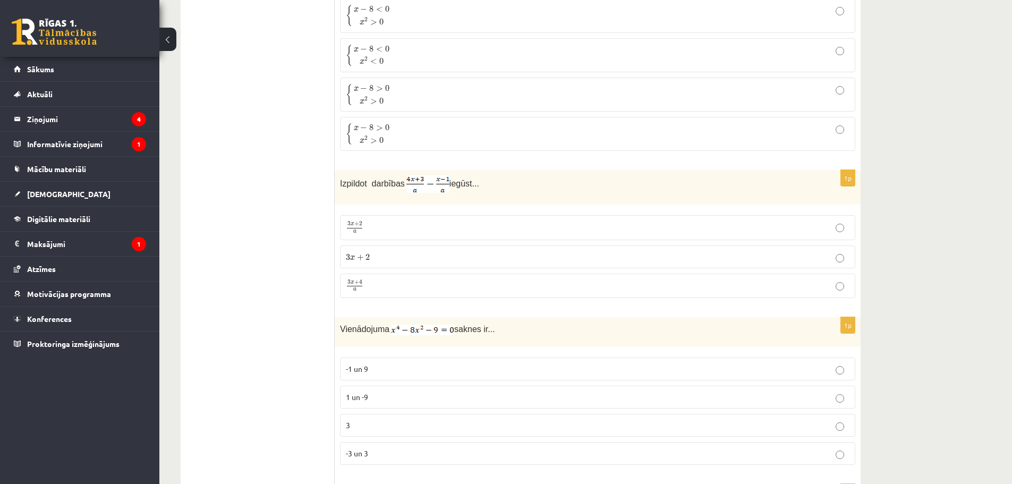
scroll to position [2774, 0]
click at [418, 285] on p "3 x + 4 a 3 x + 4 a" at bounding box center [597, 284] width 503 height 13
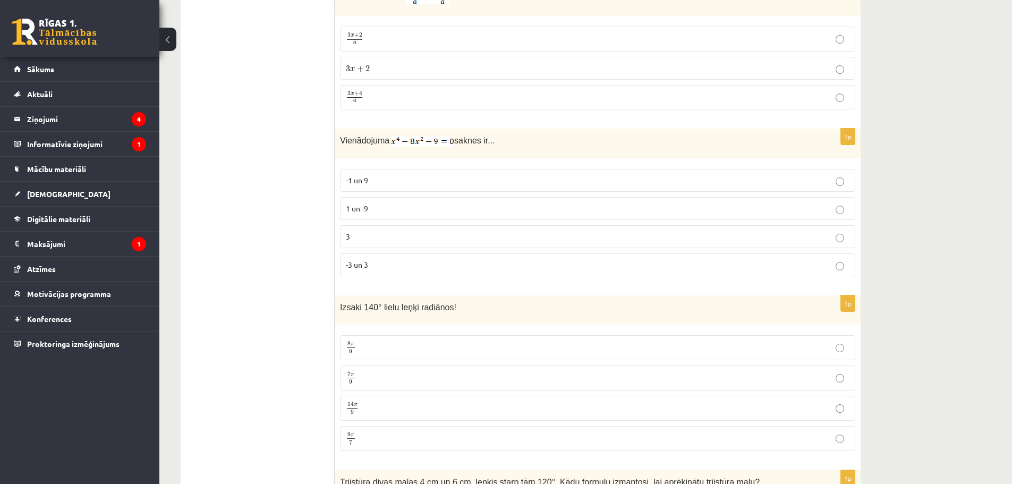
scroll to position [2969, 0]
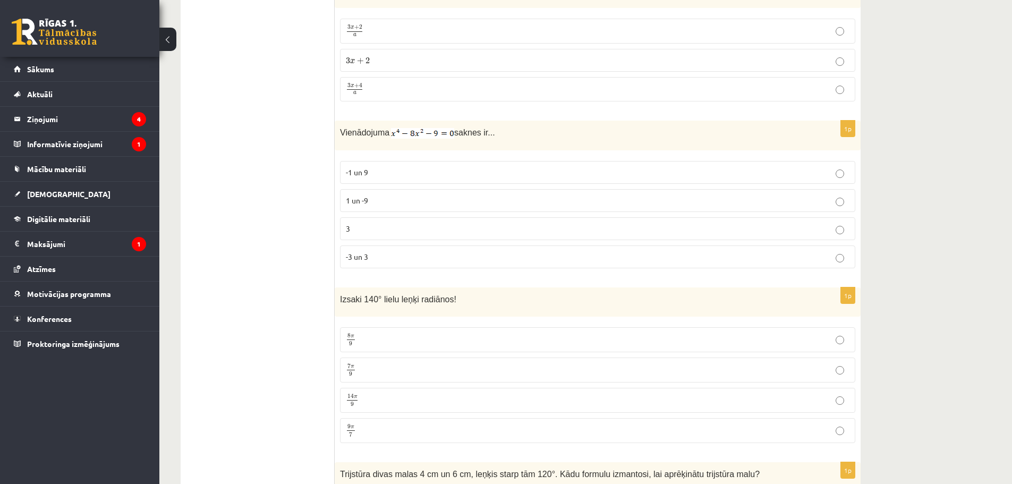
click at [382, 401] on p "14 π 9 14 π 9" at bounding box center [597, 399] width 503 height 13
click at [396, 372] on p "7 π 9 7 π 9" at bounding box center [597, 369] width 503 height 13
click at [392, 227] on p "3" at bounding box center [597, 228] width 503 height 11
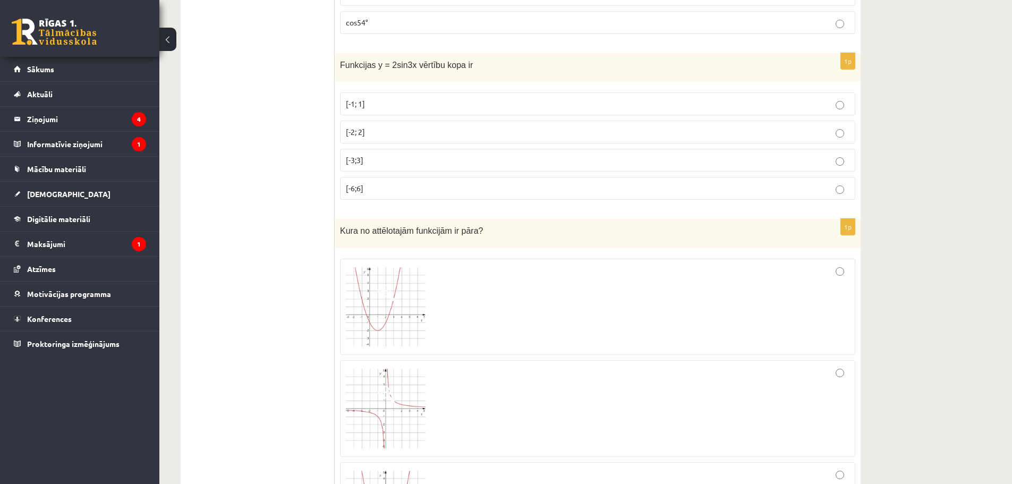
scroll to position [0, 0]
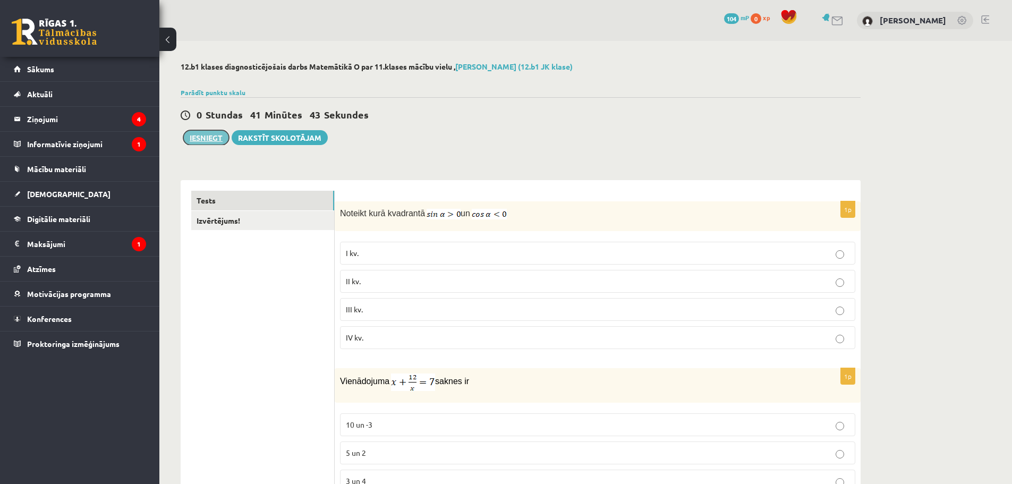
click at [207, 138] on button "Iesniegt" at bounding box center [206, 137] width 46 height 15
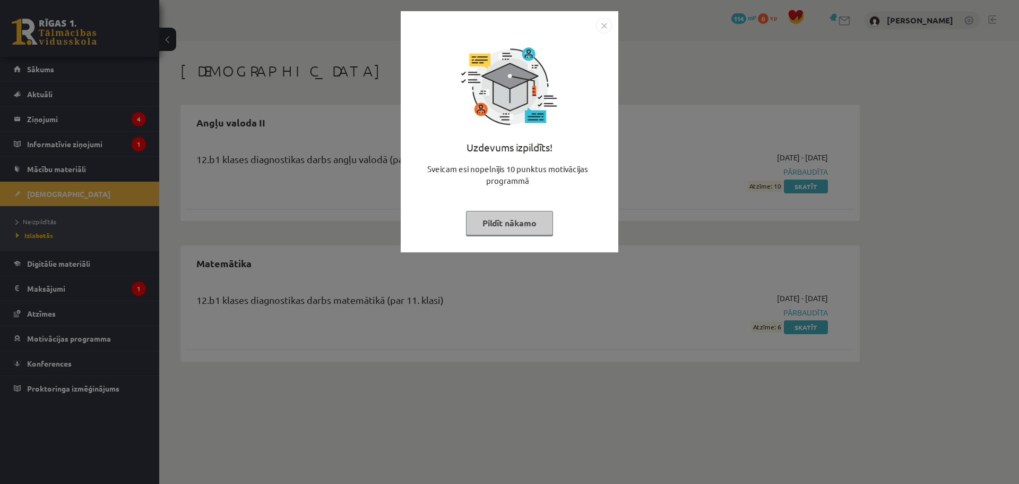
click at [607, 27] on img "Close" at bounding box center [604, 26] width 16 height 16
